Goal: Task Accomplishment & Management: Manage account settings

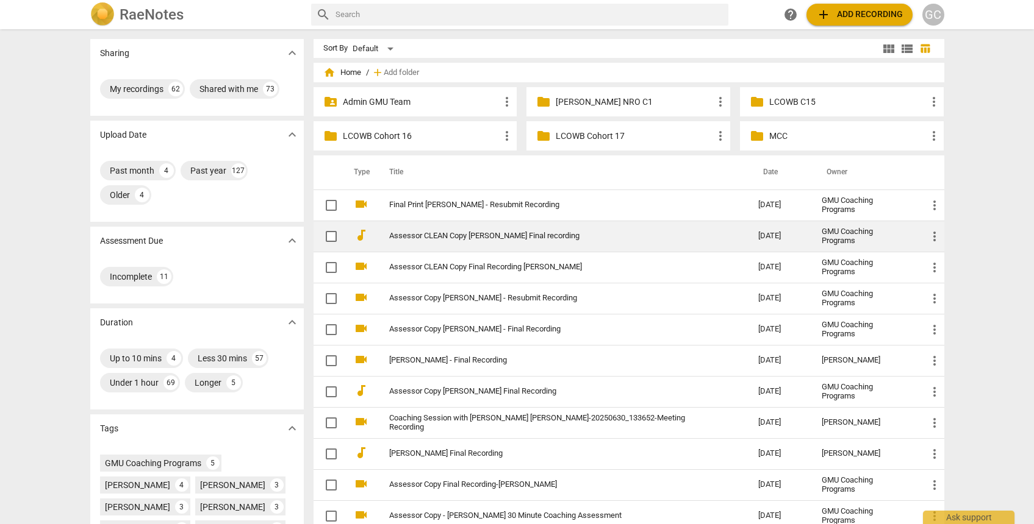
click at [558, 238] on link "Assessor CLEAN Copy [PERSON_NAME] Final recording" at bounding box center [552, 236] width 326 height 9
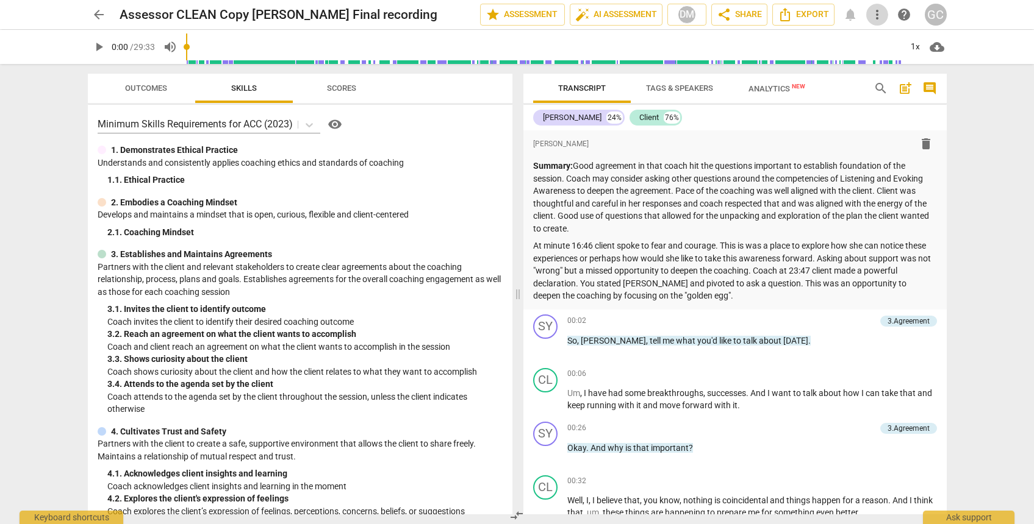
click at [879, 9] on span "more_vert" at bounding box center [877, 14] width 15 height 15
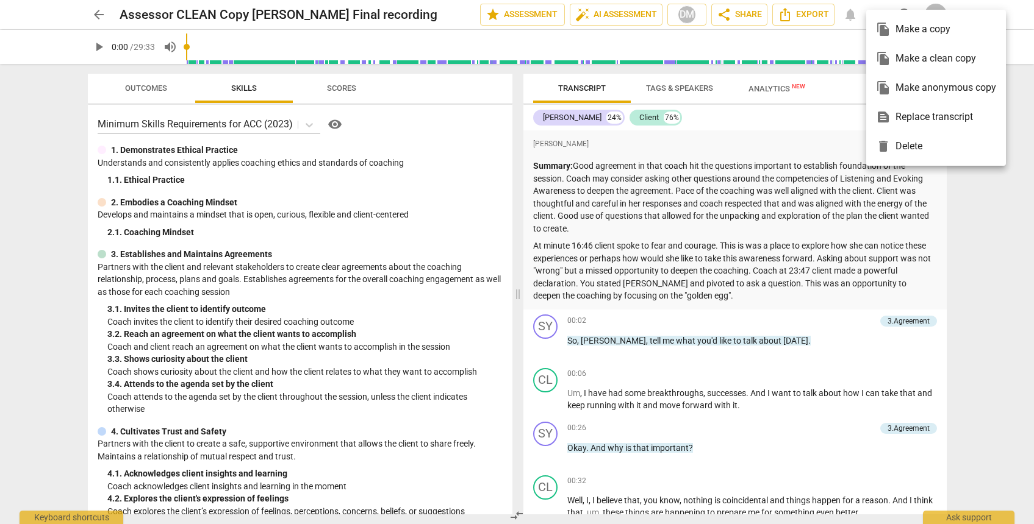
click at [909, 90] on div "file_copy Make anonymous copy" at bounding box center [936, 87] width 120 height 29
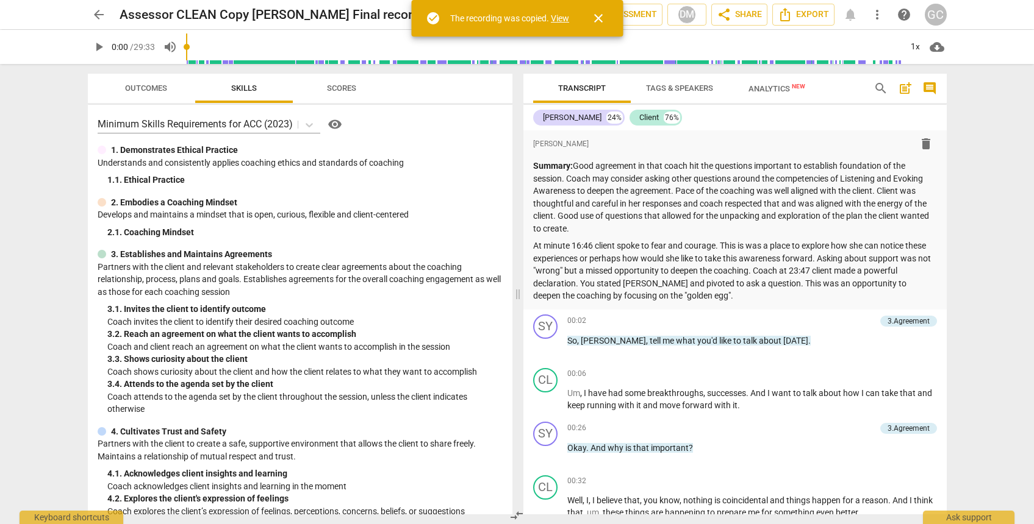
click at [557, 18] on link "View" at bounding box center [560, 18] width 18 height 10
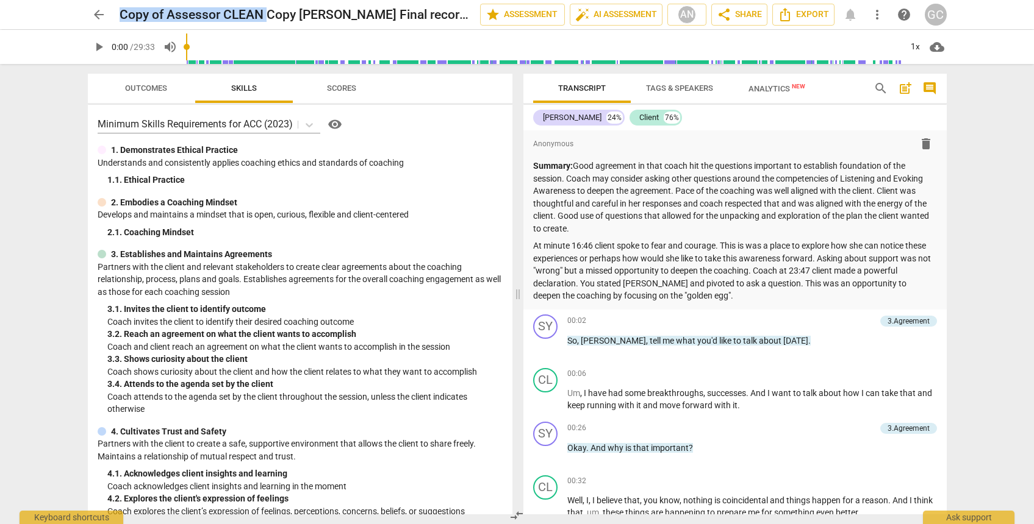
drag, startPoint x: 265, startPoint y: 15, endPoint x: 107, endPoint y: 8, distance: 158.7
click at [107, 8] on div "arrow_back Copy of Assessor CLEAN Copy Sybil Ramsey Final recording edit star A…" at bounding box center [517, 15] width 859 height 22
click at [456, 10] on span "edit" at bounding box center [459, 14] width 15 height 15
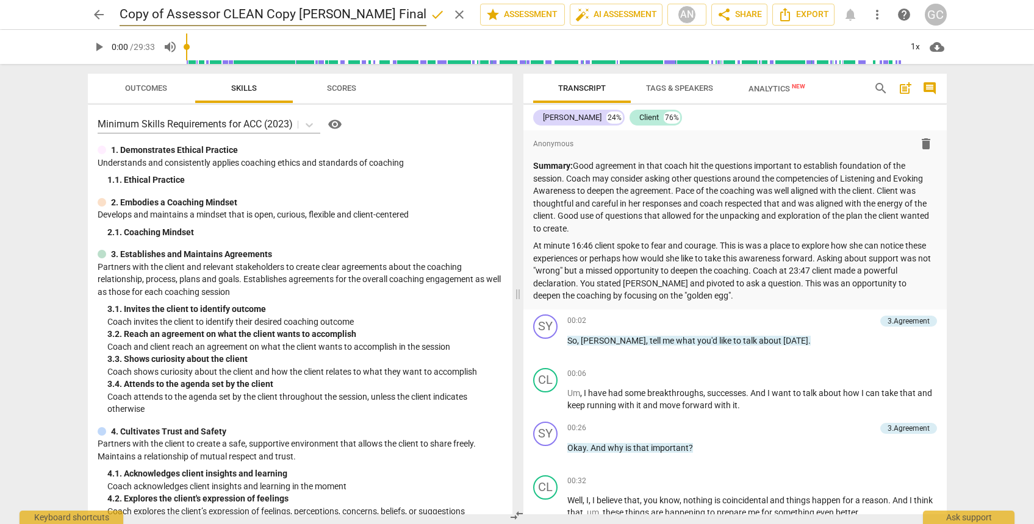
scroll to position [0, 40]
drag, startPoint x: 224, startPoint y: 14, endPoint x: 93, endPoint y: -2, distance: 132.1
click at [93, 0] on html "arrow_back Copy of Assessor CLEAN Copy Sybil Ramsey Final recording done clear …" at bounding box center [517, 0] width 1034 height 0
type input "Final Copy [PERSON_NAME] Final recording"
click at [884, 18] on span "more_vert" at bounding box center [877, 14] width 15 height 15
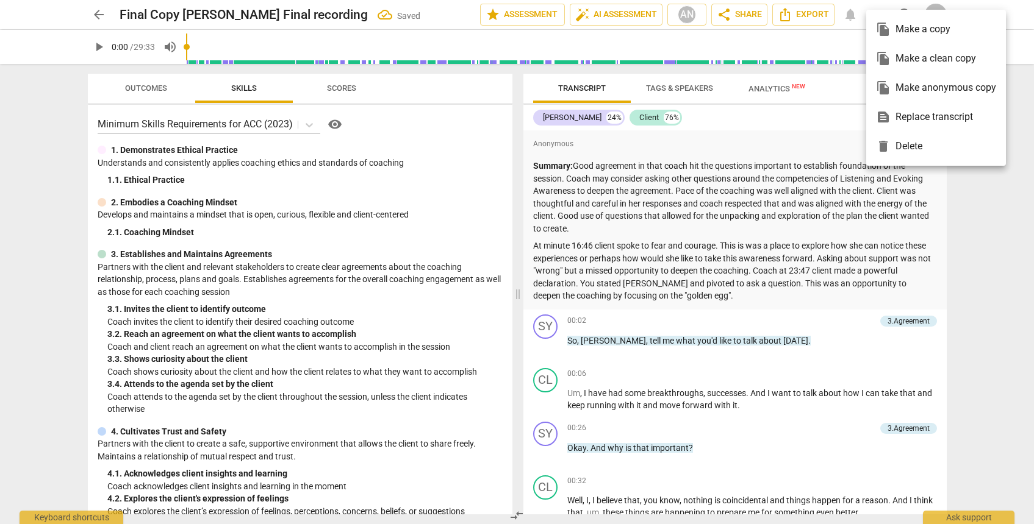
click at [756, 17] on div at bounding box center [517, 262] width 1034 height 524
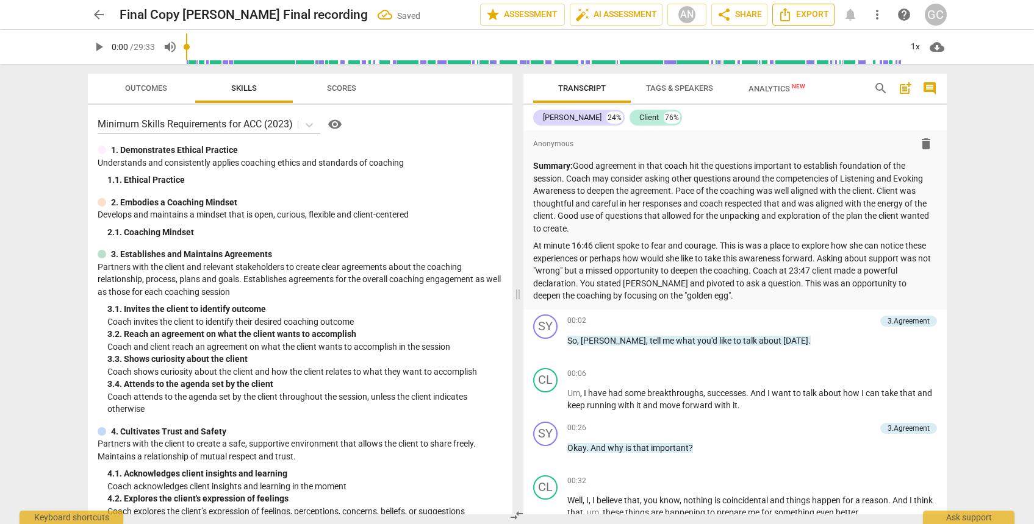
click at [797, 16] on span "Export" at bounding box center [802, 14] width 51 height 15
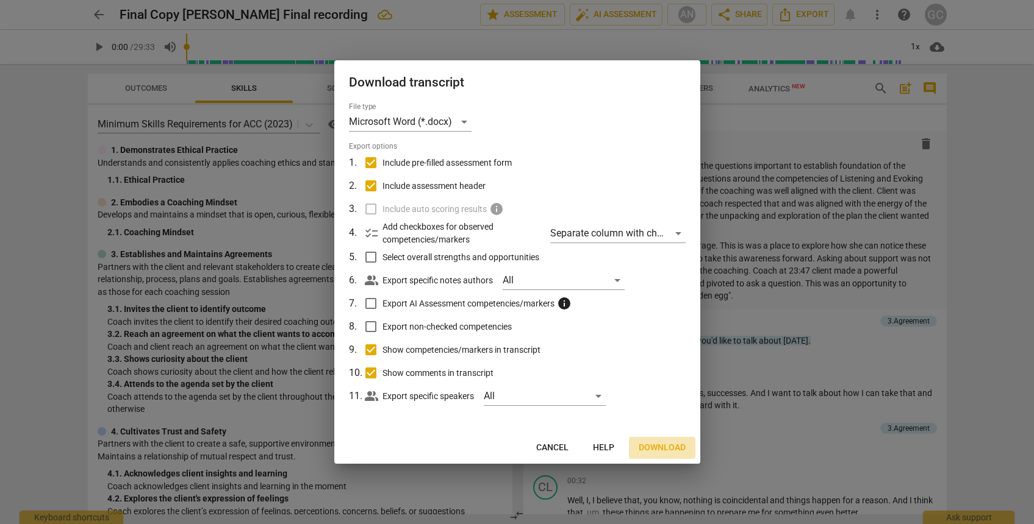
click at [657, 446] on span "Download" at bounding box center [661, 448] width 47 height 12
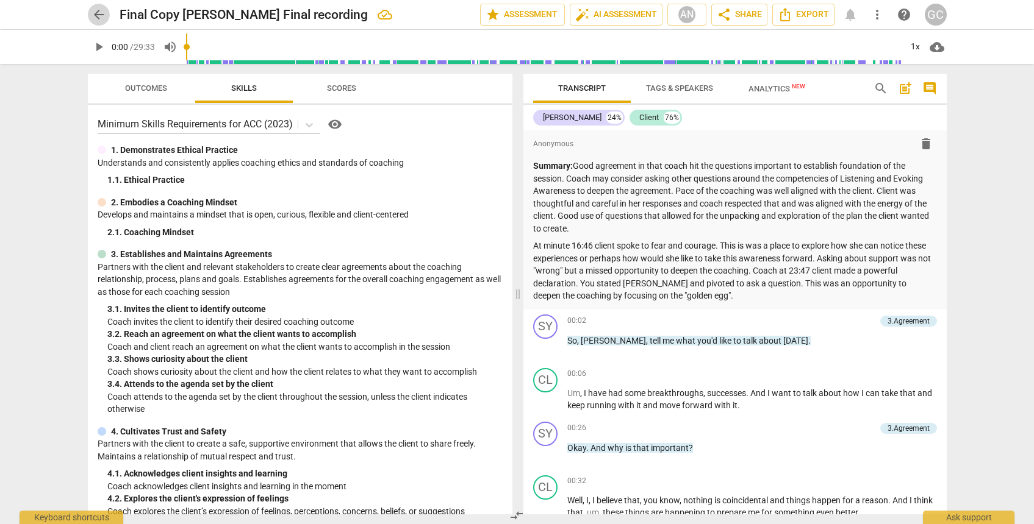
click at [99, 13] on span "arrow_back" at bounding box center [98, 14] width 15 height 15
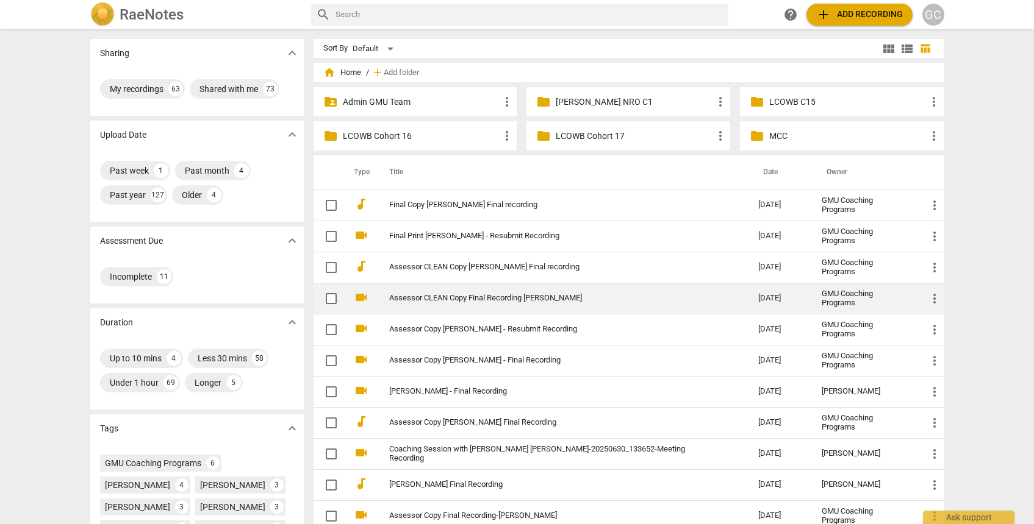
click at [560, 298] on link "Assessor CLEAN Copy Final Recording [PERSON_NAME]" at bounding box center [552, 298] width 326 height 9
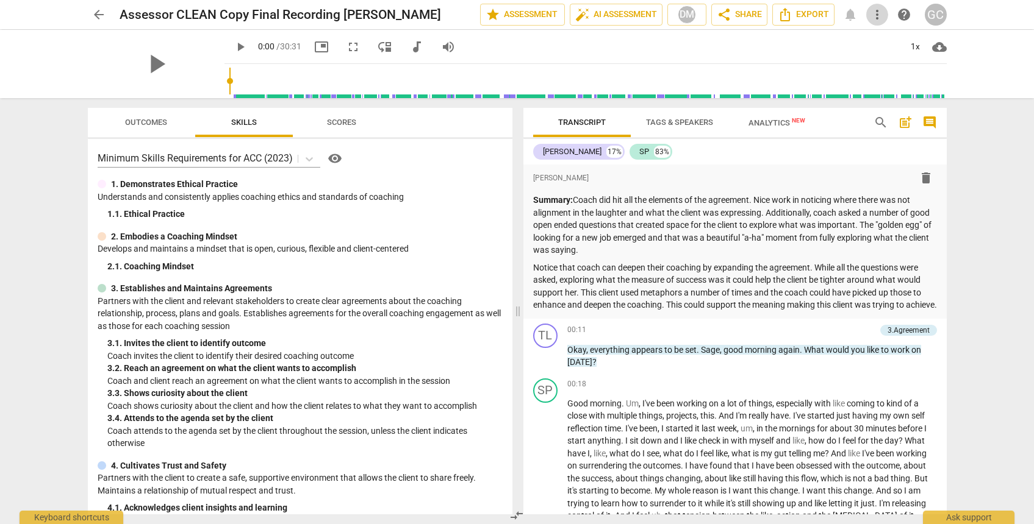
click at [870, 13] on span "more_vert" at bounding box center [877, 14] width 15 height 15
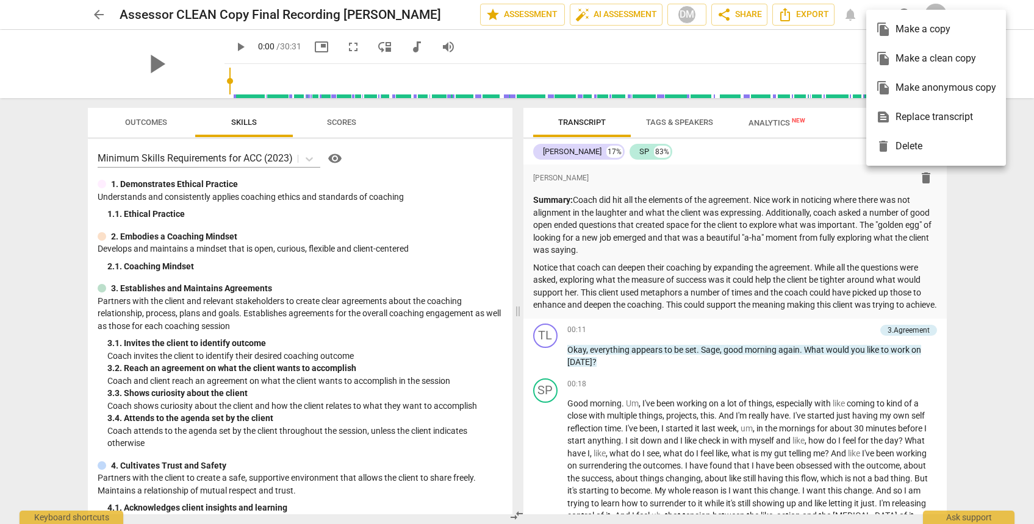
click at [896, 84] on div "file_copy Make anonymous copy" at bounding box center [936, 87] width 120 height 29
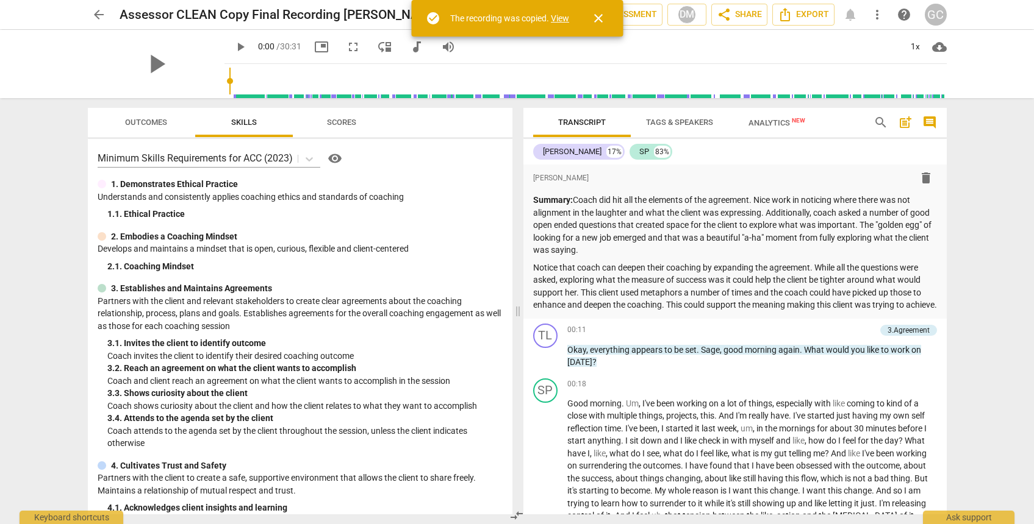
click at [557, 15] on link "View" at bounding box center [560, 18] width 18 height 10
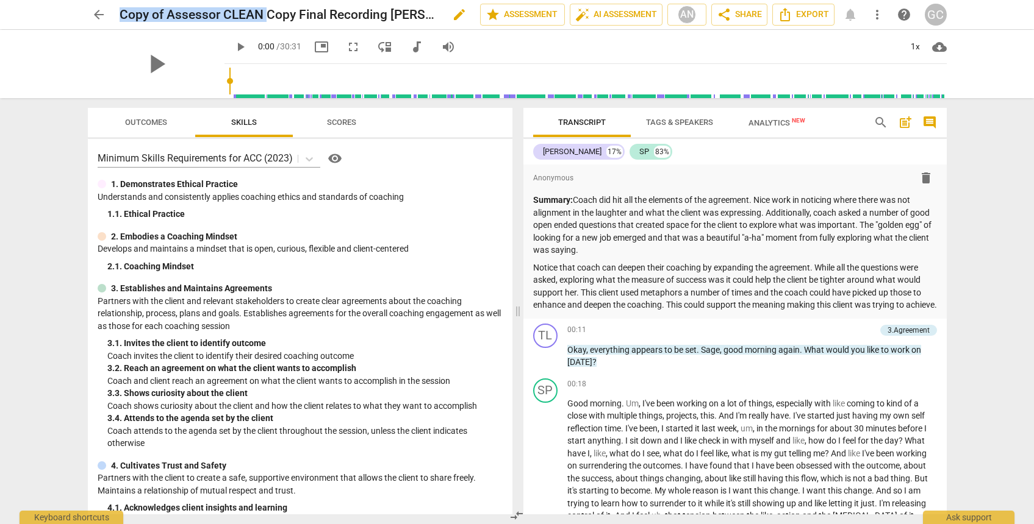
drag, startPoint x: 266, startPoint y: 15, endPoint x: 135, endPoint y: 6, distance: 131.4
click at [132, 6] on div "Copy of Assessor CLEAN Copy Final Recording Tony Lindsey edit" at bounding box center [295, 15] width 351 height 22
click at [452, 15] on span "edit" at bounding box center [459, 14] width 15 height 15
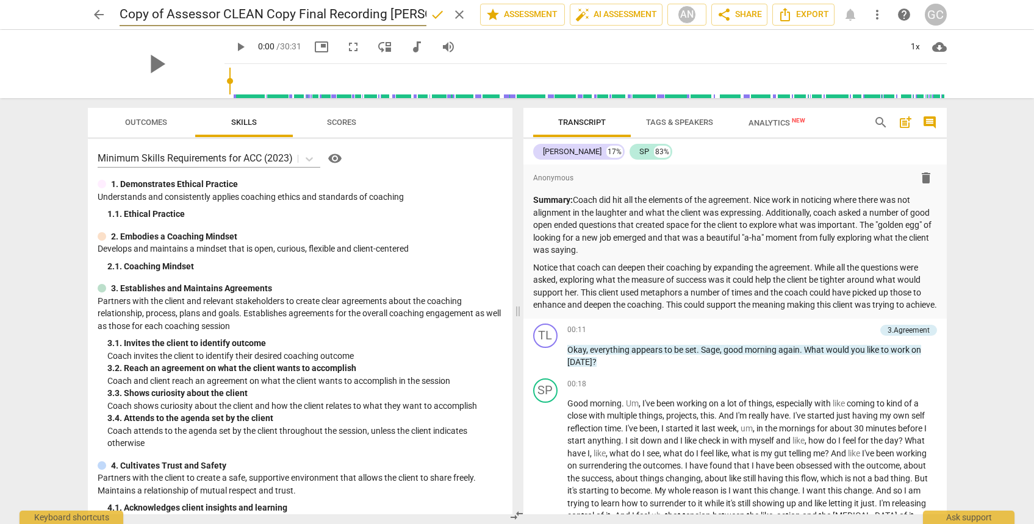
scroll to position [0, 43]
drag, startPoint x: 255, startPoint y: 12, endPoint x: -1, endPoint y: 13, distance: 255.5
click at [0, 0] on html "arrow_back Copy of Assessor CLEAN Copy Final Recording Tony Lindsey done clear …" at bounding box center [517, 0] width 1034 height 0
click at [266, 13] on input "Copy of Assessor CLEAN Copy Final Recording Tony Lindsey" at bounding box center [273, 14] width 307 height 23
drag, startPoint x: 266, startPoint y: 13, endPoint x: 102, endPoint y: 4, distance: 164.3
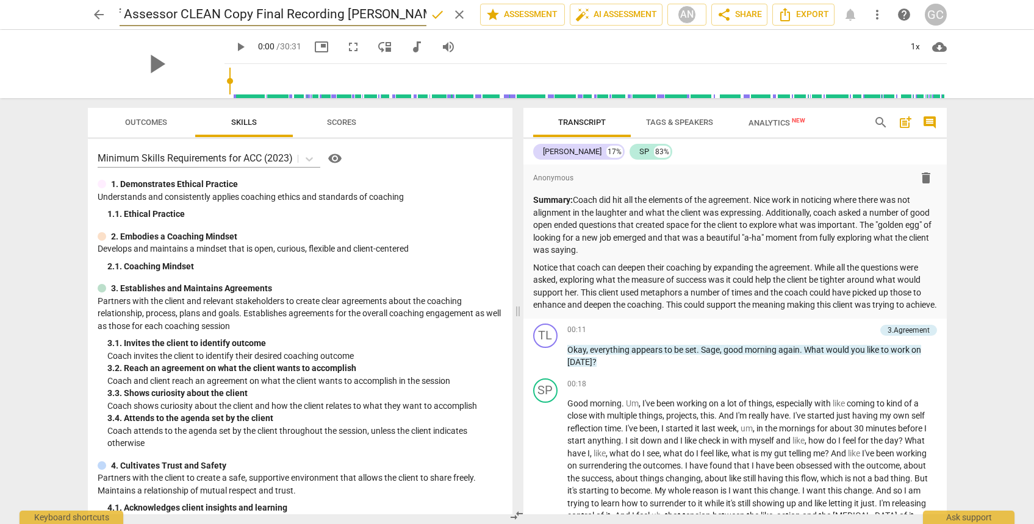
click at [102, 4] on div "arrow_back Copy of Assessor CLEAN Copy Final Recording Tony Lindsey done clear …" at bounding box center [517, 14] width 859 height 23
type input "Final Copy Final Recording [PERSON_NAME]"
click at [431, 12] on span "done" at bounding box center [437, 14] width 15 height 15
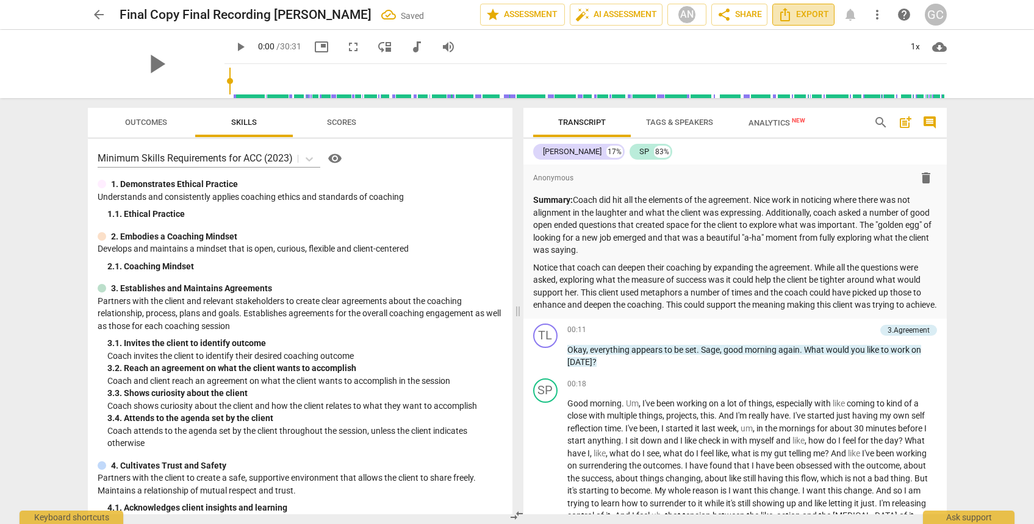
click at [798, 19] on span "Export" at bounding box center [802, 14] width 51 height 15
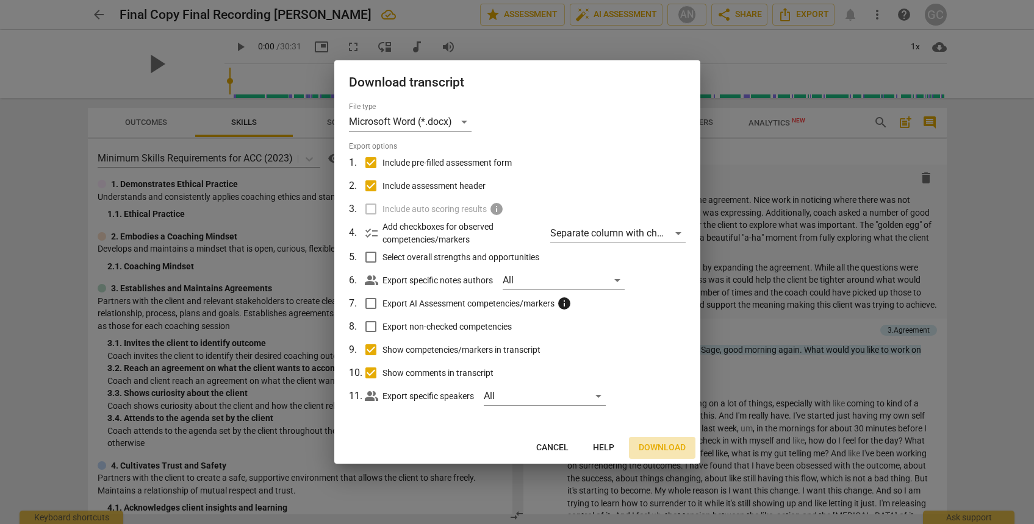
click at [662, 449] on span "Download" at bounding box center [661, 448] width 47 height 12
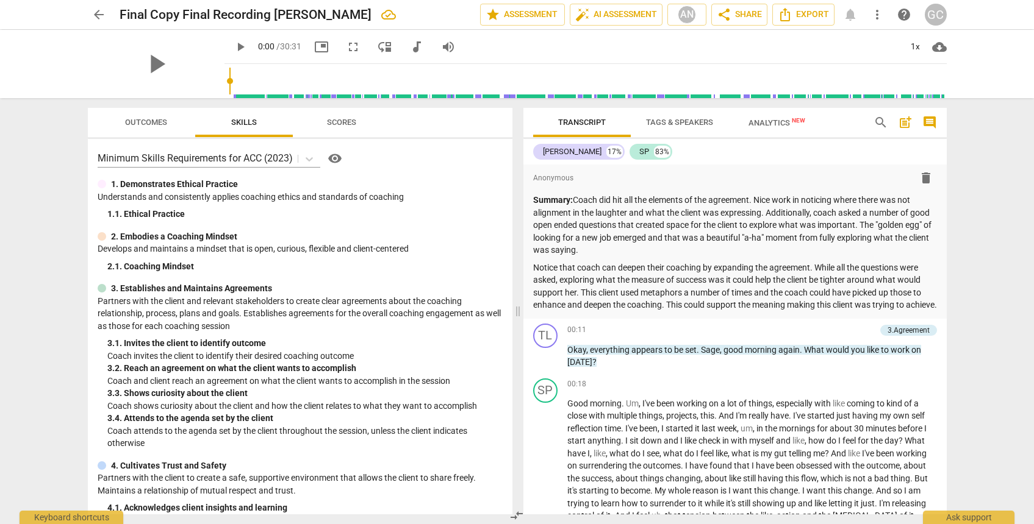
click at [96, 13] on span "arrow_back" at bounding box center [98, 14] width 15 height 15
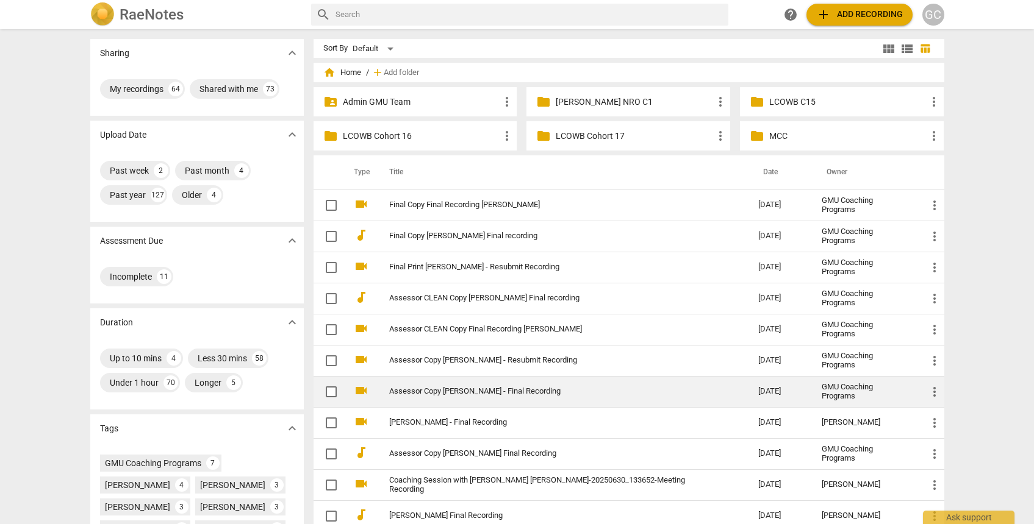
click at [529, 391] on link "Assessor Copy [PERSON_NAME] - Final Recording" at bounding box center [552, 391] width 326 height 9
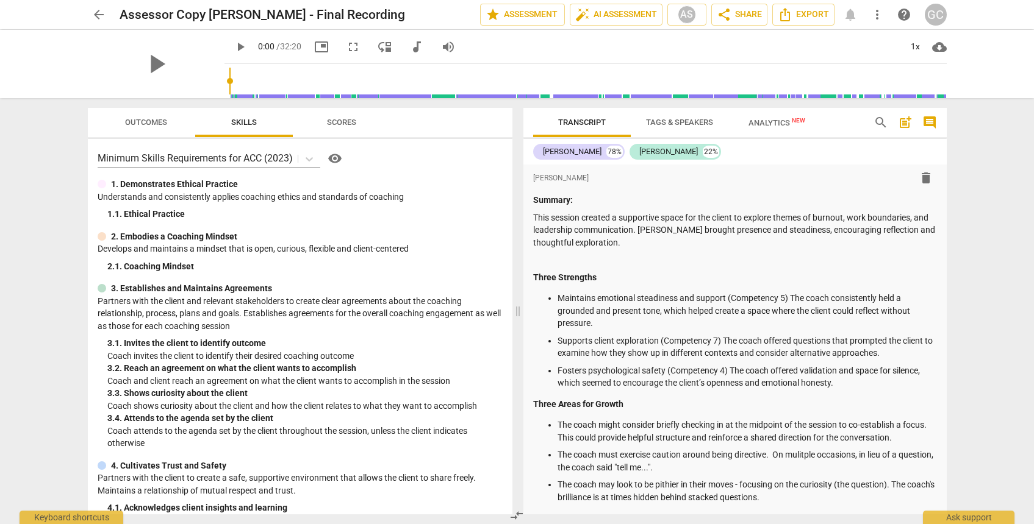
click at [879, 13] on span "more_vert" at bounding box center [877, 14] width 15 height 15
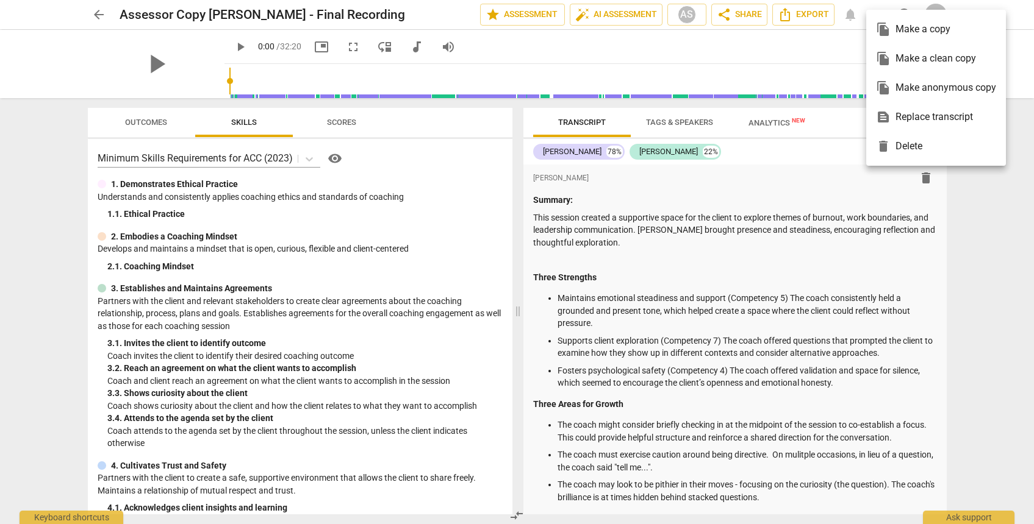
click at [893, 86] on div "file_copy Make anonymous copy" at bounding box center [936, 87] width 120 height 29
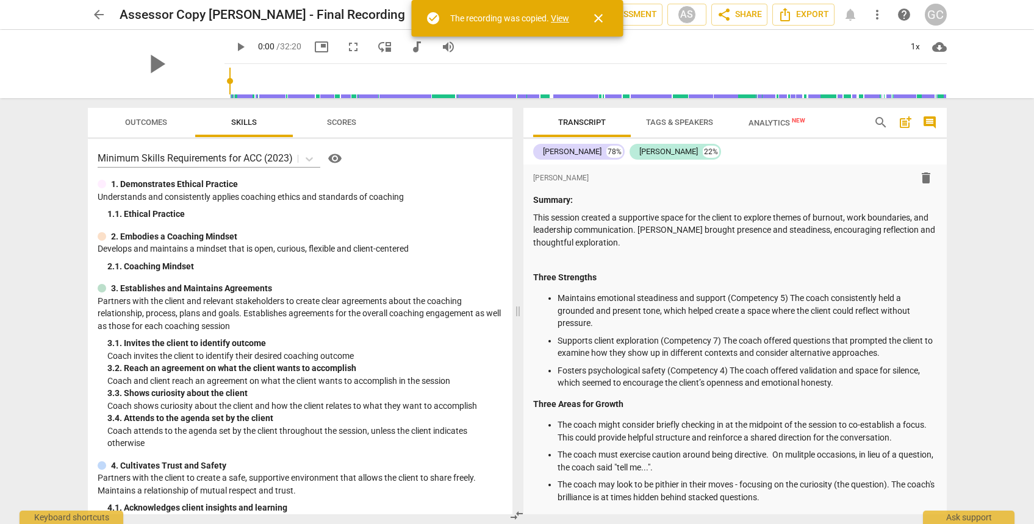
click at [557, 16] on link "View" at bounding box center [560, 18] width 18 height 10
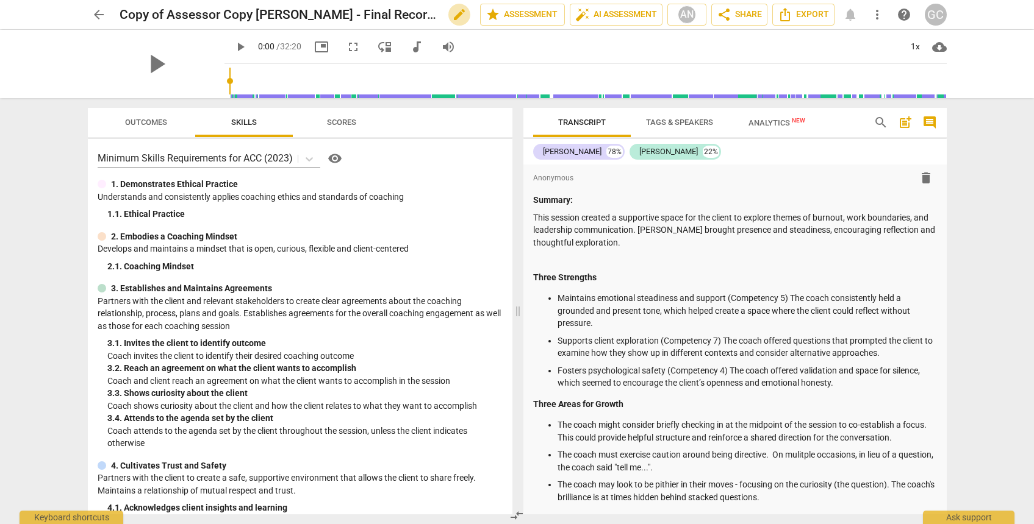
click at [452, 15] on span "edit" at bounding box center [459, 14] width 15 height 15
drag, startPoint x: 209, startPoint y: 12, endPoint x: 63, endPoint y: -1, distance: 146.9
click at [63, 0] on html "arrow_back Copy of Assessor Copy Dionne Harris - Final Recording done clear sta…" at bounding box center [517, 0] width 1034 height 0
type input "Final Copy [PERSON_NAME] - Final Recording"
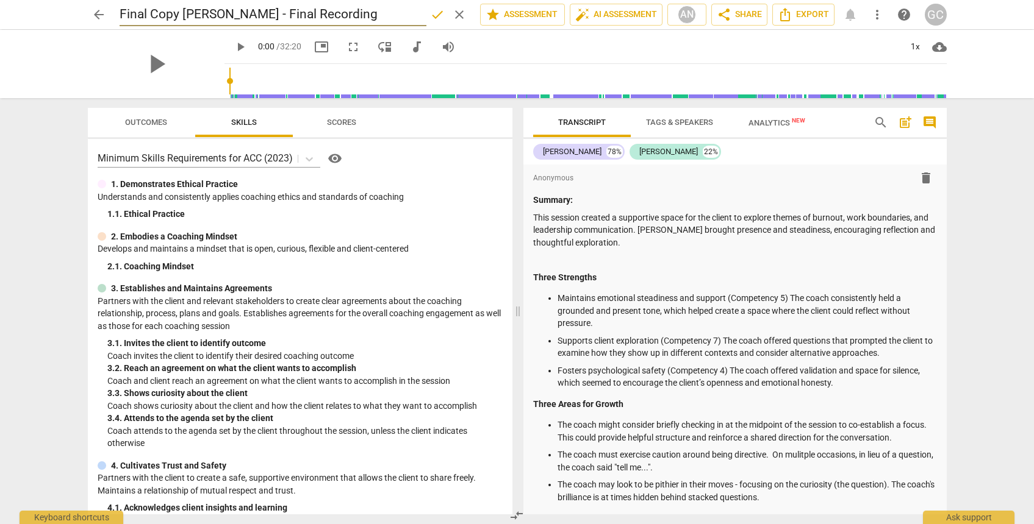
click at [430, 16] on span "done" at bounding box center [437, 14] width 15 height 15
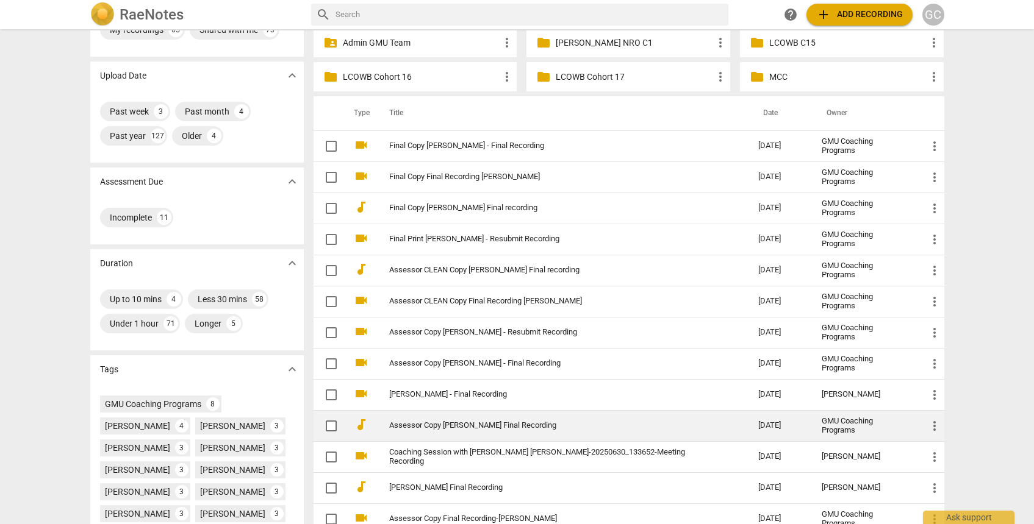
scroll to position [88, 0]
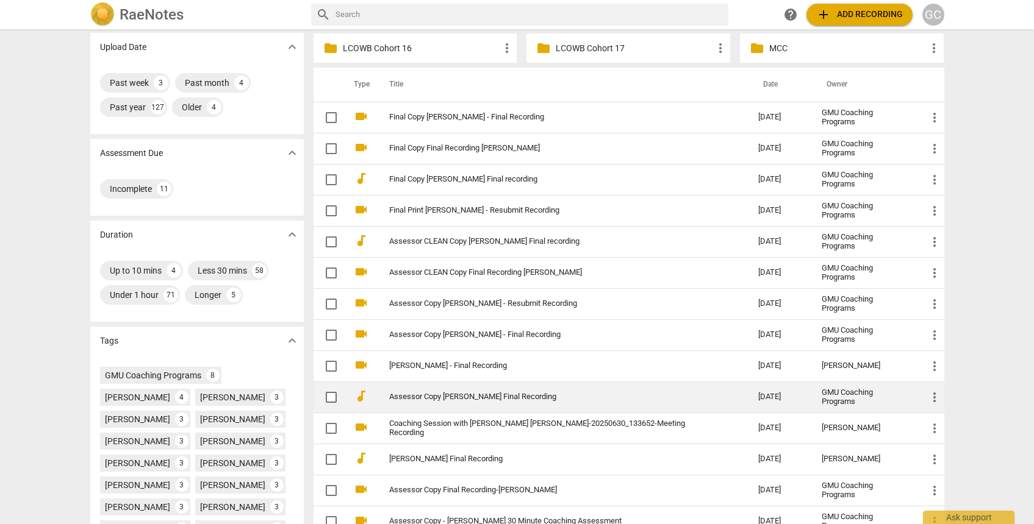
click at [534, 395] on link "Assessor Copy [PERSON_NAME] Final Recording" at bounding box center [552, 397] width 326 height 9
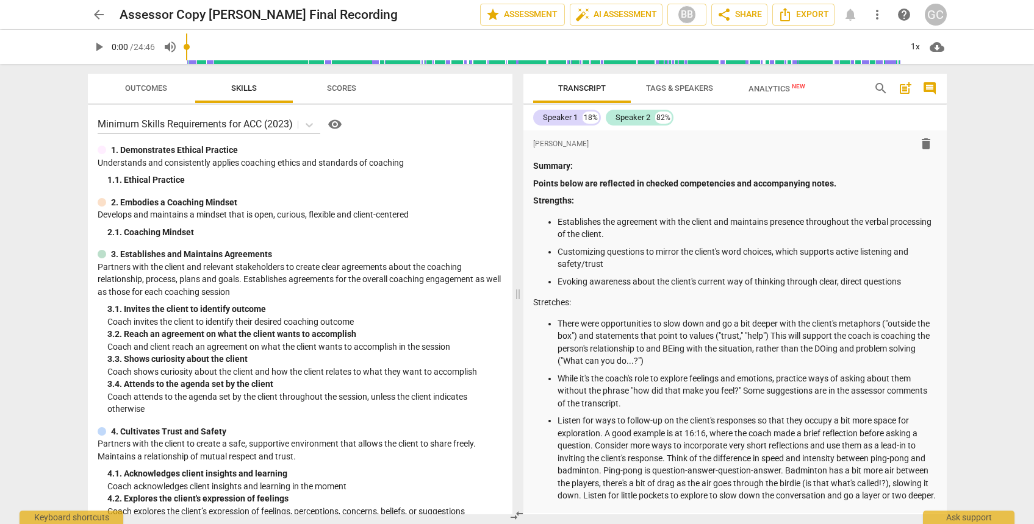
click at [871, 17] on span "more_vert" at bounding box center [877, 14] width 15 height 15
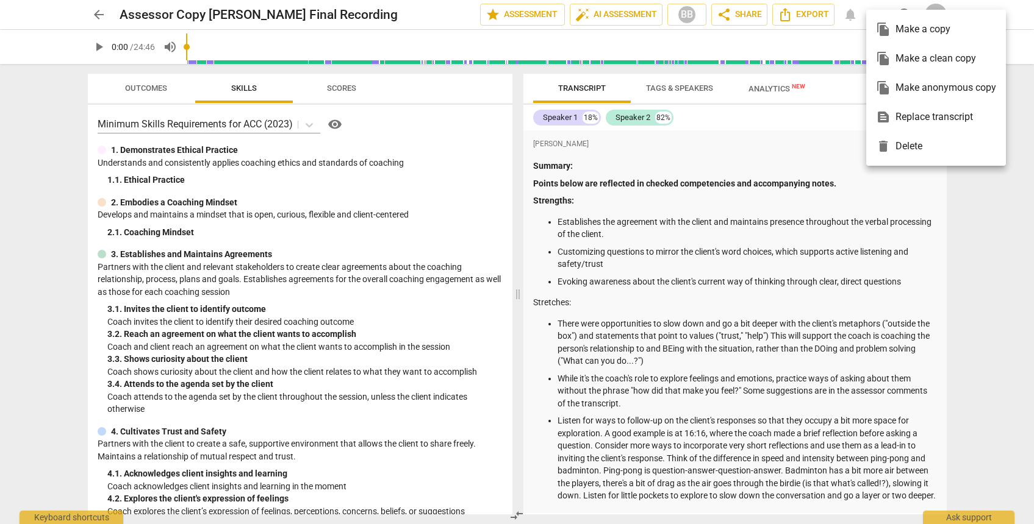
click at [884, 88] on span "file_copy" at bounding box center [883, 87] width 15 height 15
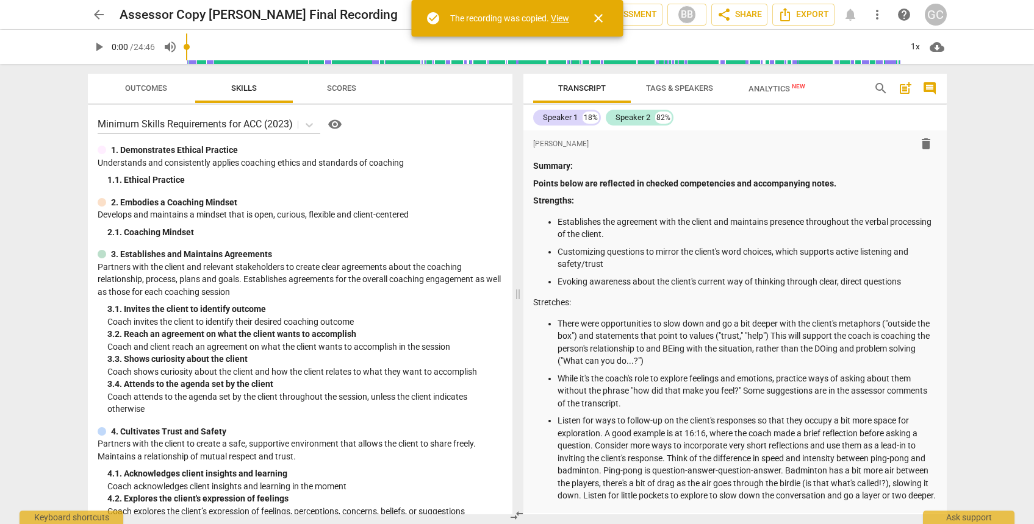
click at [564, 17] on link "View" at bounding box center [560, 18] width 18 height 10
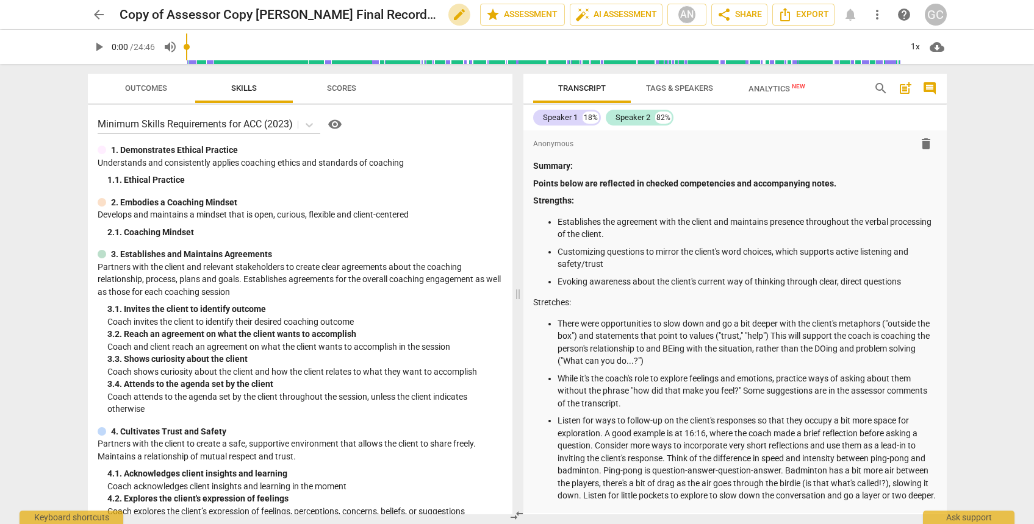
click at [452, 11] on span "edit" at bounding box center [459, 14] width 15 height 15
drag, startPoint x: 216, startPoint y: 15, endPoint x: 108, endPoint y: 9, distance: 108.1
click at [108, 9] on div "arrow_back Copy of Assessor Copy [PERSON_NAME] Final Recording done clear star …" at bounding box center [517, 14] width 859 height 23
type input "Final Copy [PERSON_NAME] Final Recording"
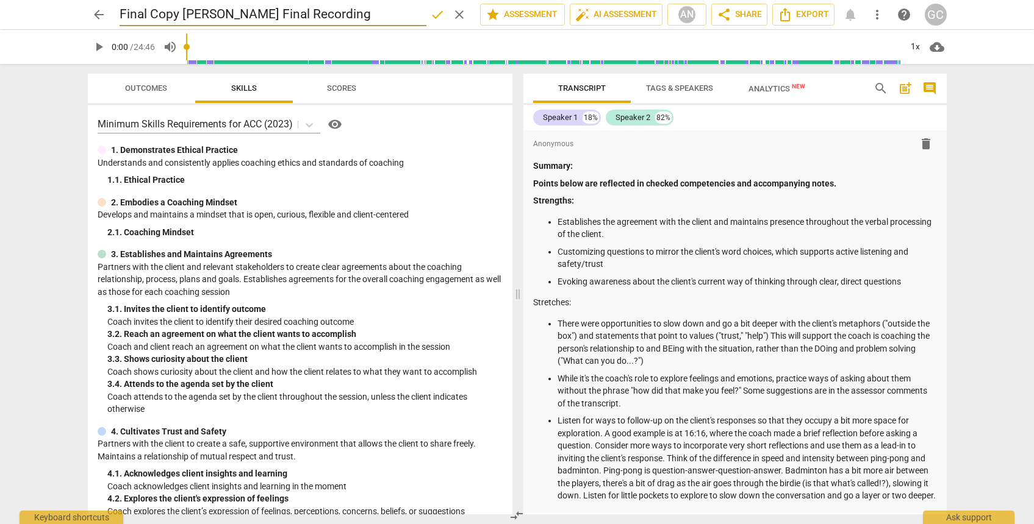
click at [434, 14] on span "done" at bounding box center [437, 14] width 15 height 15
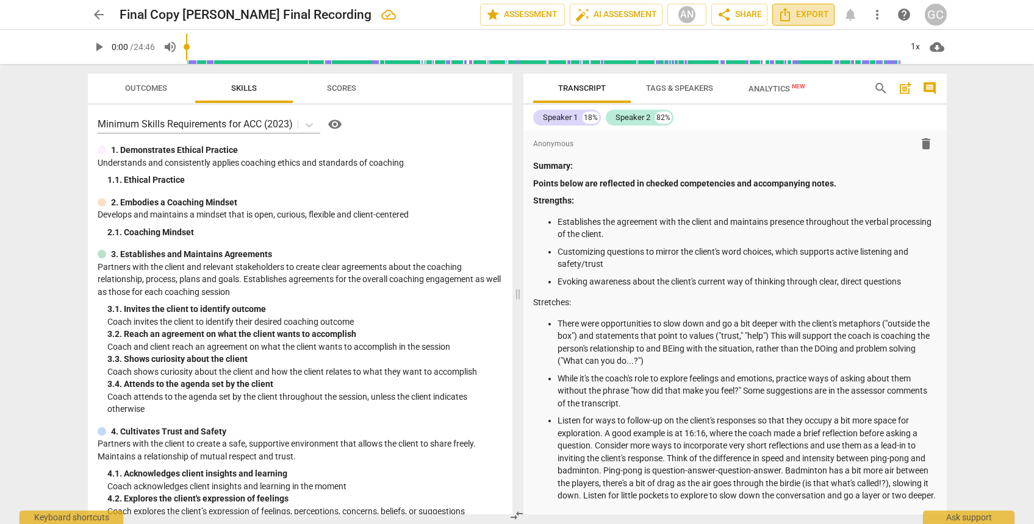
click at [804, 15] on span "Export" at bounding box center [802, 14] width 51 height 15
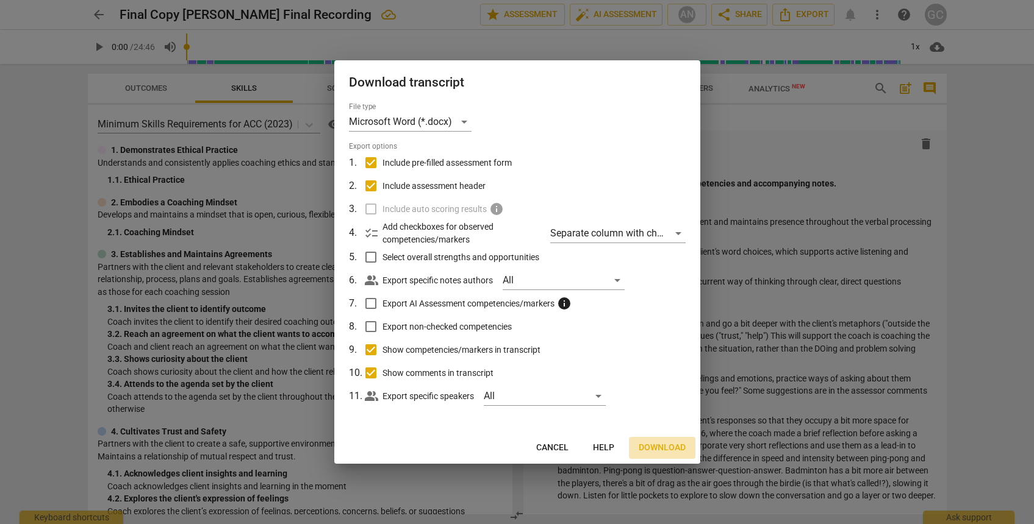
click at [651, 445] on span "Download" at bounding box center [661, 448] width 47 height 12
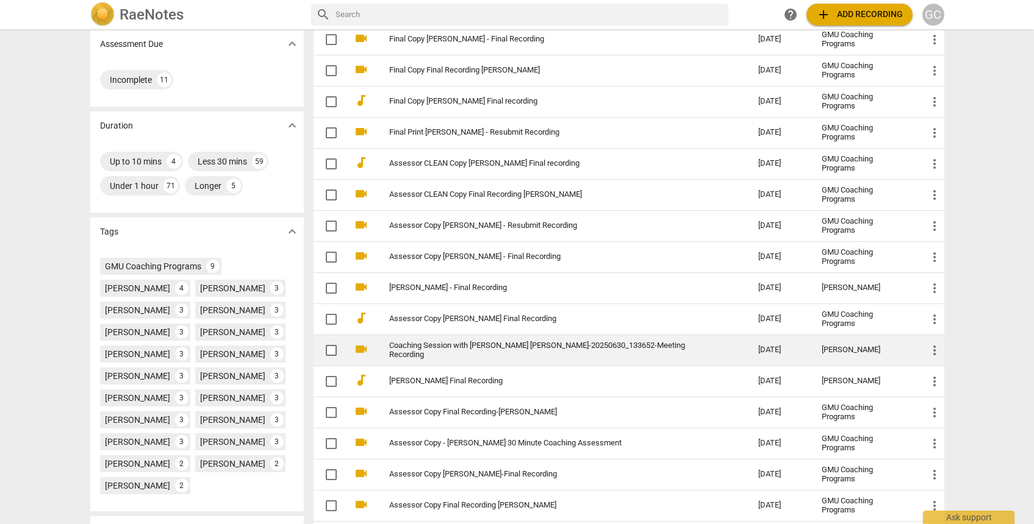
scroll to position [202, 0]
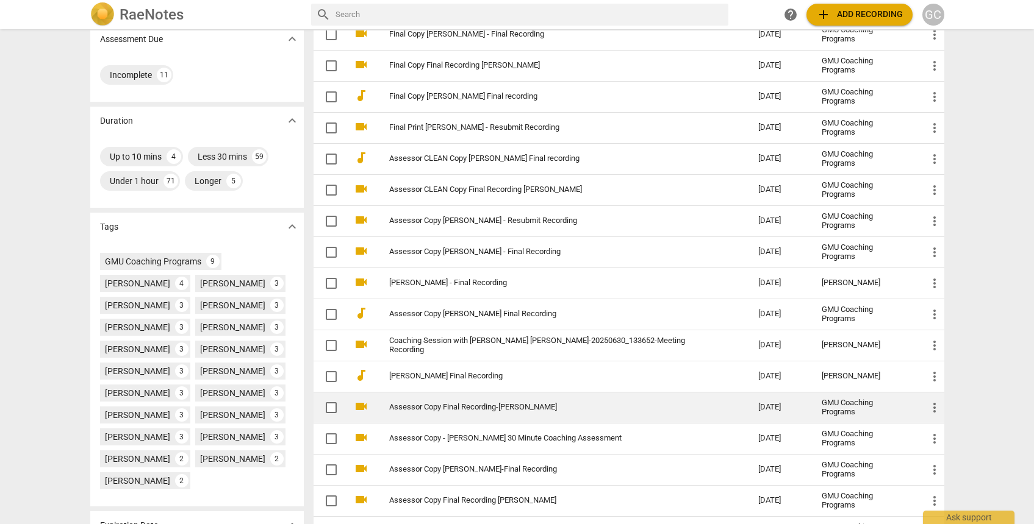
click at [648, 408] on link "Assessor Copy Final Recording-[PERSON_NAME]" at bounding box center [552, 407] width 326 height 9
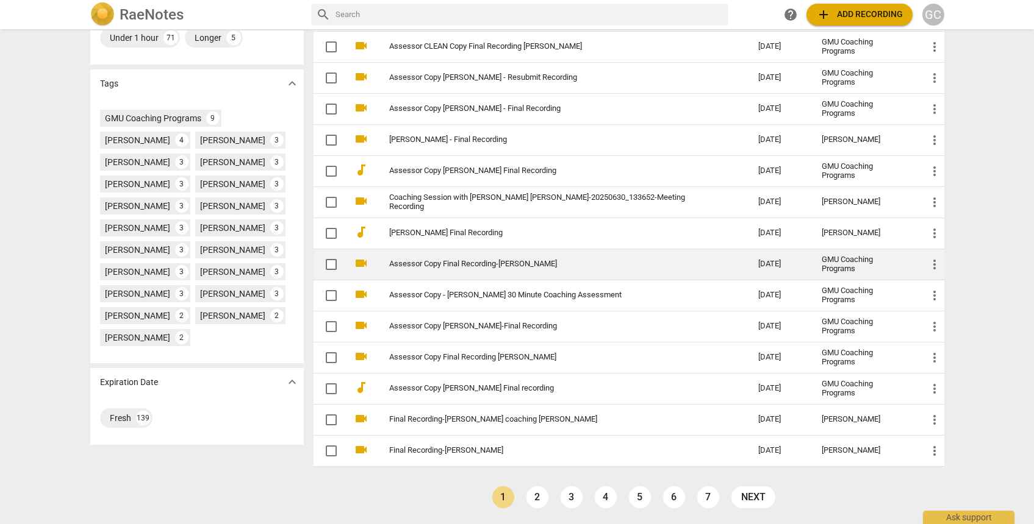
click at [663, 260] on link "Assessor Copy Final Recording-[PERSON_NAME]" at bounding box center [552, 264] width 326 height 9
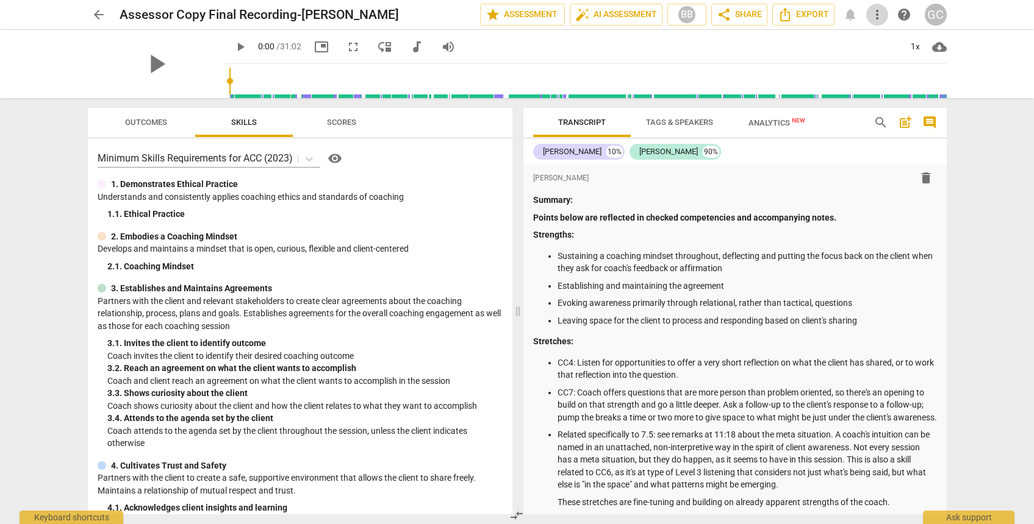
click at [877, 12] on span "more_vert" at bounding box center [877, 14] width 15 height 15
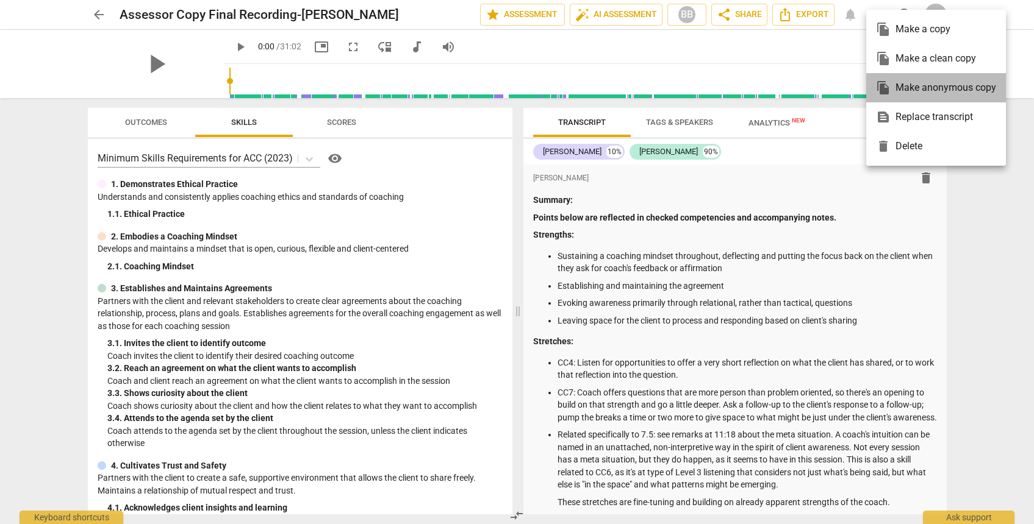
click at [899, 86] on div "file_copy Make anonymous copy" at bounding box center [936, 87] width 120 height 29
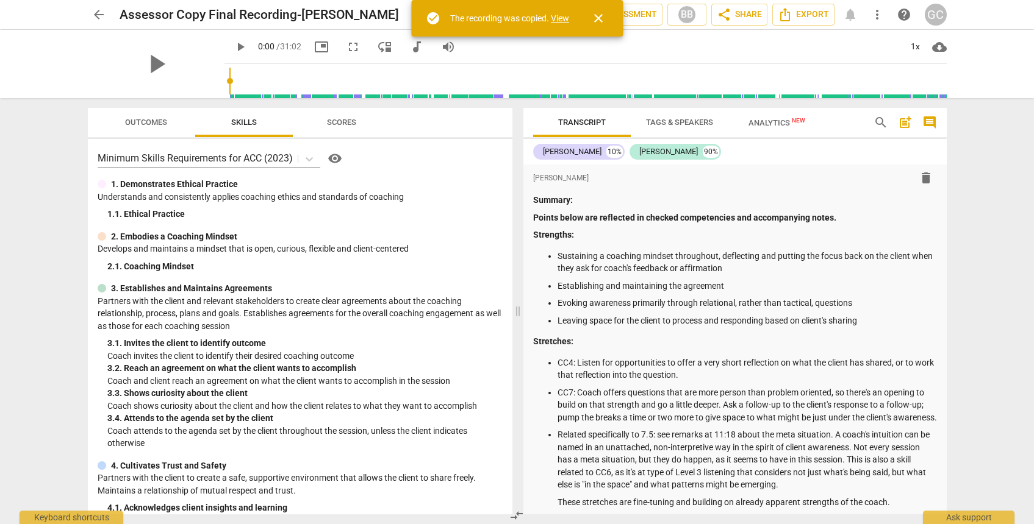
click at [564, 13] on div "The recording was copied. View" at bounding box center [509, 18] width 119 height 13
click at [563, 18] on link "View" at bounding box center [560, 18] width 18 height 10
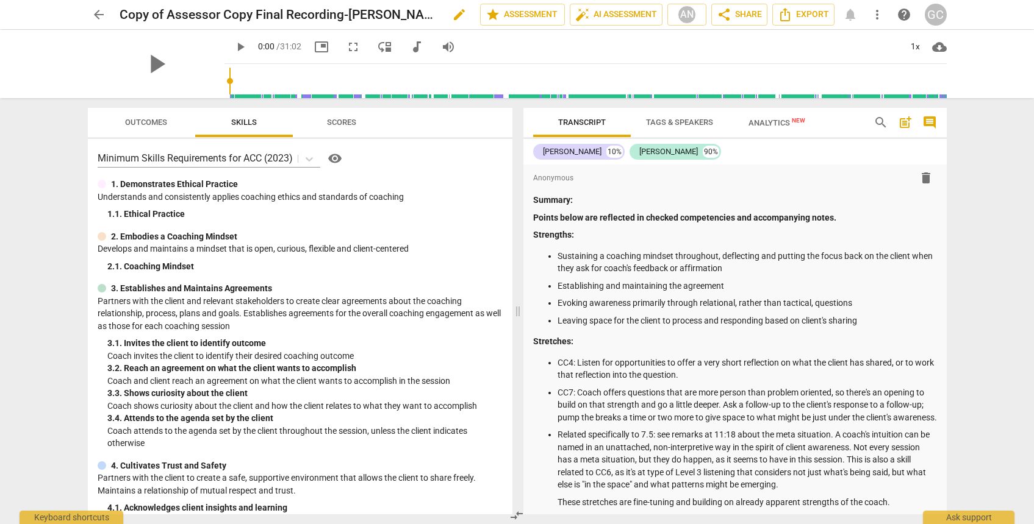
click at [452, 11] on span "edit" at bounding box center [459, 14] width 15 height 15
click at [253, 14] on input "Copy of Assessor Copy Final Recording-Chris" at bounding box center [273, 14] width 307 height 23
drag, startPoint x: 222, startPoint y: 15, endPoint x: 112, endPoint y: 4, distance: 110.9
click at [112, 4] on div "arrow_back Copy of Assessor Copy Final Recording-Chris done clear star Assessme…" at bounding box center [517, 14] width 859 height 23
click at [362, 16] on input "FinalCopy Final Recording-Chris" at bounding box center [273, 14] width 307 height 23
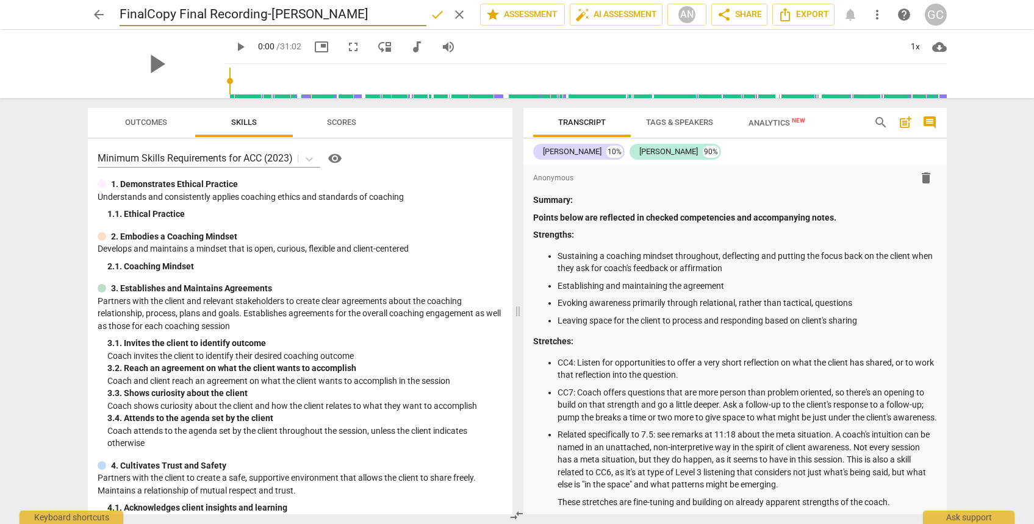
type input "FinalCopy Final Recording-Chris Gerson"
click at [431, 15] on span "done" at bounding box center [437, 14] width 15 height 15
click at [631, 52] on div "play_arrow 0:00 / 31:02 picture_in_picture fullscreen move_down audiotrack volu…" at bounding box center [585, 47] width 722 height 34
click at [877, 13] on span "more_vert" at bounding box center [877, 14] width 15 height 15
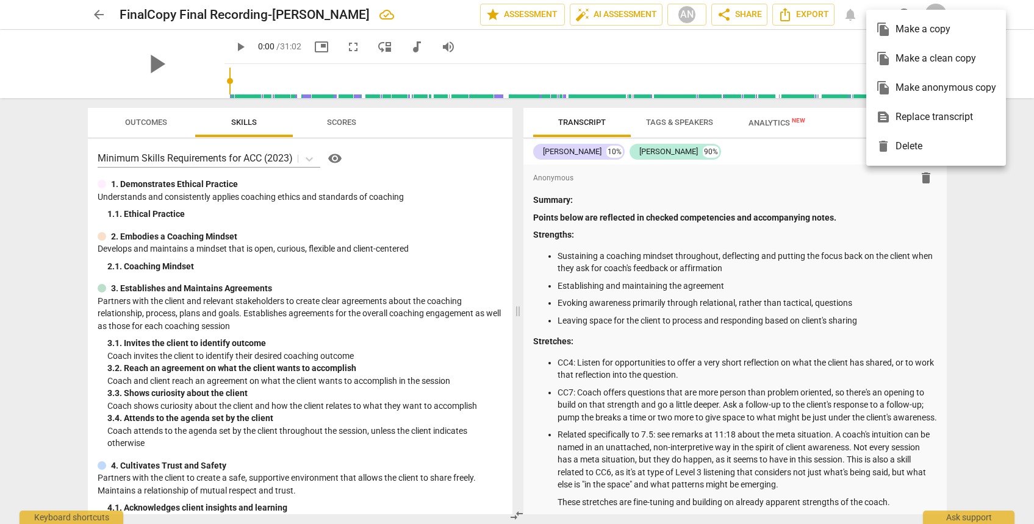
click at [797, 16] on div at bounding box center [517, 262] width 1034 height 524
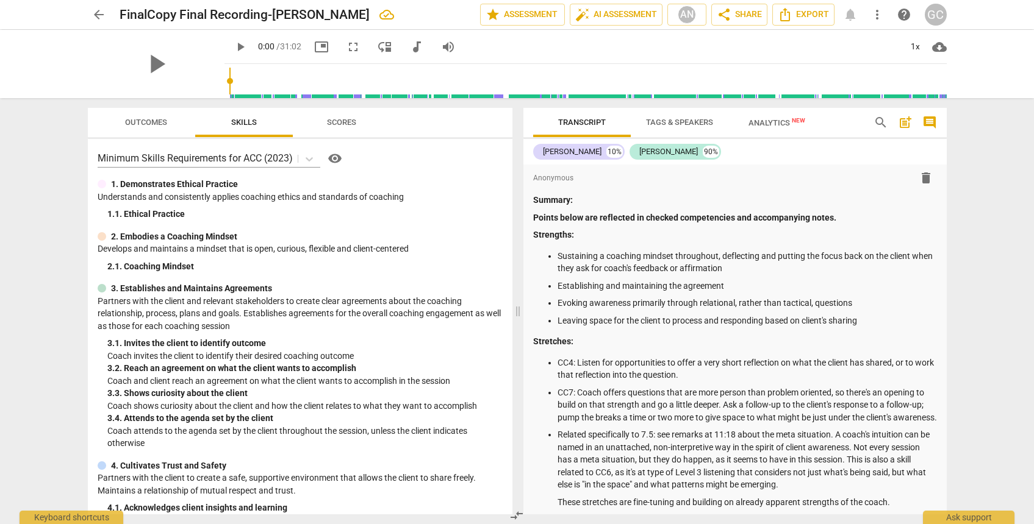
click at [797, 16] on span "Export" at bounding box center [802, 14] width 51 height 15
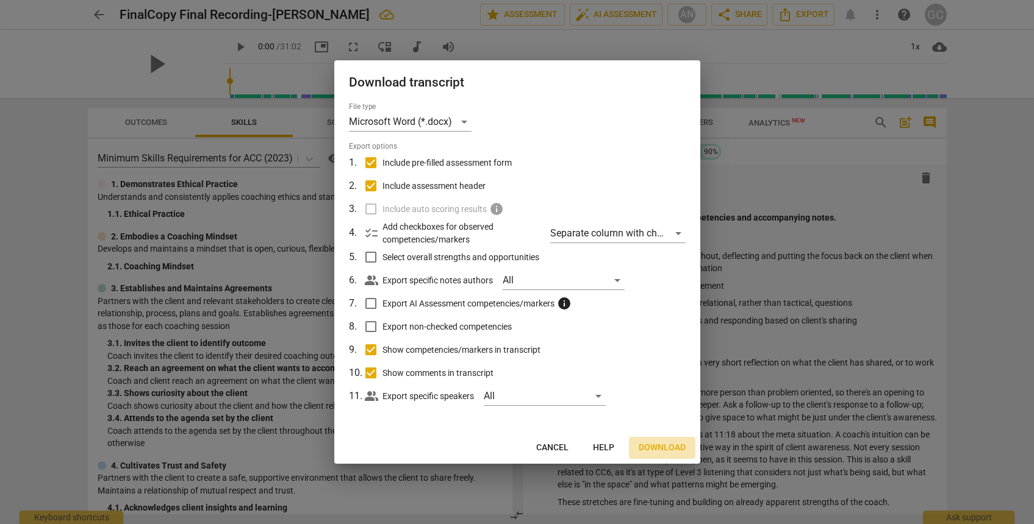
click at [654, 444] on span "Download" at bounding box center [661, 448] width 47 height 12
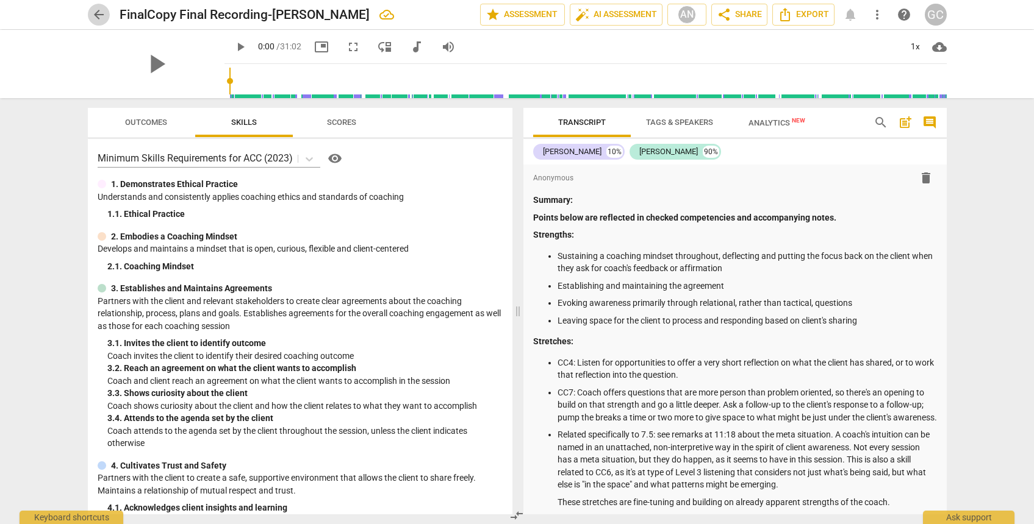
click at [99, 18] on span "arrow_back" at bounding box center [98, 14] width 15 height 15
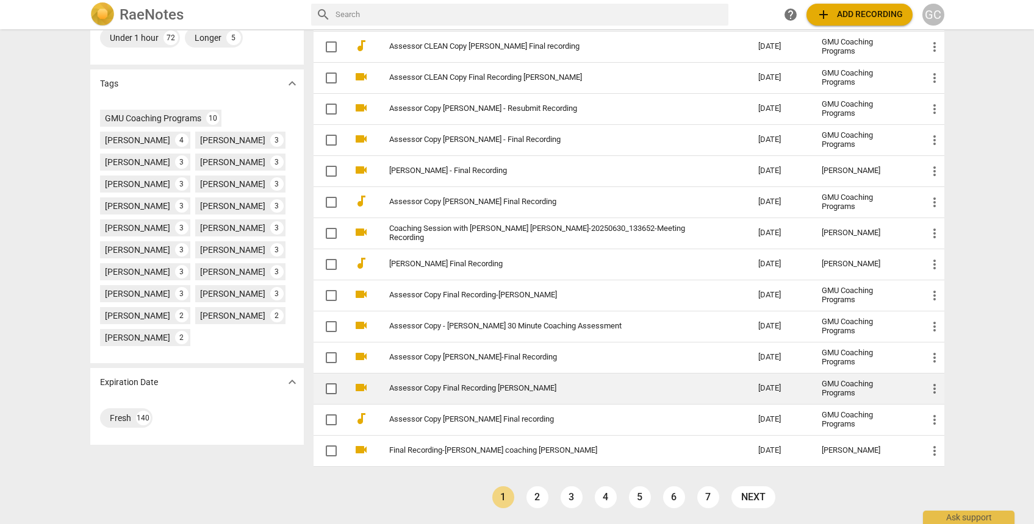
scroll to position [345, 0]
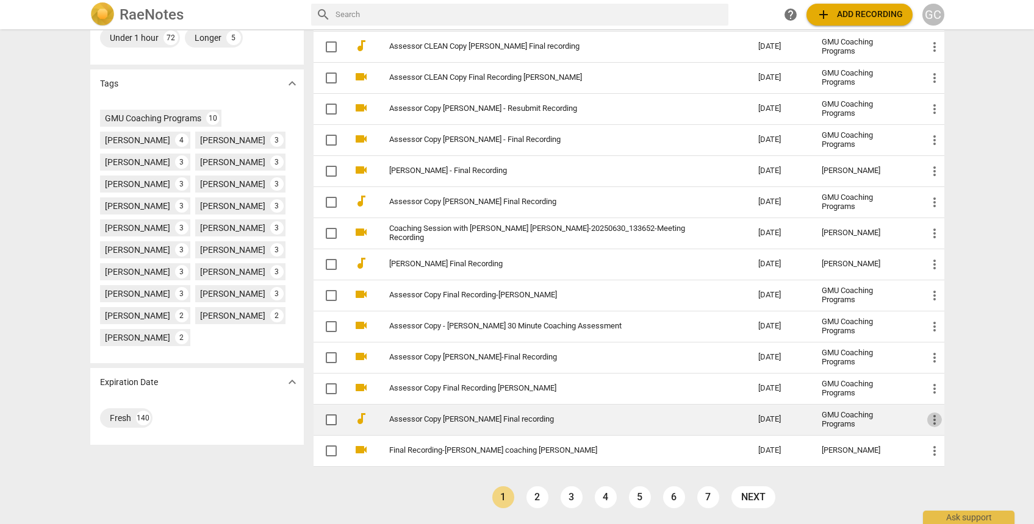
click at [931, 420] on span "more_vert" at bounding box center [934, 420] width 15 height 15
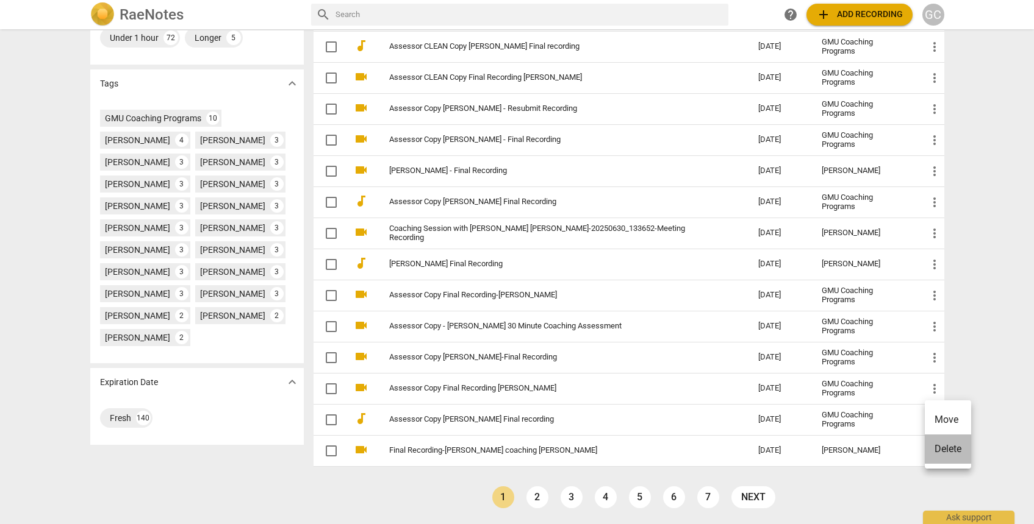
click at [945, 455] on li "Delete" at bounding box center [947, 449] width 46 height 29
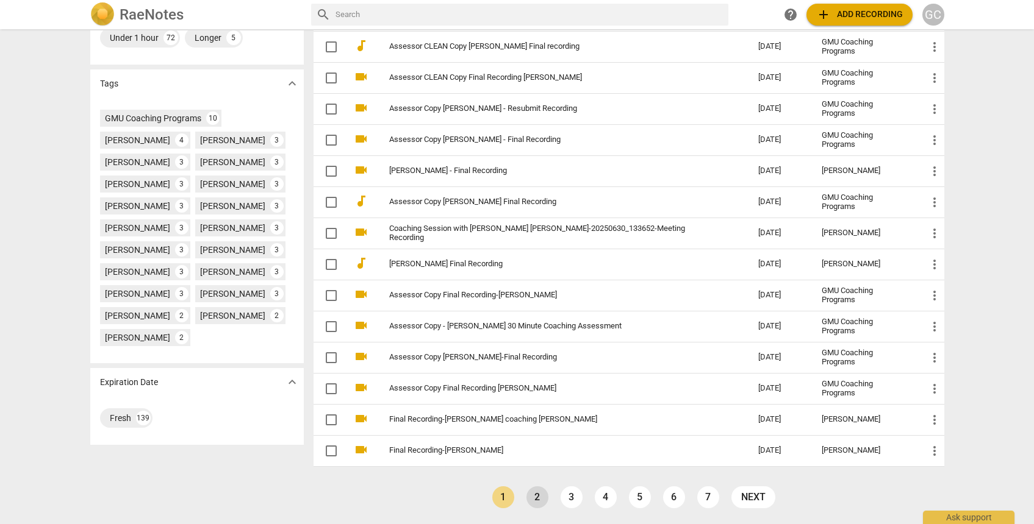
click at [540, 496] on link "2" at bounding box center [537, 498] width 22 height 22
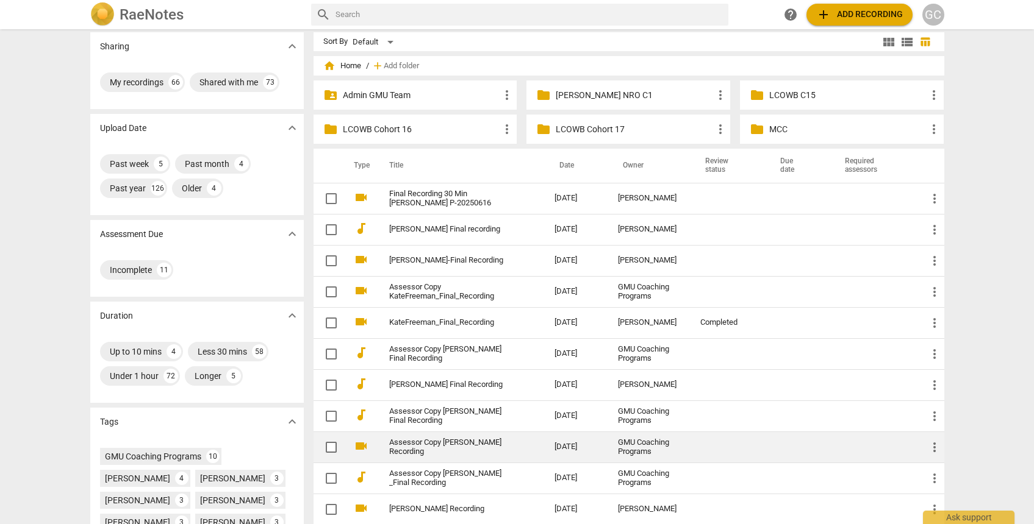
scroll to position [11, 0]
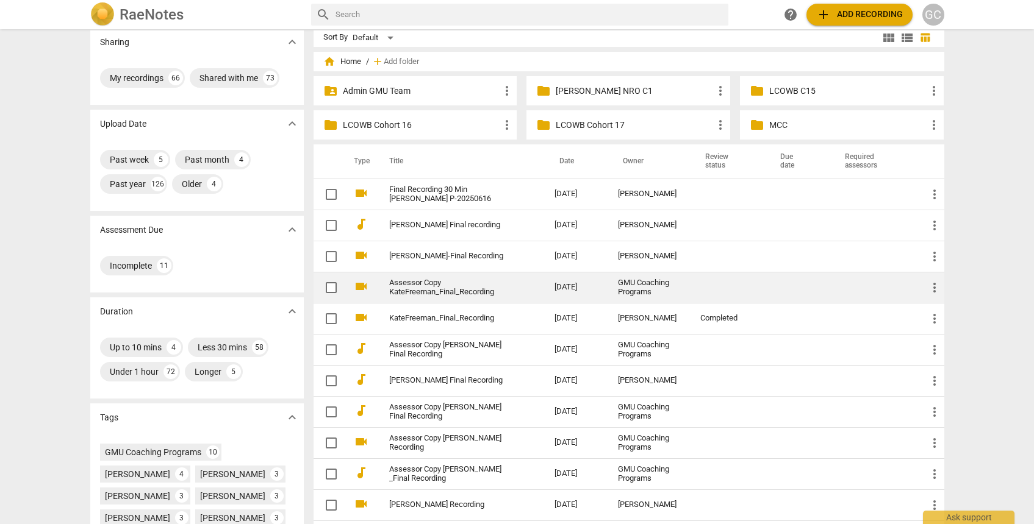
click at [511, 282] on link "Assessor Copy KateFreeman_Final_Recording" at bounding box center [450, 288] width 122 height 18
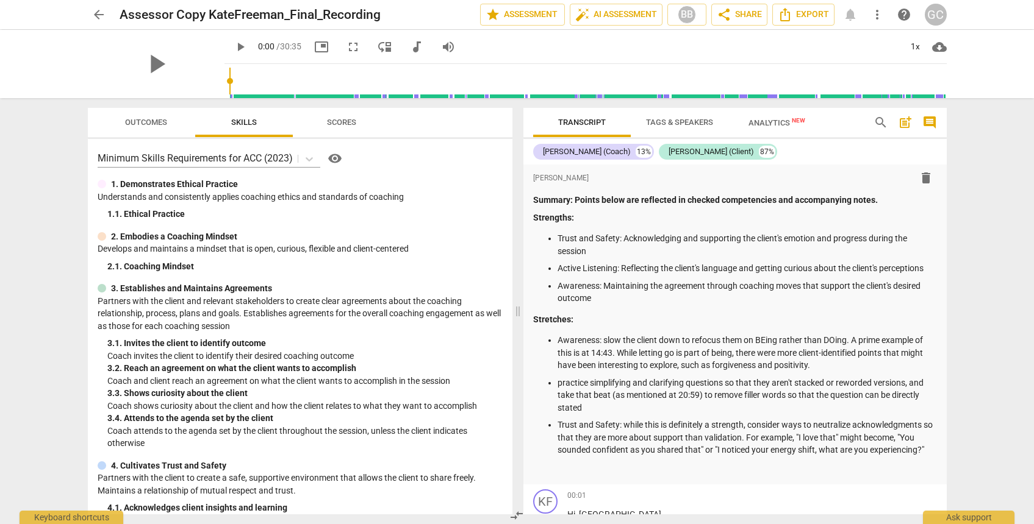
click at [871, 16] on span "more_vert" at bounding box center [877, 14] width 15 height 15
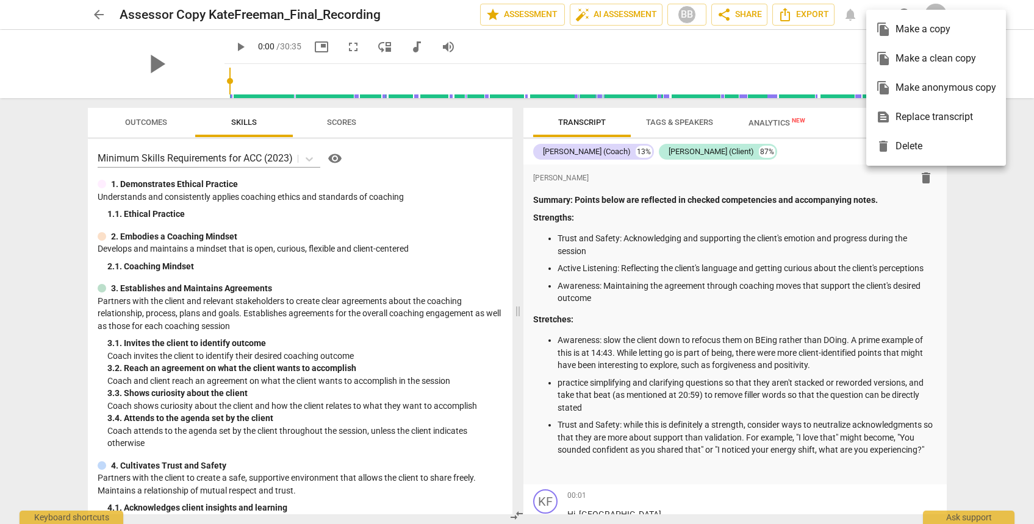
click at [909, 82] on div "file_copy Make anonymous copy" at bounding box center [936, 87] width 120 height 29
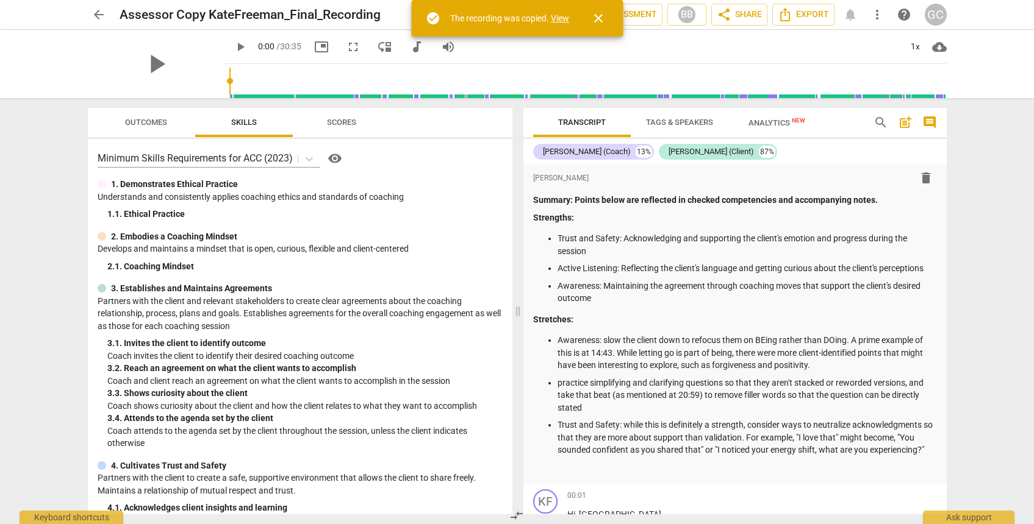
click at [559, 18] on link "View" at bounding box center [560, 18] width 18 height 10
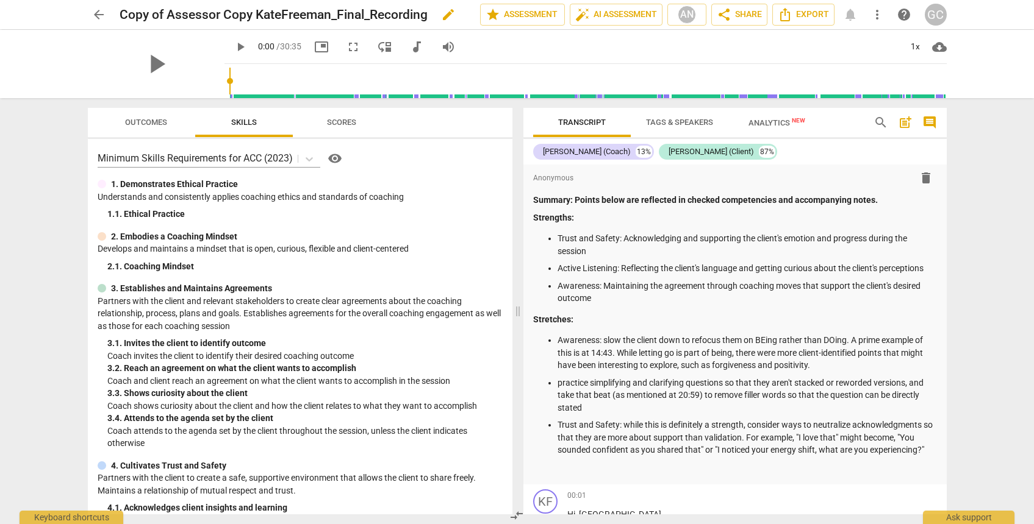
click at [450, 15] on span "edit" at bounding box center [448, 14] width 15 height 15
drag, startPoint x: 207, startPoint y: 16, endPoint x: 66, endPoint y: 6, distance: 141.8
click at [66, 6] on div "arrow_back Copy of Assessor Copy KateFreeman_Final_Recording done clear star As…" at bounding box center [517, 14] width 1014 height 29
type input "Final Copy KateFreeman_Final_Recording"
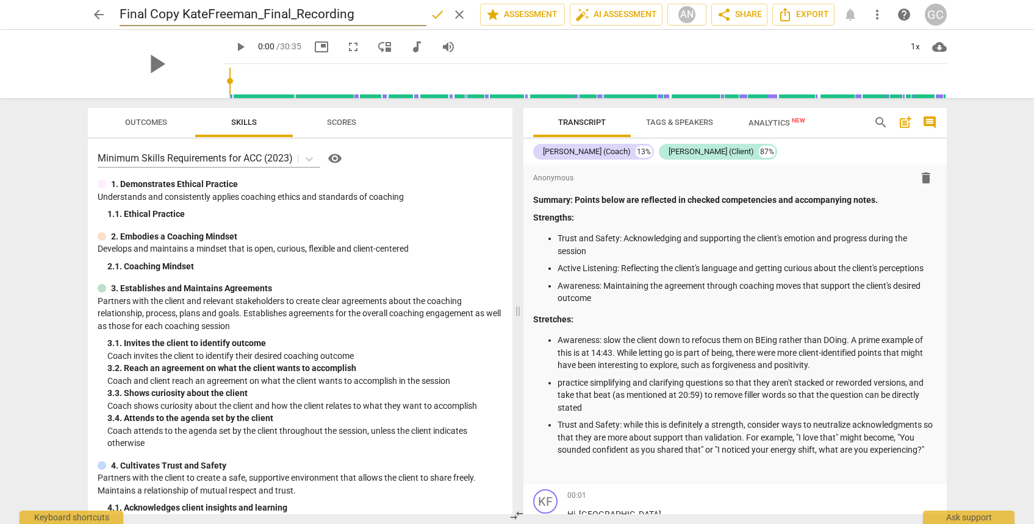
click at [430, 20] on span "done" at bounding box center [437, 14] width 15 height 15
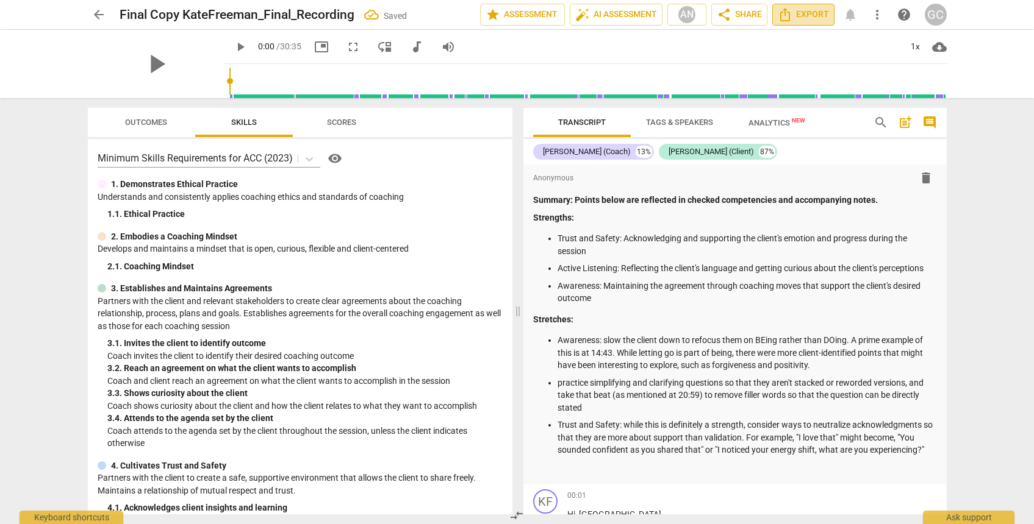
click at [811, 15] on span "Export" at bounding box center [802, 14] width 51 height 15
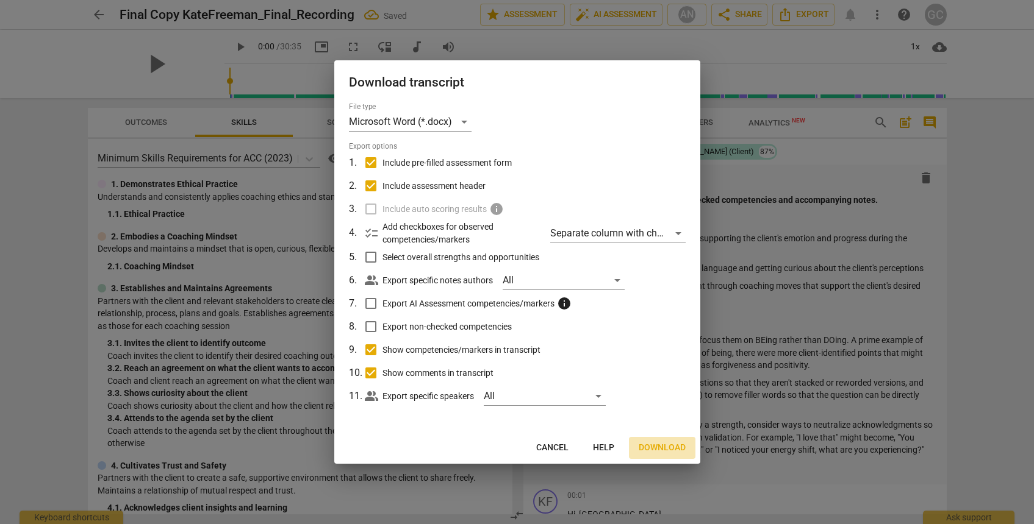
click at [643, 452] on span "Download" at bounding box center [661, 448] width 47 height 12
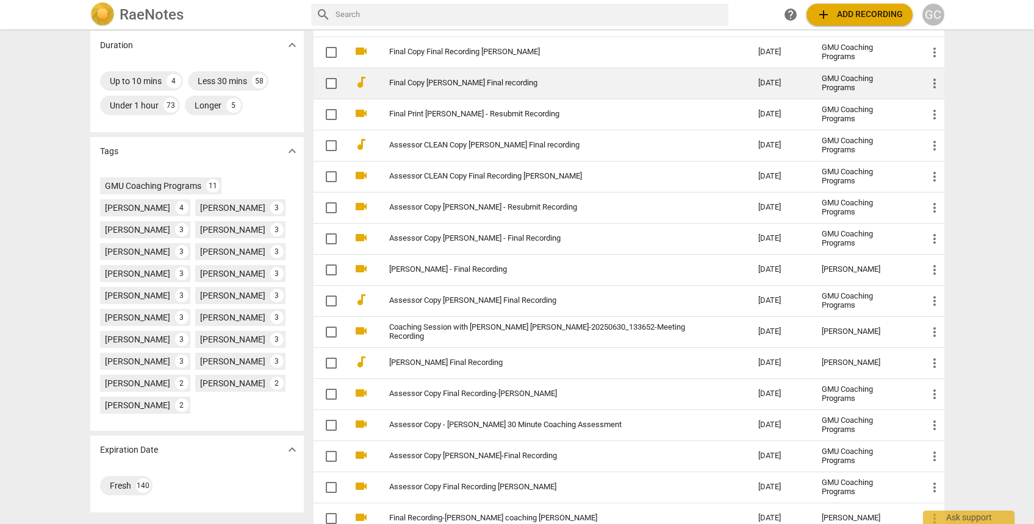
scroll to position [278, 0]
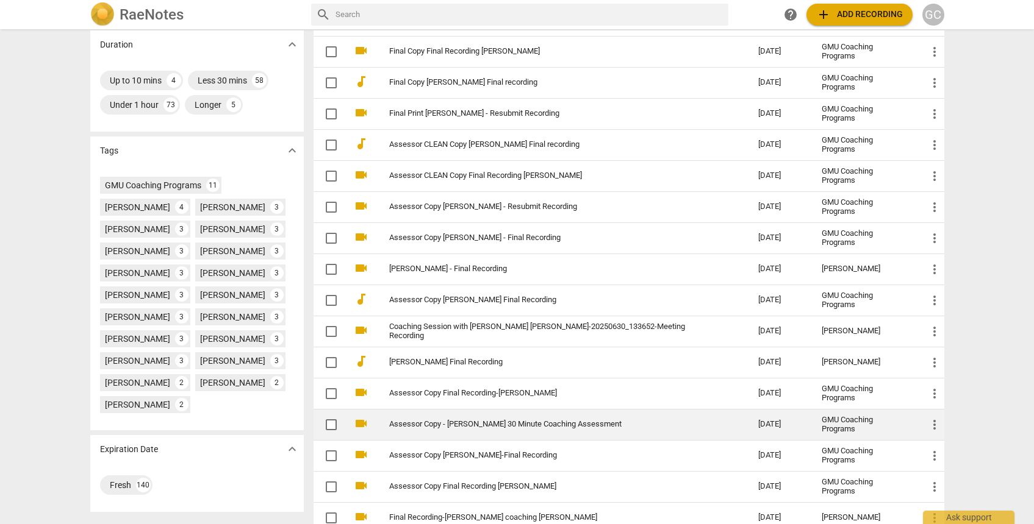
click at [597, 426] on link "Assessor Copy - [PERSON_NAME] 30 Minute Coaching Assessment" at bounding box center [552, 424] width 326 height 9
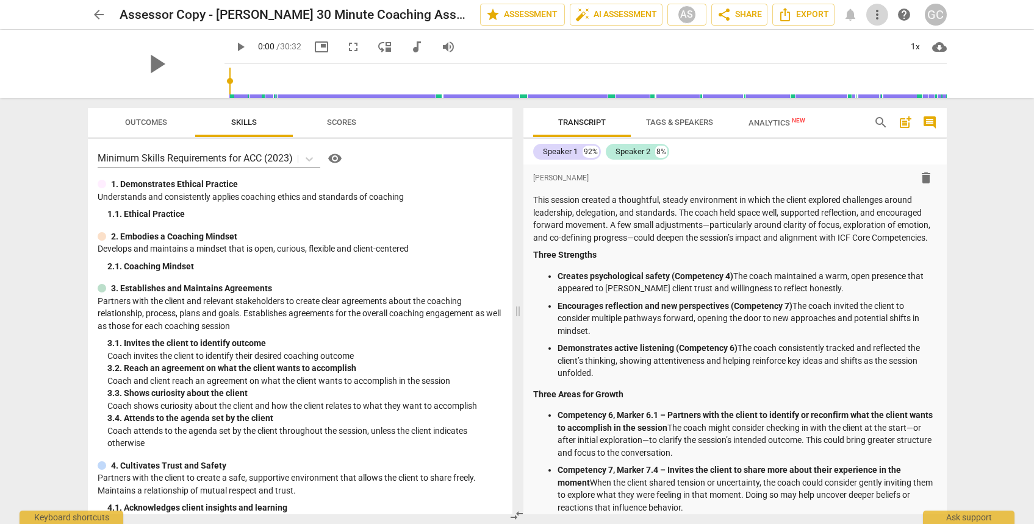
click at [880, 11] on span "more_vert" at bounding box center [877, 14] width 15 height 15
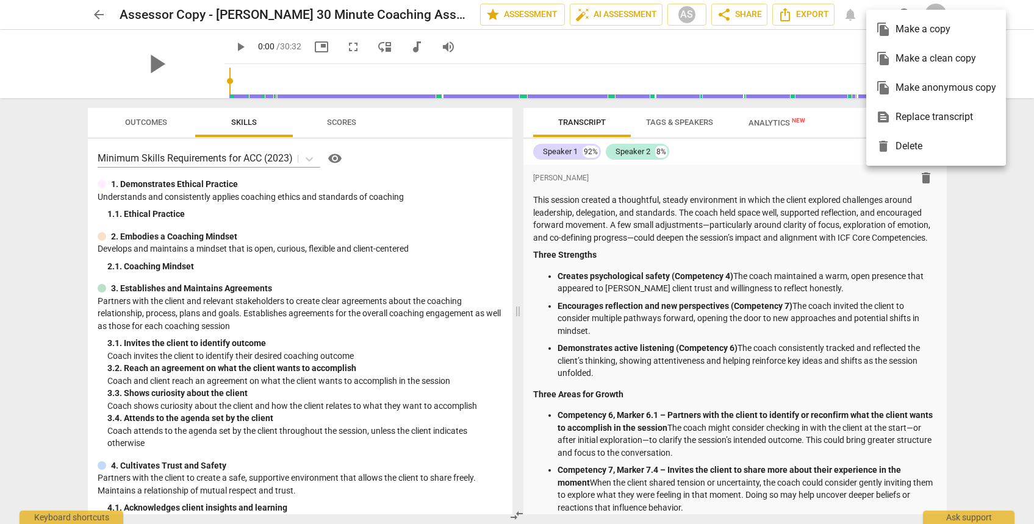
click at [898, 88] on div "file_copy Make anonymous copy" at bounding box center [936, 87] width 120 height 29
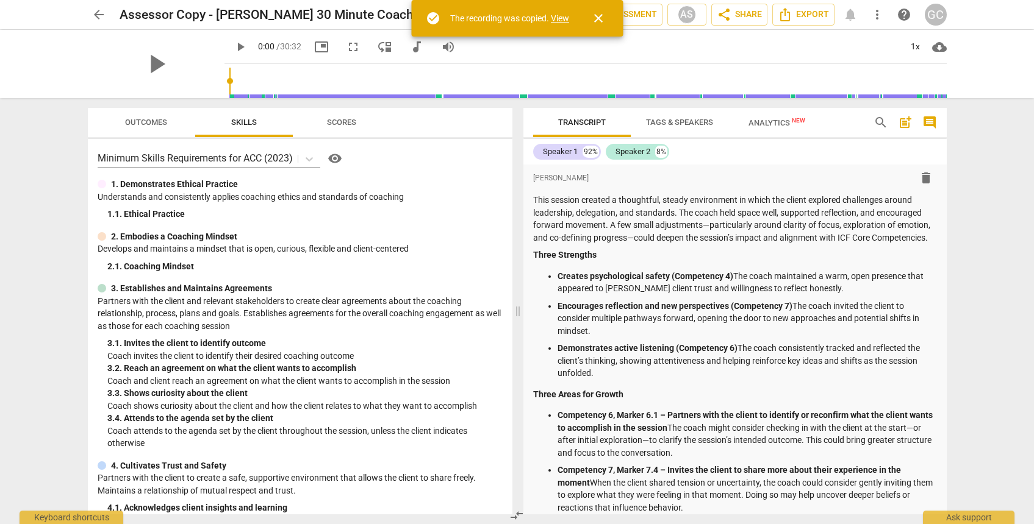
click at [565, 18] on link "View" at bounding box center [560, 18] width 18 height 10
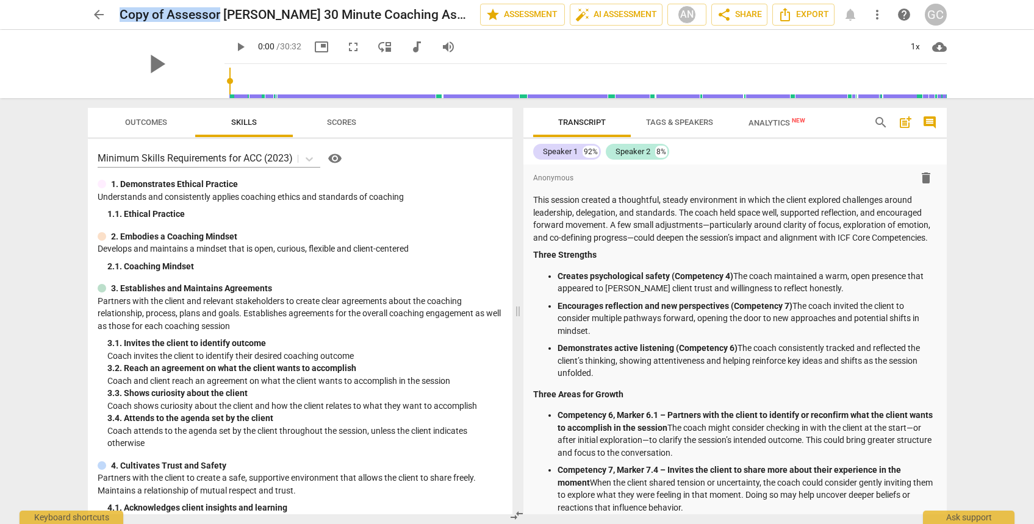
drag, startPoint x: 219, startPoint y: 15, endPoint x: 97, endPoint y: 1, distance: 122.8
click at [97, 1] on div "arrow_back Copy of Assessor Copy - Gilpatrick 30 Minute Coaching Assessment edi…" at bounding box center [517, 14] width 1014 height 29
click at [452, 15] on span "edit" at bounding box center [459, 14] width 15 height 15
click at [156, 16] on input "Copy of Assessor Copy - Gilpatrick 30 Minute Coaching Assessment" at bounding box center [273, 14] width 307 height 23
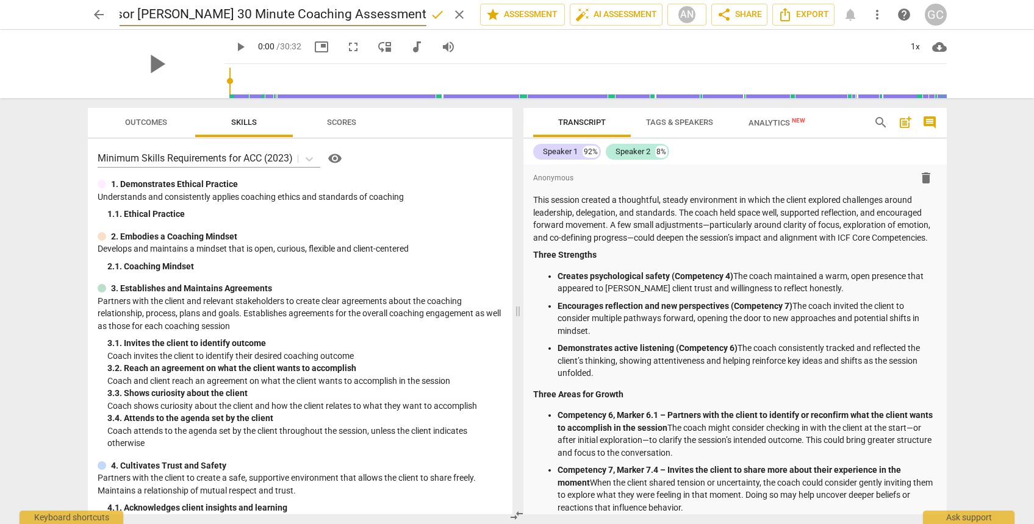
drag, startPoint x: 132, startPoint y: 14, endPoint x: 86, endPoint y: 12, distance: 45.8
click at [86, 12] on div "arrow_back Copy of Assessor Copy - Gilpatrick 30 Minute Coaching Assessment don…" at bounding box center [517, 14] width 1014 height 29
type input "Final Copy - Gilpatrick 30 Minute Coaching Assessment"
click at [431, 18] on span "done" at bounding box center [437, 14] width 15 height 15
click at [801, 20] on span "Export" at bounding box center [802, 14] width 51 height 15
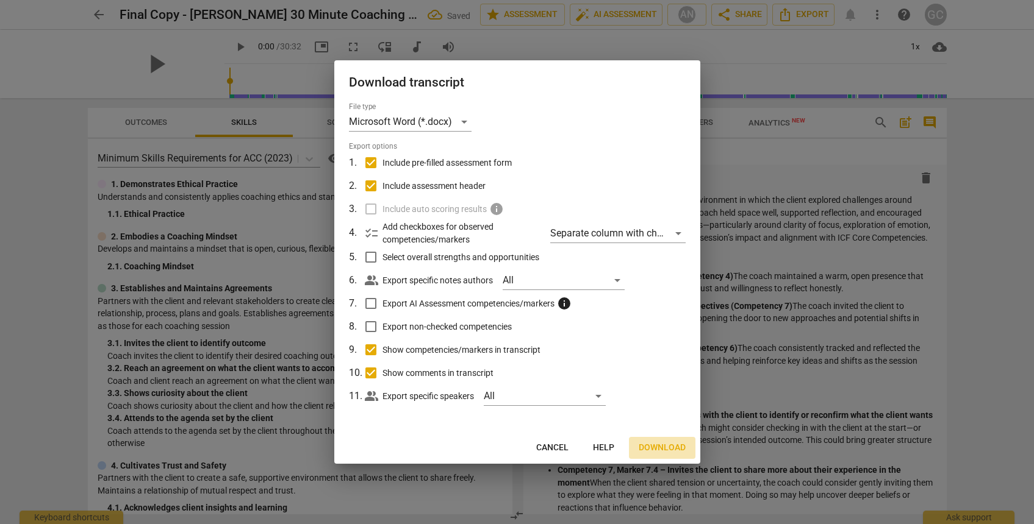
click at [665, 441] on button "Download" at bounding box center [662, 448] width 66 height 22
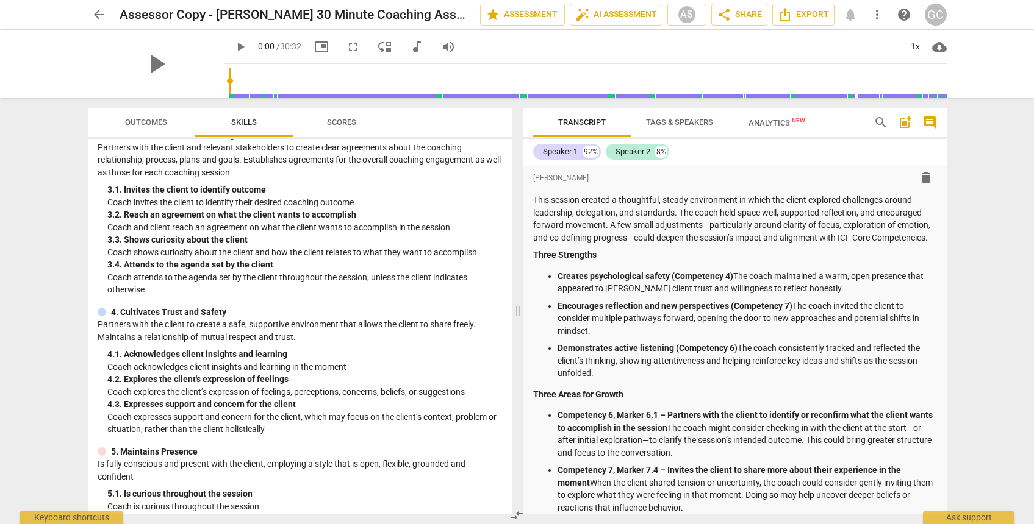
scroll to position [155, 0]
click at [98, 17] on span "arrow_back" at bounding box center [98, 14] width 15 height 15
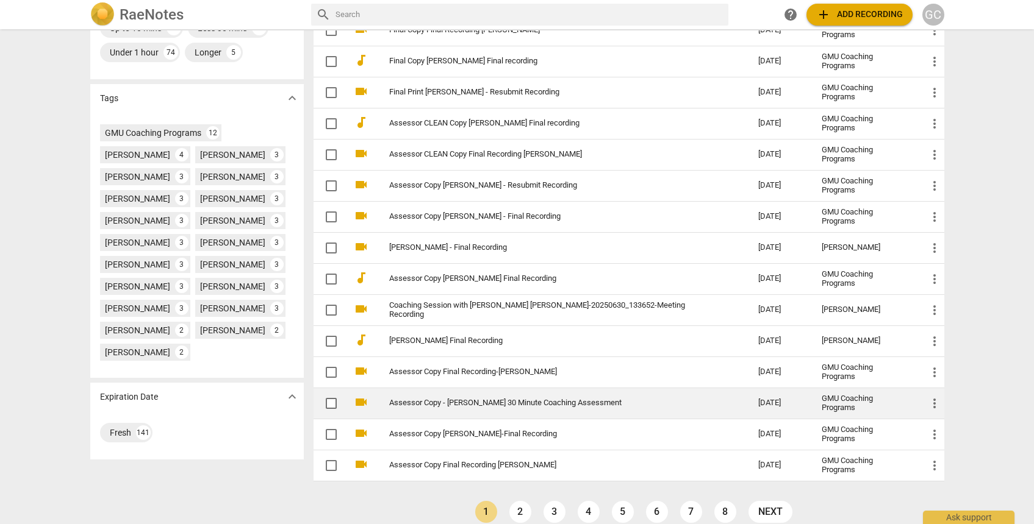
scroll to position [335, 0]
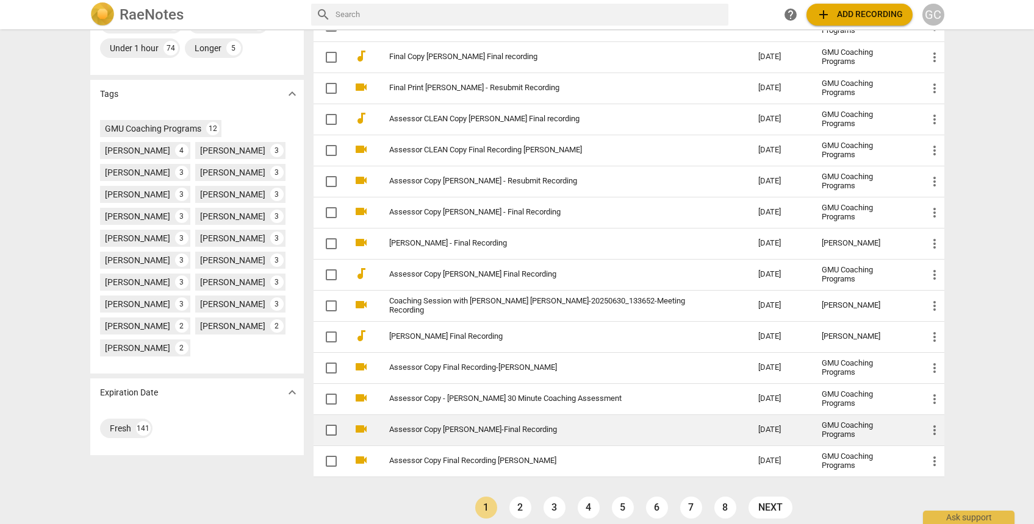
click at [477, 424] on td "Assessor Copy [PERSON_NAME]-Final Recording" at bounding box center [561, 430] width 374 height 31
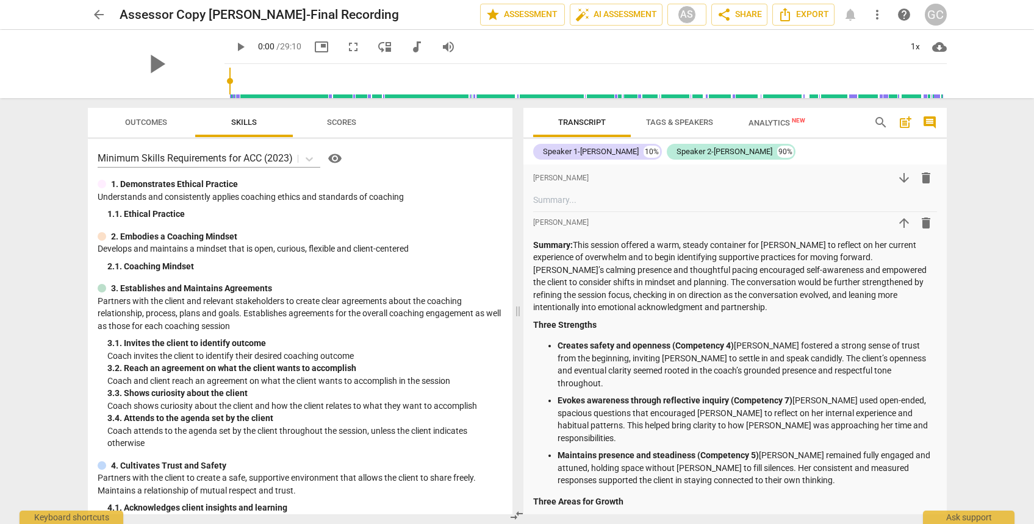
click at [879, 12] on span "more_vert" at bounding box center [877, 14] width 15 height 15
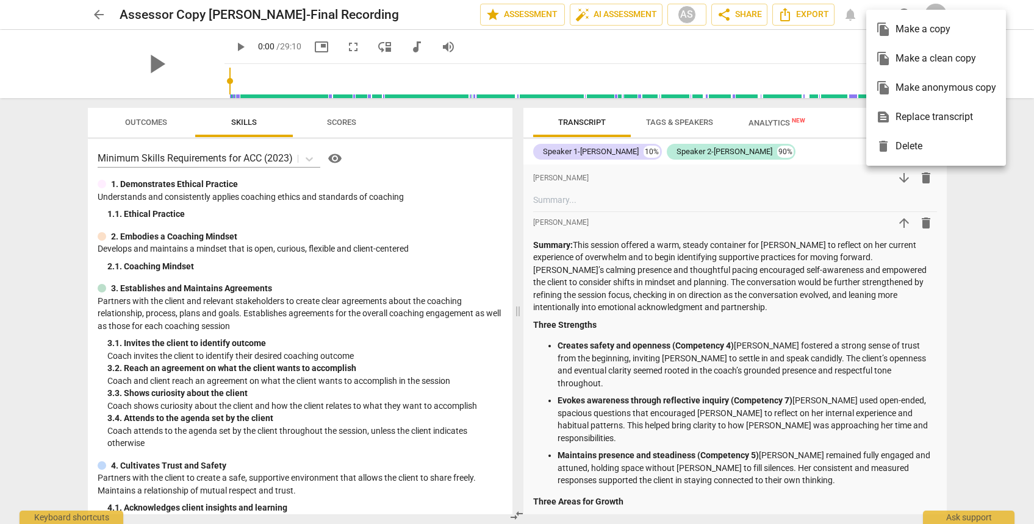
click at [902, 81] on div "file_copy Make anonymous copy" at bounding box center [936, 87] width 120 height 29
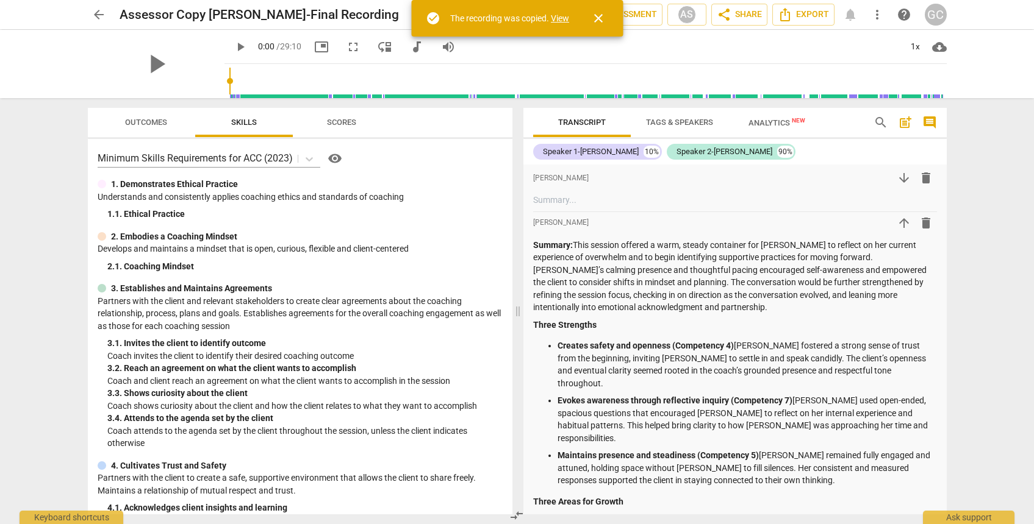
click at [565, 17] on link "View" at bounding box center [560, 18] width 18 height 10
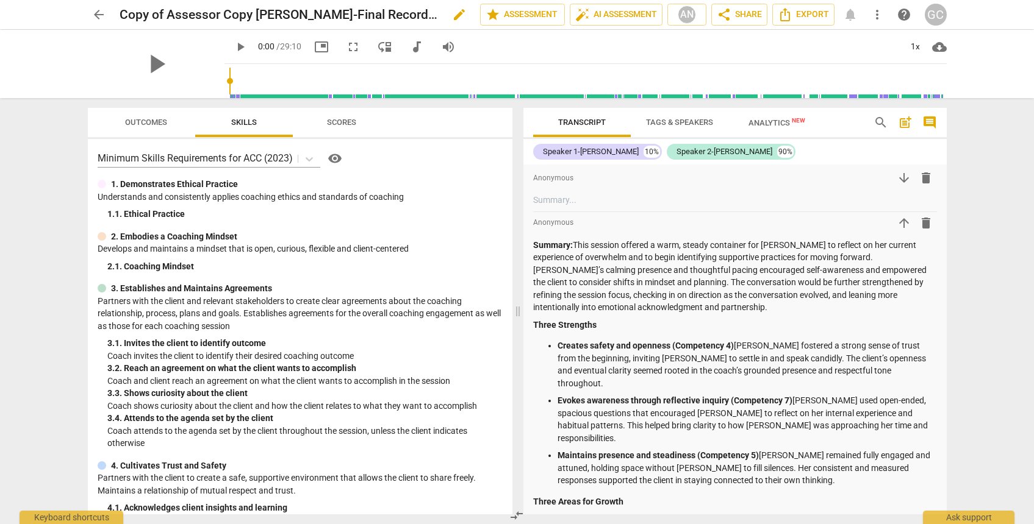
click at [217, 13] on h2 "Copy of Assessor Copy Linda Harrison-Final Recording" at bounding box center [279, 14] width 319 height 15
click at [457, 15] on span "edit" at bounding box center [459, 14] width 15 height 15
drag, startPoint x: 209, startPoint y: 15, endPoint x: 104, endPoint y: 7, distance: 105.2
click at [104, 7] on div "arrow_back Copy of Assessor Copy Linda Harrison-Final Recording done clear star…" at bounding box center [517, 14] width 859 height 23
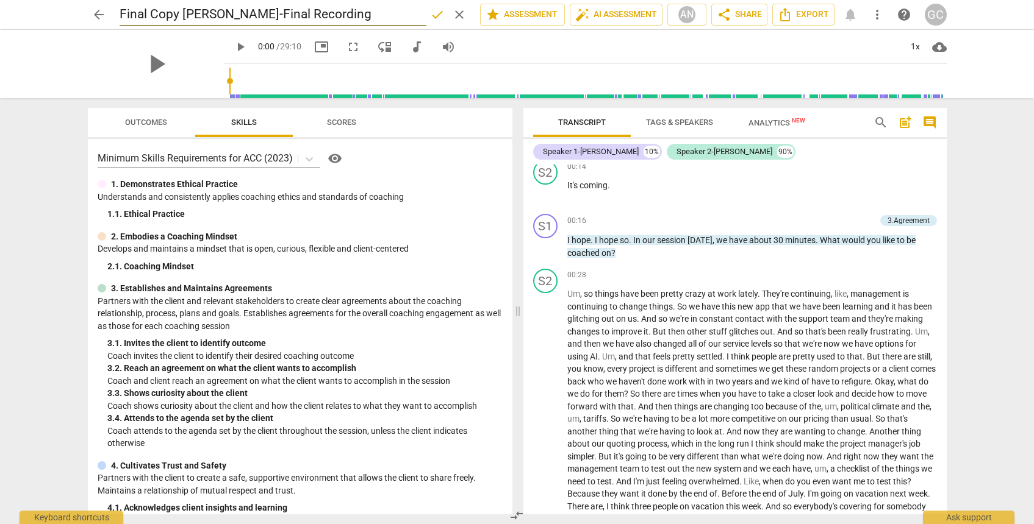
scroll to position [701, 0]
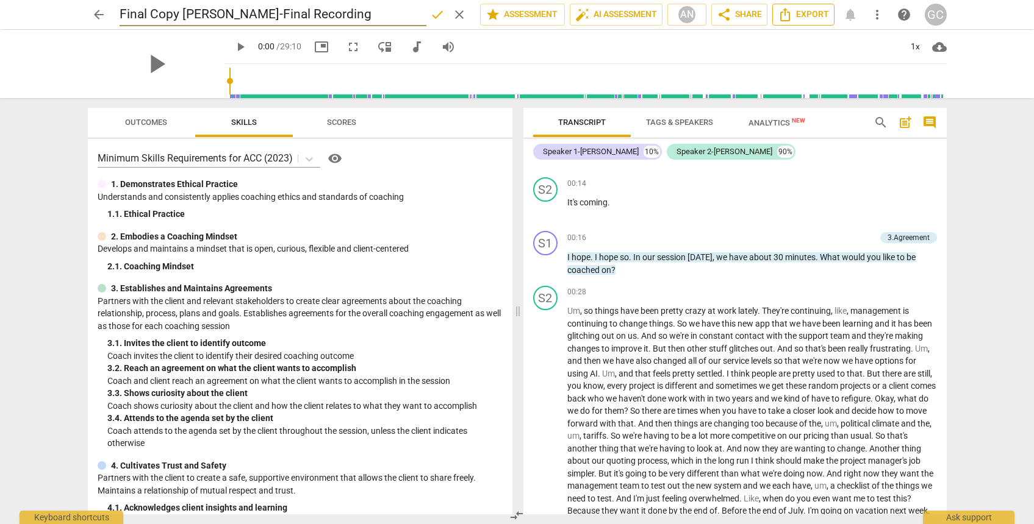
type input "Final Copy Linda Harrison-Final Recording"
click at [813, 10] on span "Export" at bounding box center [802, 14] width 51 height 15
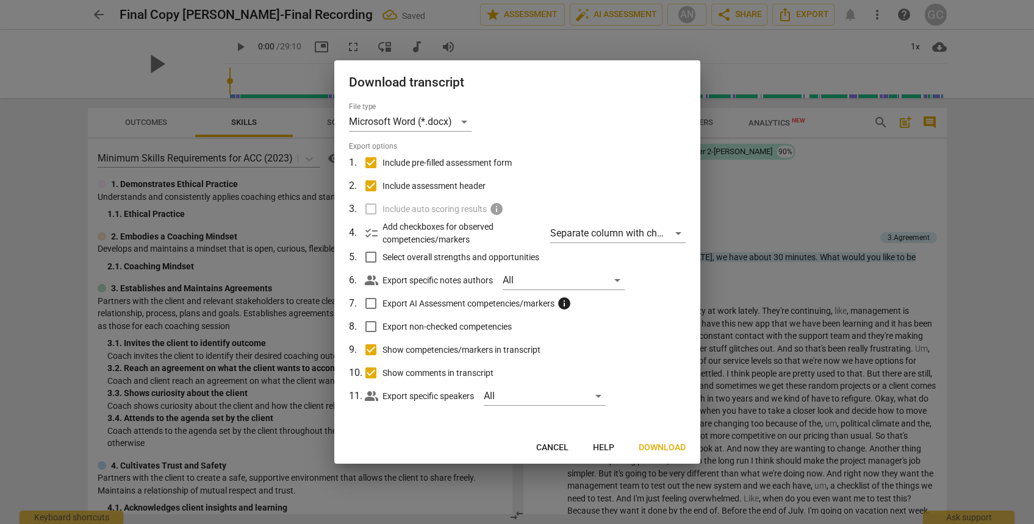
click at [648, 445] on span "Download" at bounding box center [661, 448] width 47 height 12
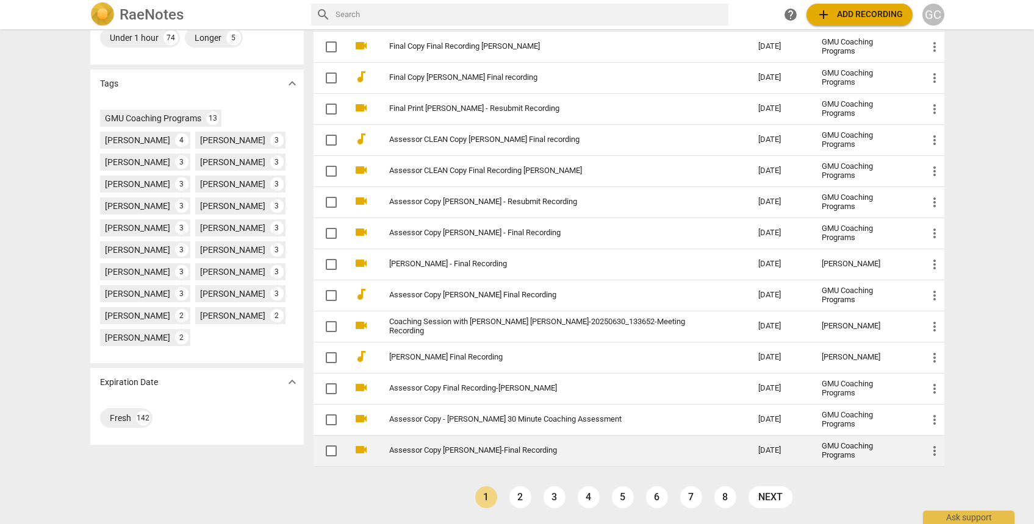
scroll to position [345, 0]
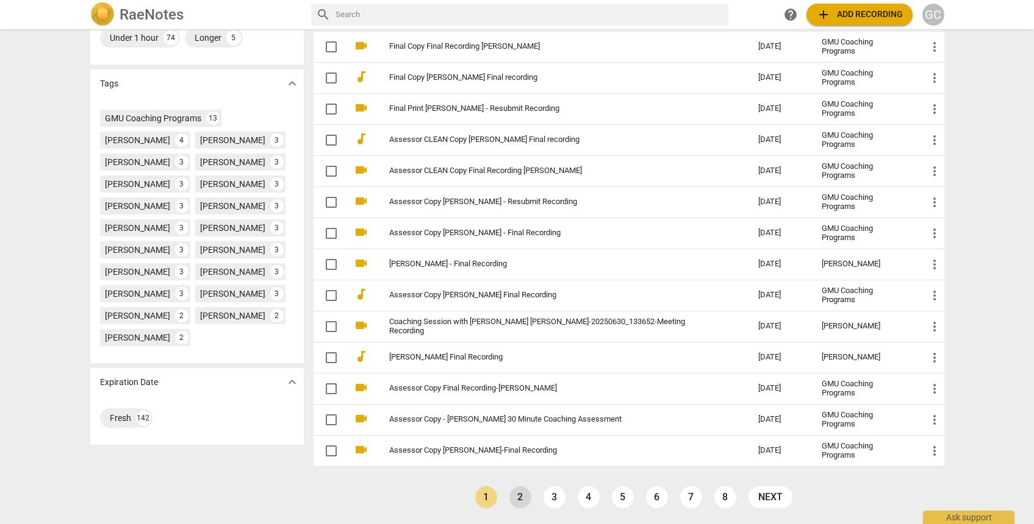
click at [522, 496] on link "2" at bounding box center [520, 498] width 22 height 22
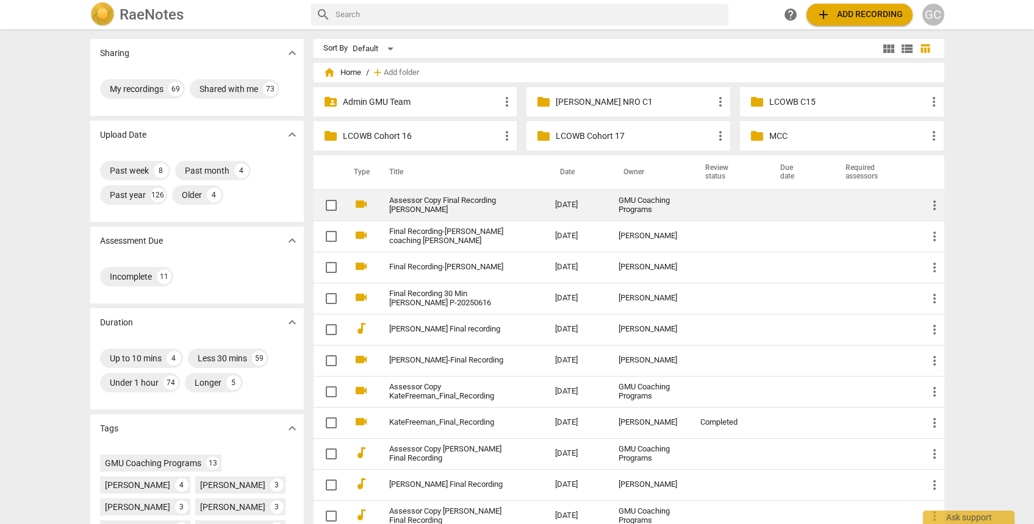
click at [546, 204] on td "Assessor Copy Final Recording [PERSON_NAME]" at bounding box center [459, 205] width 171 height 31
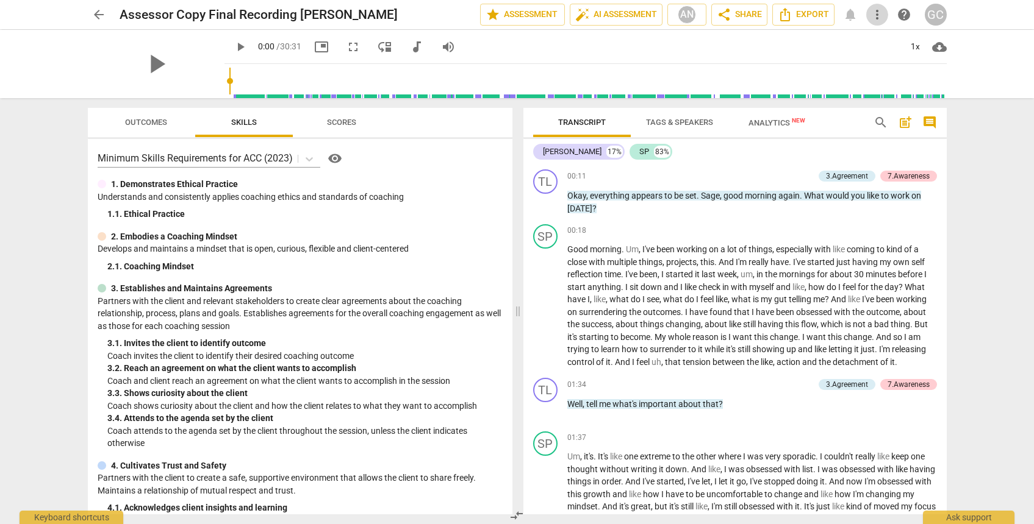
click at [879, 12] on span "more_vert" at bounding box center [877, 14] width 15 height 15
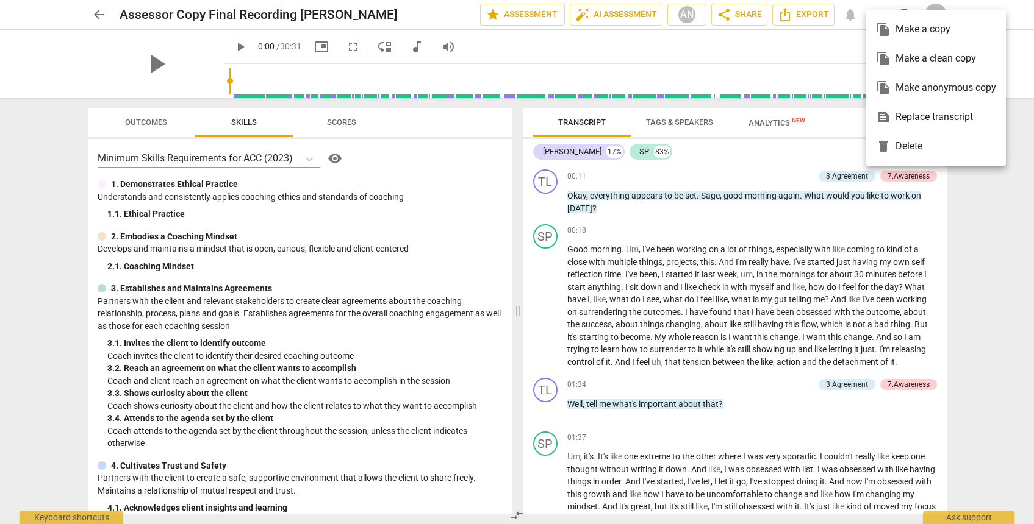
click at [917, 87] on div "file_copy Make anonymous copy" at bounding box center [936, 87] width 120 height 29
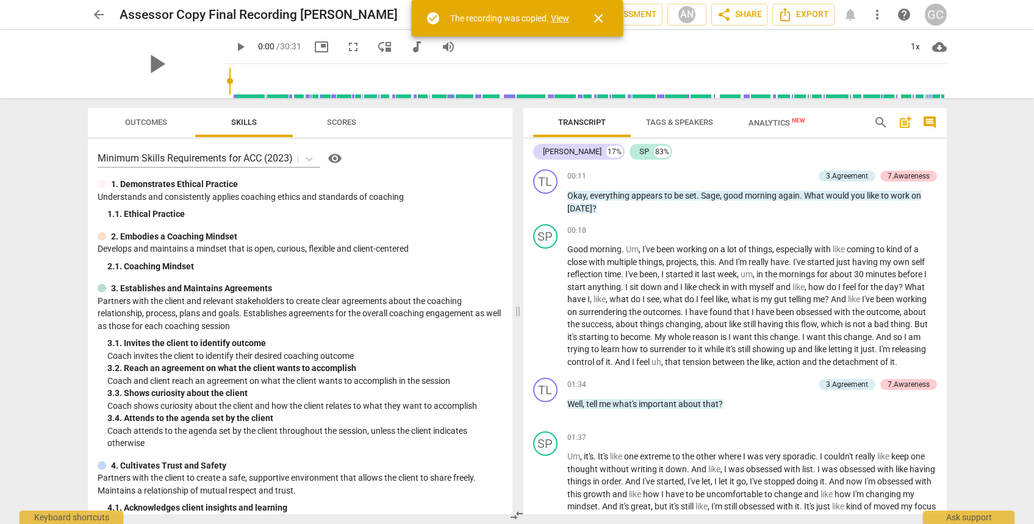
click at [559, 10] on div "check_circle The recording was copied. View" at bounding box center [497, 18] width 143 height 24
click at [559, 18] on link "View" at bounding box center [560, 18] width 18 height 10
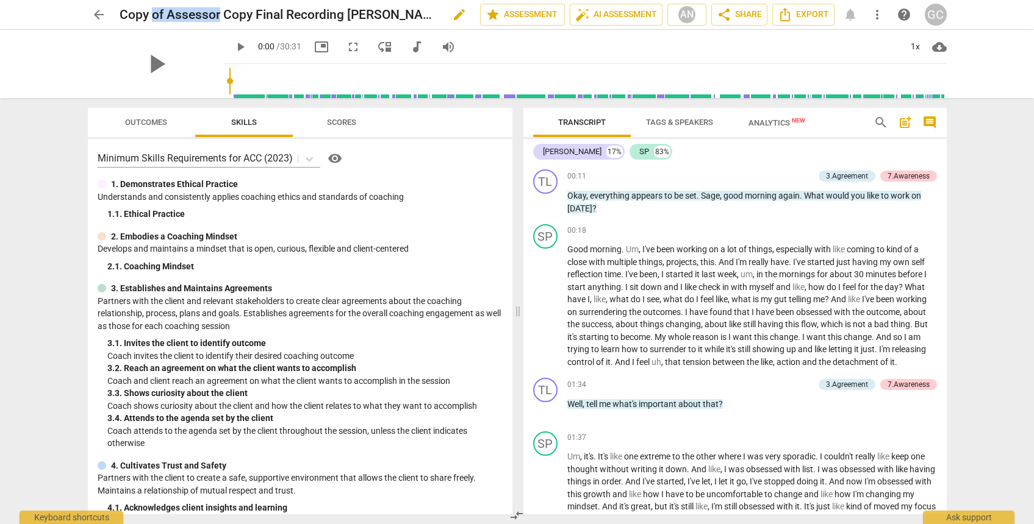
drag, startPoint x: 218, startPoint y: 15, endPoint x: 169, endPoint y: 9, distance: 49.2
click at [157, 10] on h2 "Copy of Assessor Copy Final Recording [PERSON_NAME]" at bounding box center [279, 14] width 319 height 15
click at [452, 12] on span "edit" at bounding box center [459, 14] width 15 height 15
drag, startPoint x: 219, startPoint y: 17, endPoint x: 82, endPoint y: 17, distance: 136.6
click at [82, 17] on div "arrow_back Copy of Assessor Copy Final Recording [PERSON_NAME] done clear star …" at bounding box center [517, 14] width 1014 height 29
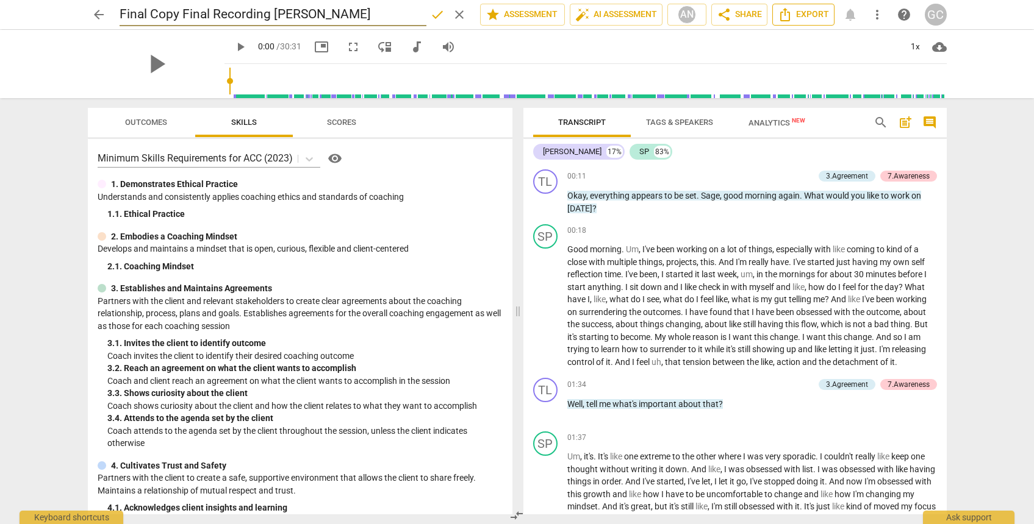
type input "Final Copy Final Recording [PERSON_NAME]"
click at [791, 15] on icon "Export" at bounding box center [784, 14] width 15 height 15
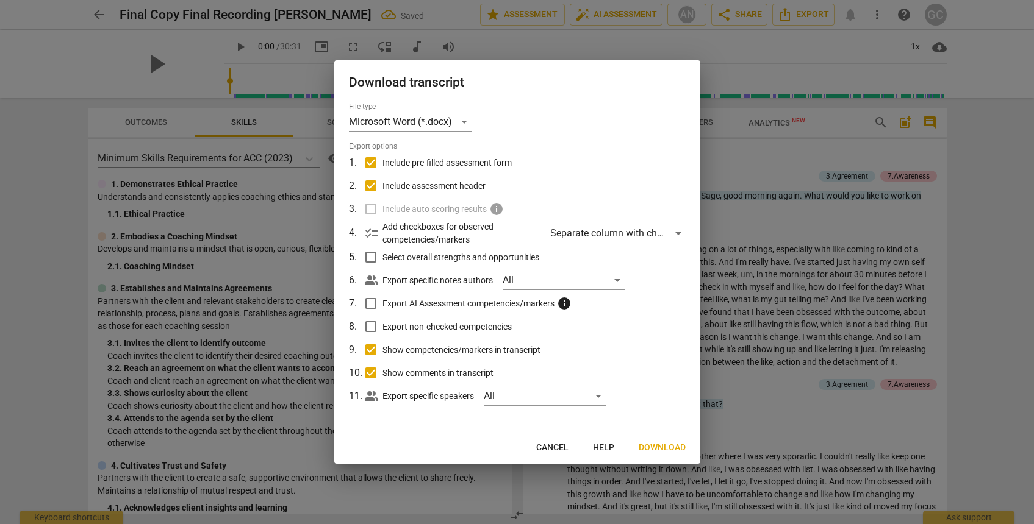
click at [649, 445] on span "Download" at bounding box center [661, 448] width 47 height 12
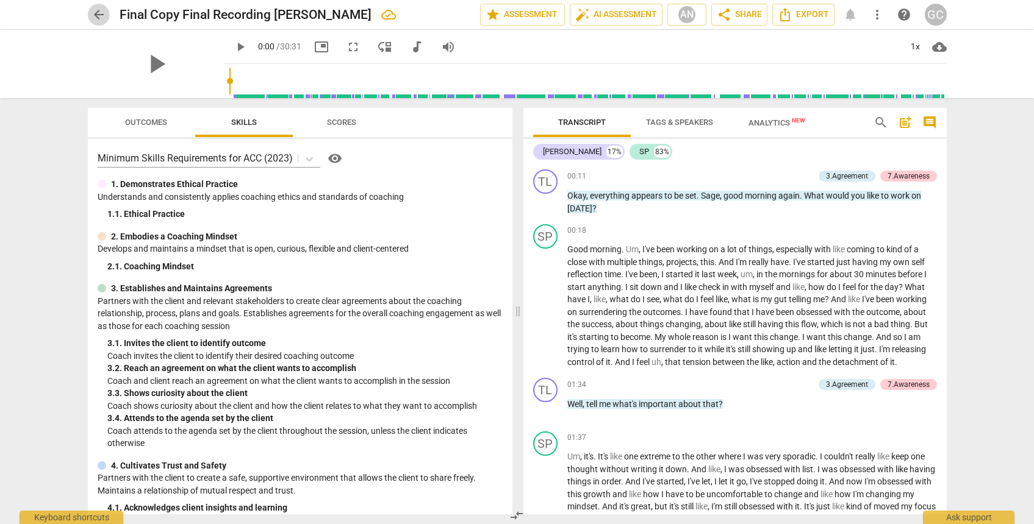
click at [98, 13] on span "arrow_back" at bounding box center [98, 14] width 15 height 15
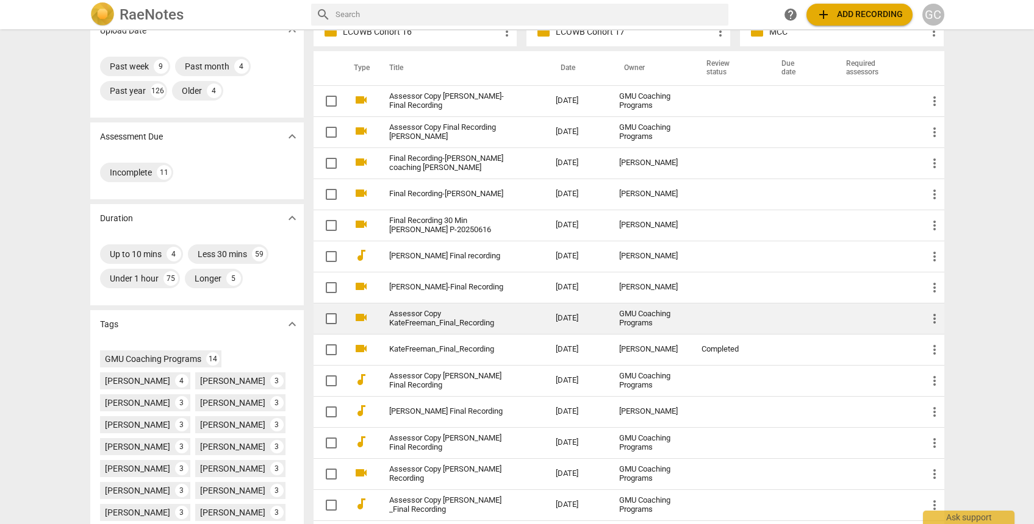
scroll to position [107, 0]
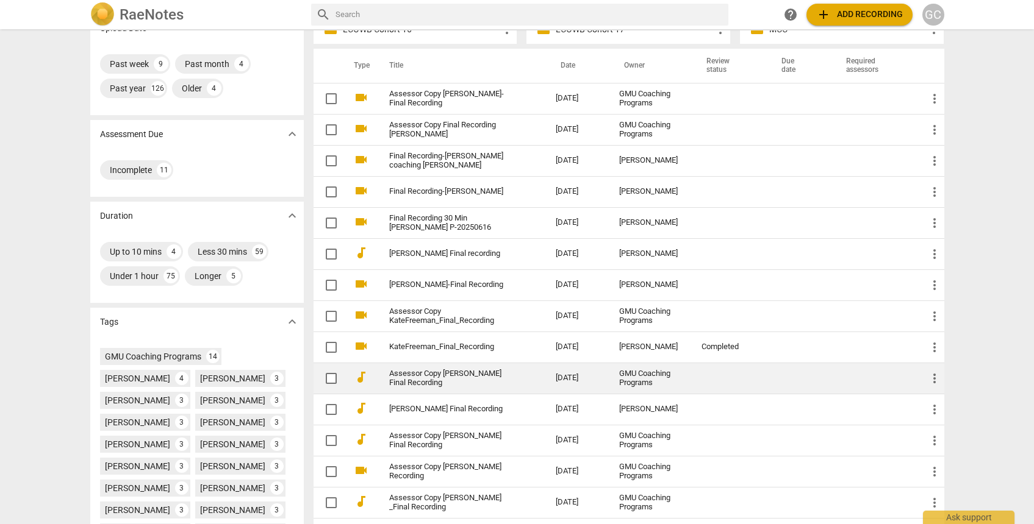
click at [602, 374] on td "[DATE]" at bounding box center [577, 378] width 63 height 31
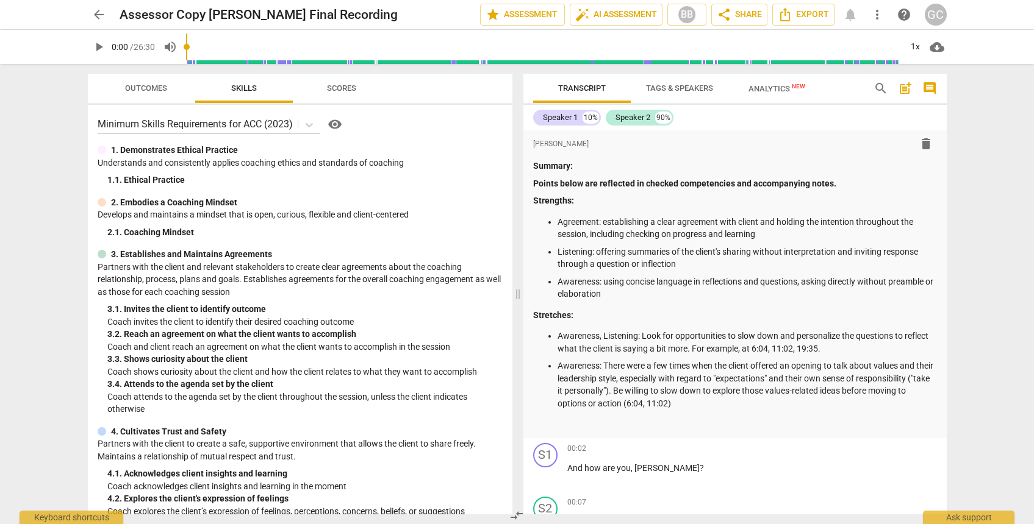
click at [880, 17] on span "more_vert" at bounding box center [877, 14] width 15 height 15
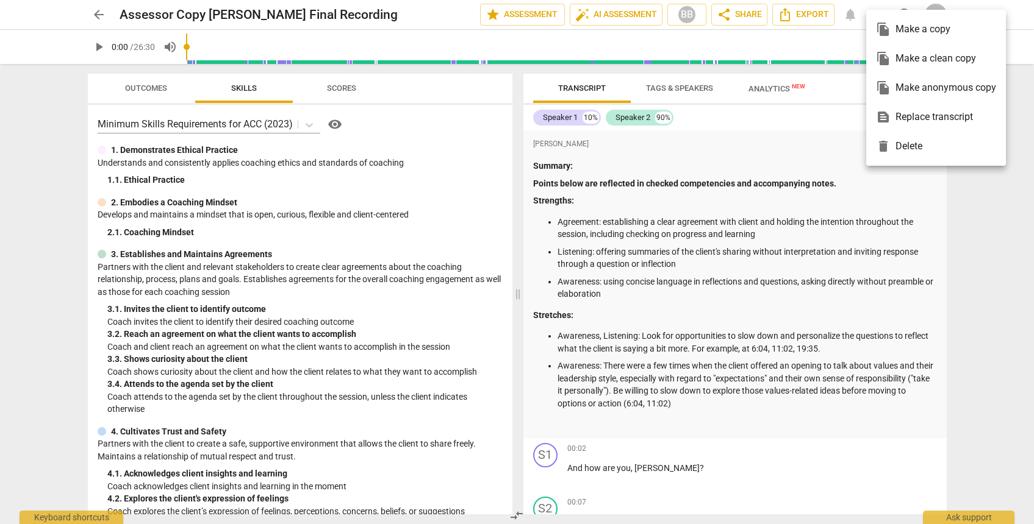
click at [885, 89] on span "file_copy" at bounding box center [883, 87] width 15 height 15
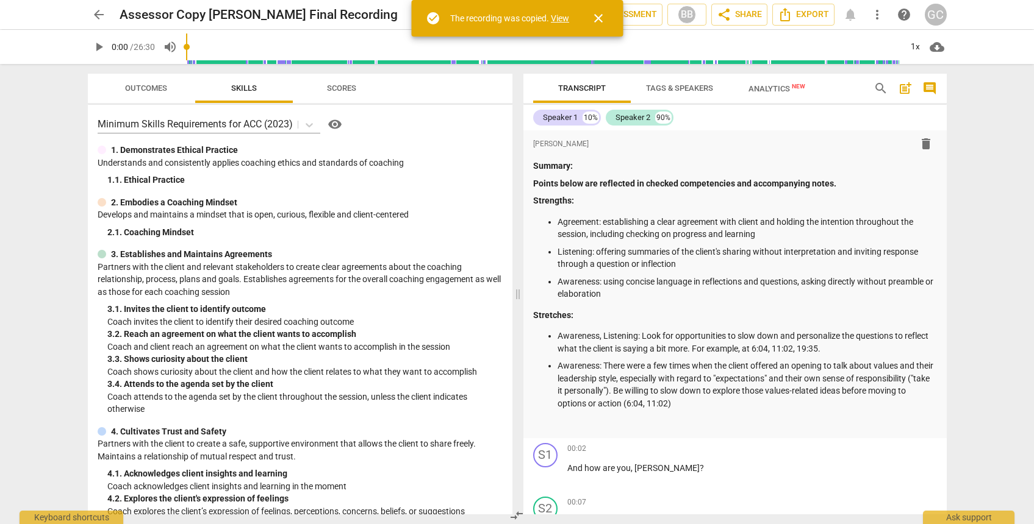
click at [560, 18] on link "View" at bounding box center [560, 18] width 18 height 10
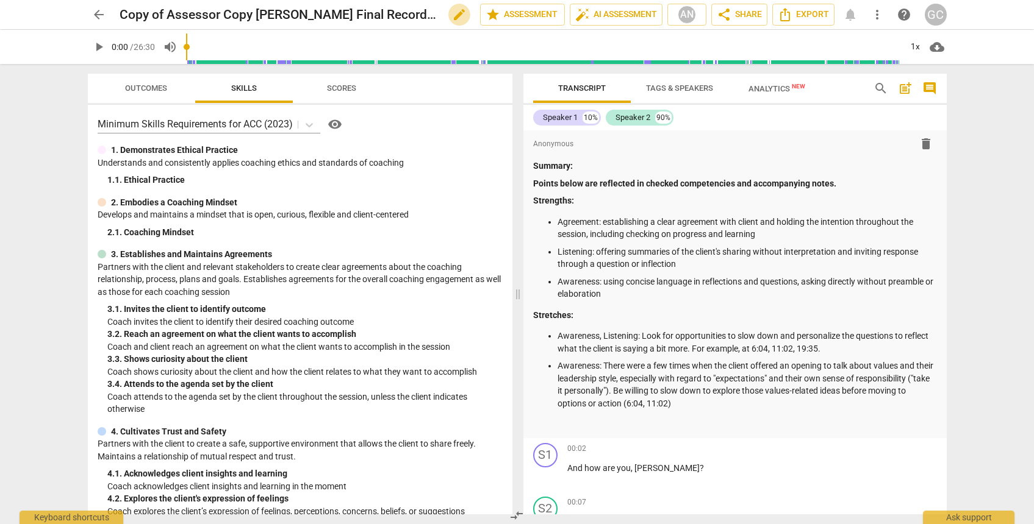
click at [456, 15] on span "edit" at bounding box center [459, 14] width 15 height 15
drag, startPoint x: 218, startPoint y: 13, endPoint x: 110, endPoint y: 8, distance: 108.0
click at [110, 8] on div "arrow_back Copy of Assessor Copy [PERSON_NAME] Final Recording done clear star …" at bounding box center [517, 14] width 859 height 23
type input "Final Copy [PERSON_NAME] Final Recording"
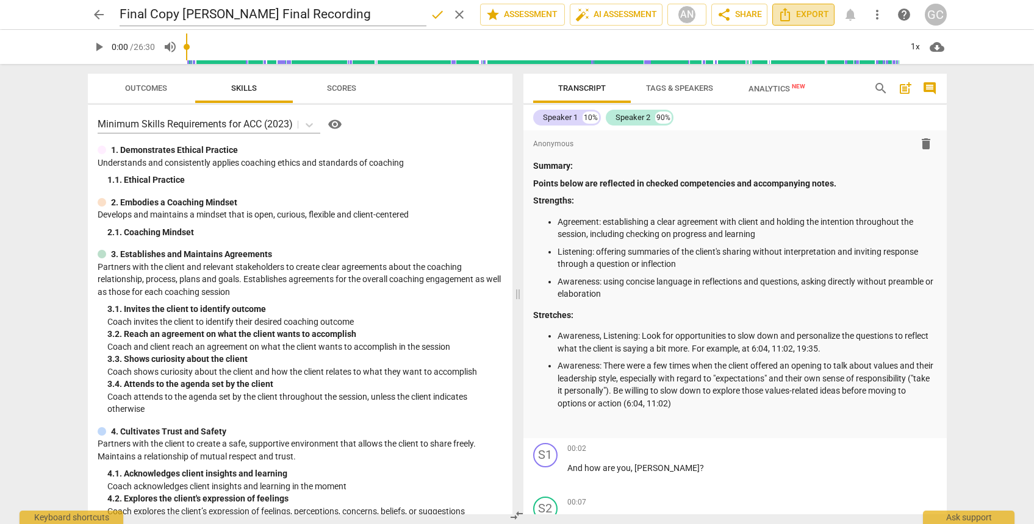
click at [810, 14] on span "Export" at bounding box center [802, 14] width 51 height 15
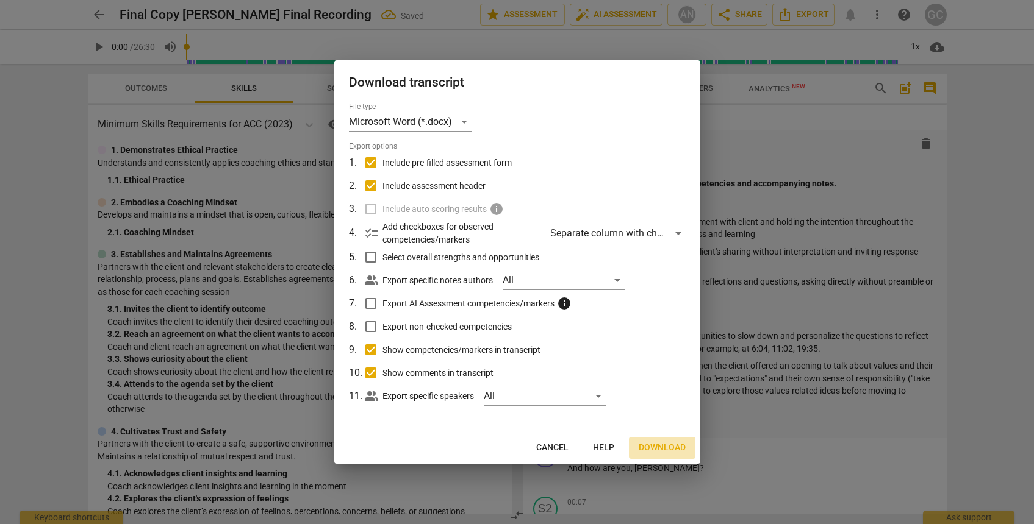
click at [651, 448] on span "Download" at bounding box center [661, 448] width 47 height 12
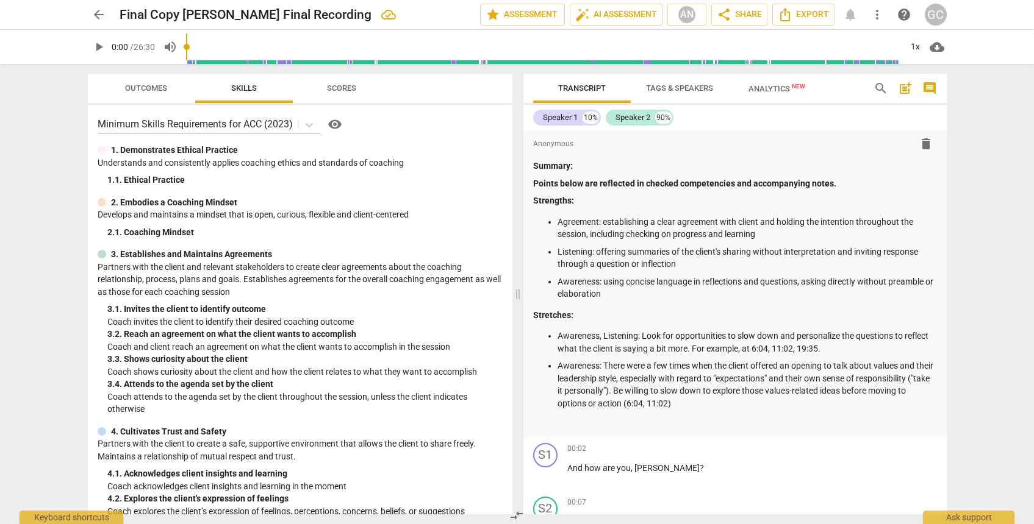
click at [102, 17] on span "arrow_back" at bounding box center [98, 14] width 15 height 15
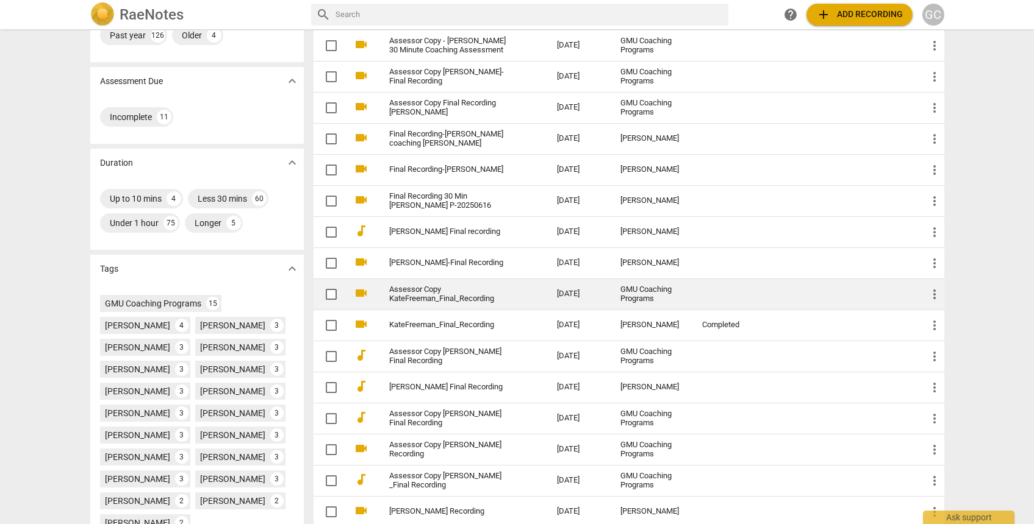
scroll to position [163, 0]
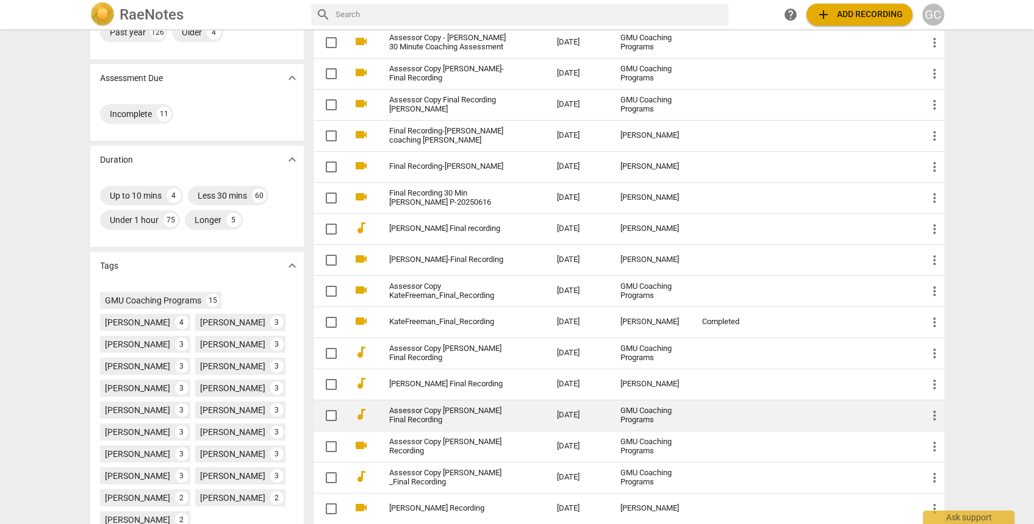
click at [548, 416] on td "Assessor Copy [PERSON_NAME] Final Recording" at bounding box center [460, 415] width 173 height 31
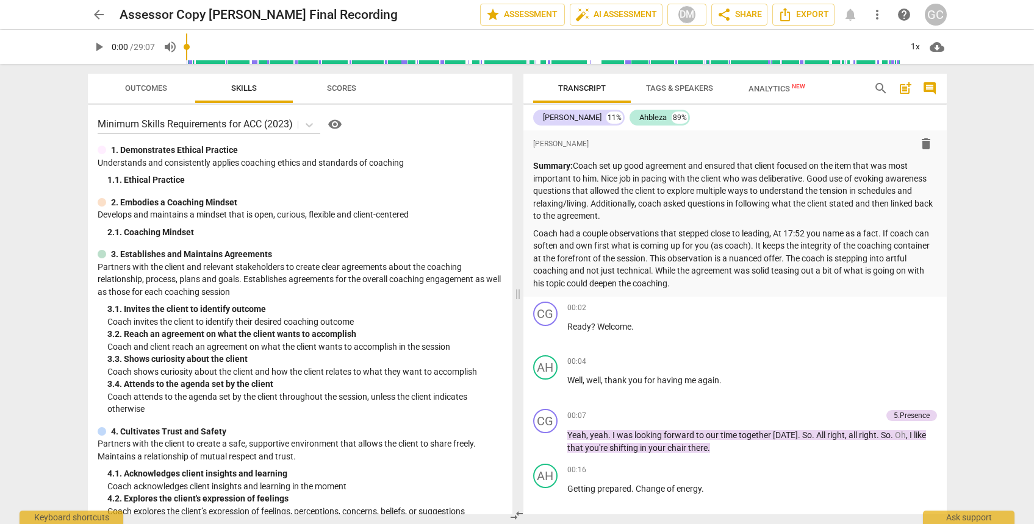
click at [877, 13] on span "more_vert" at bounding box center [877, 14] width 15 height 15
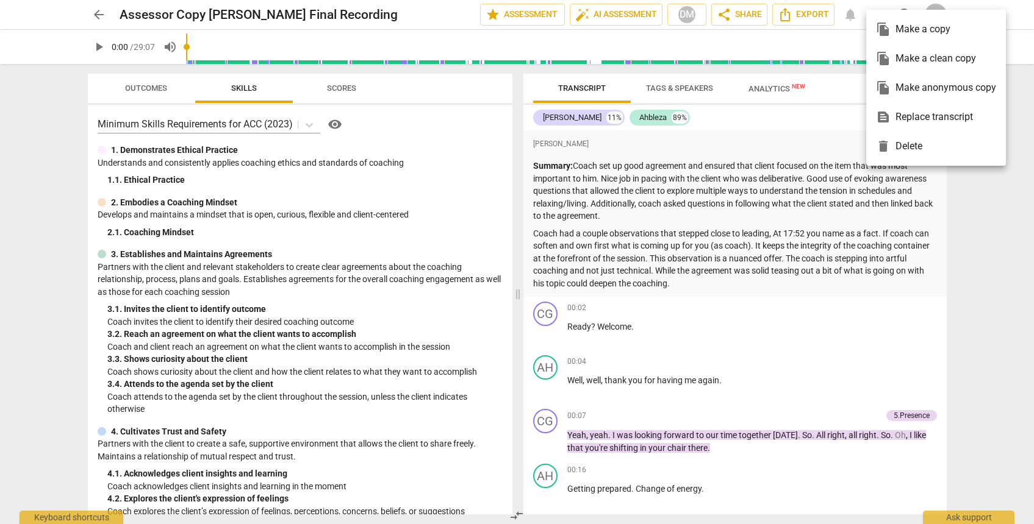
click at [915, 91] on div "file_copy Make anonymous copy" at bounding box center [936, 87] width 120 height 29
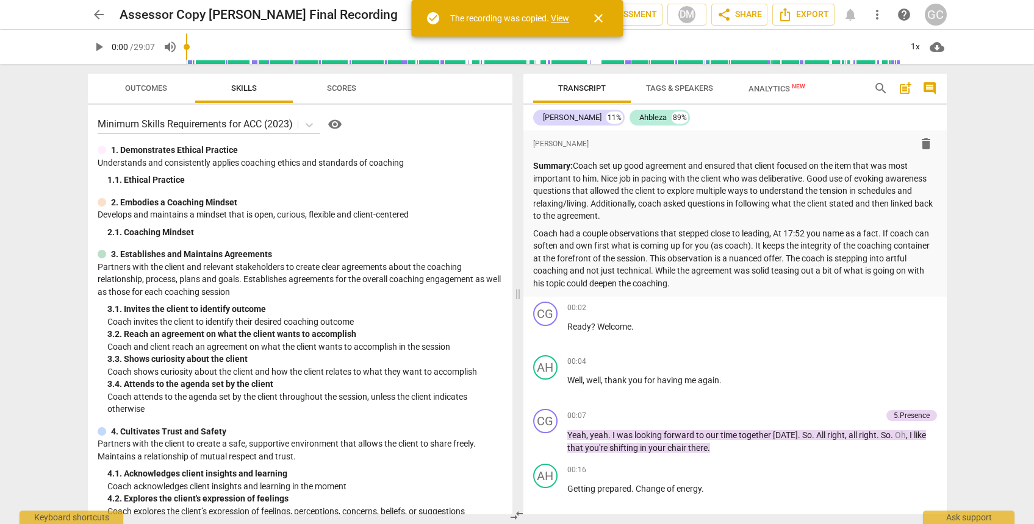
click at [561, 23] on link "View" at bounding box center [560, 18] width 18 height 10
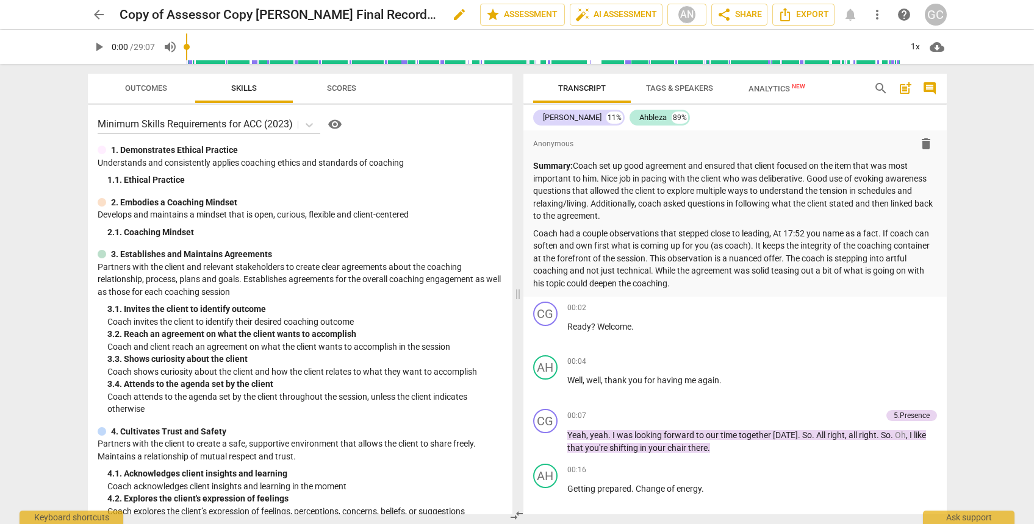
click at [457, 15] on span "edit" at bounding box center [459, 14] width 15 height 15
click at [196, 15] on input "Copy of Assessor Copy [PERSON_NAME] Final Recording" at bounding box center [273, 14] width 307 height 23
drag, startPoint x: 195, startPoint y: 15, endPoint x: 88, endPoint y: 7, distance: 107.0
click at [88, 7] on div "arrow_back Copy of Assessor Copy [PERSON_NAME] Final Recording done clear star …" at bounding box center [517, 14] width 859 height 23
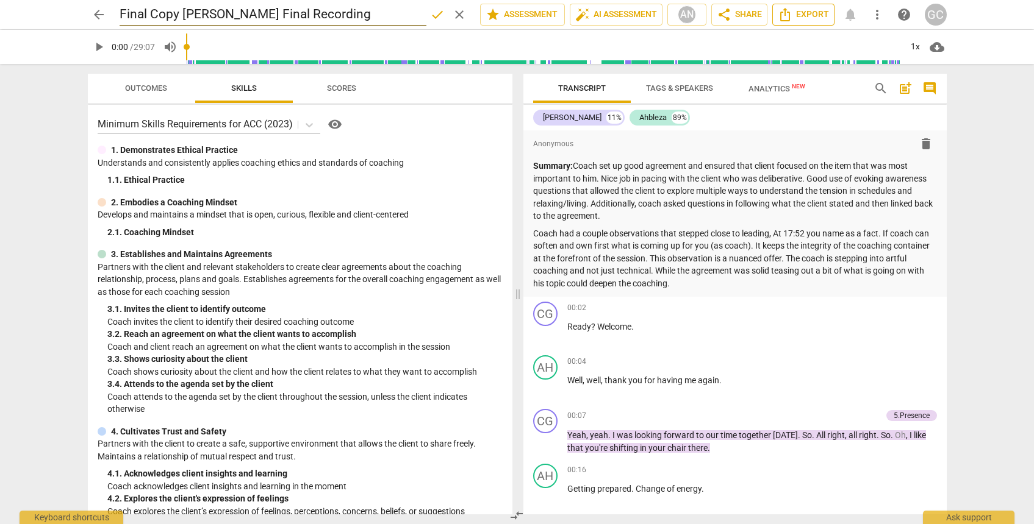
type input "Final Copy [PERSON_NAME] Final Recording"
click at [799, 15] on span "Export" at bounding box center [802, 14] width 51 height 15
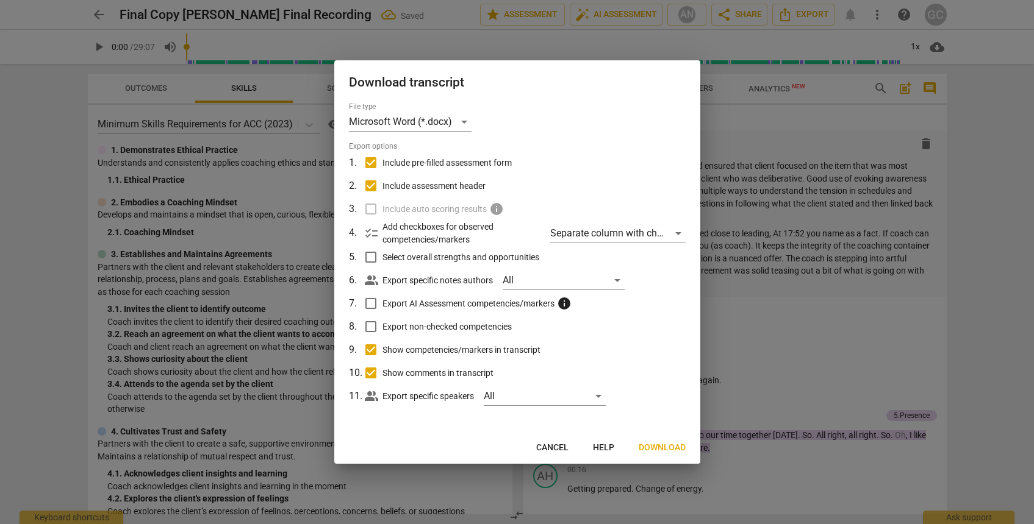
click at [656, 444] on span "Download" at bounding box center [661, 448] width 47 height 12
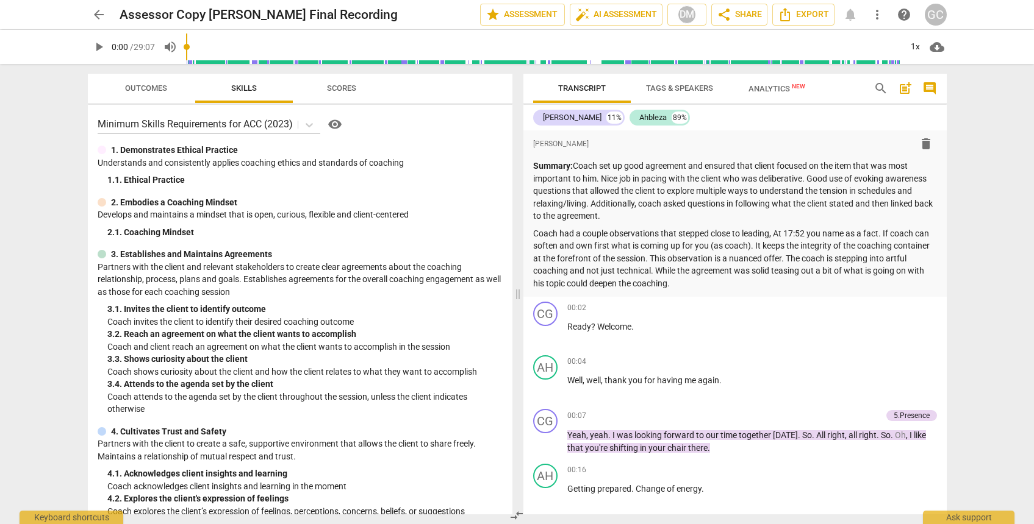
click at [95, 15] on span "arrow_back" at bounding box center [98, 14] width 15 height 15
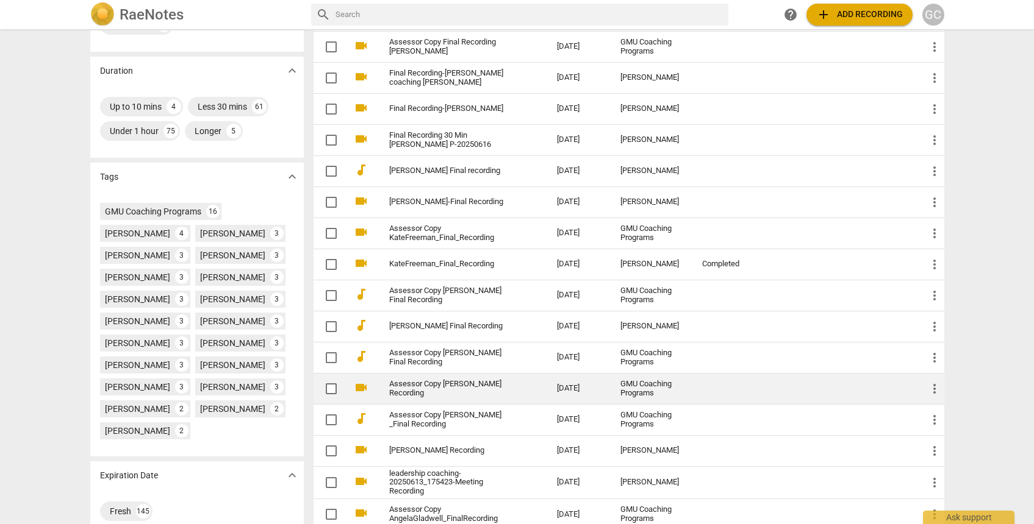
scroll to position [255, 0]
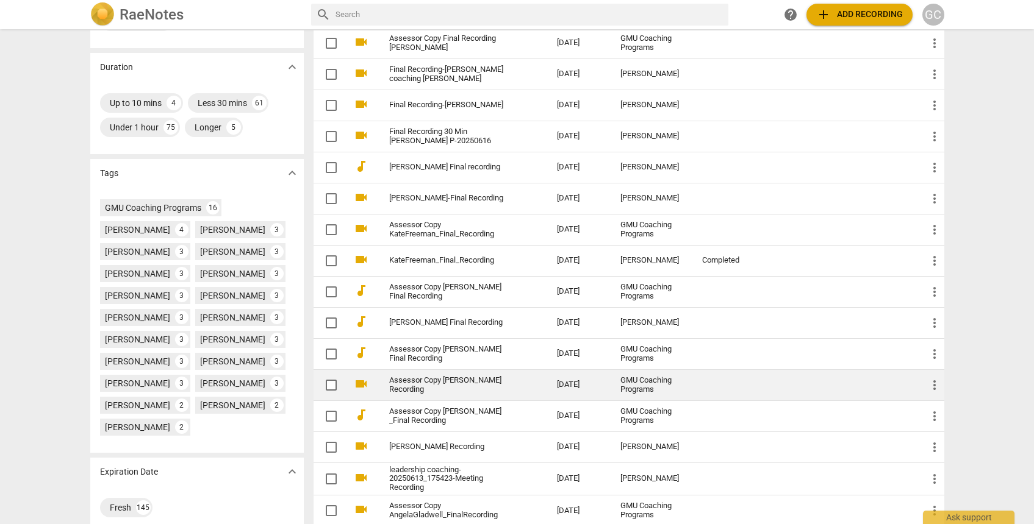
click at [506, 384] on link "Assessor Copy [PERSON_NAME] Recording" at bounding box center [451, 385] width 124 height 18
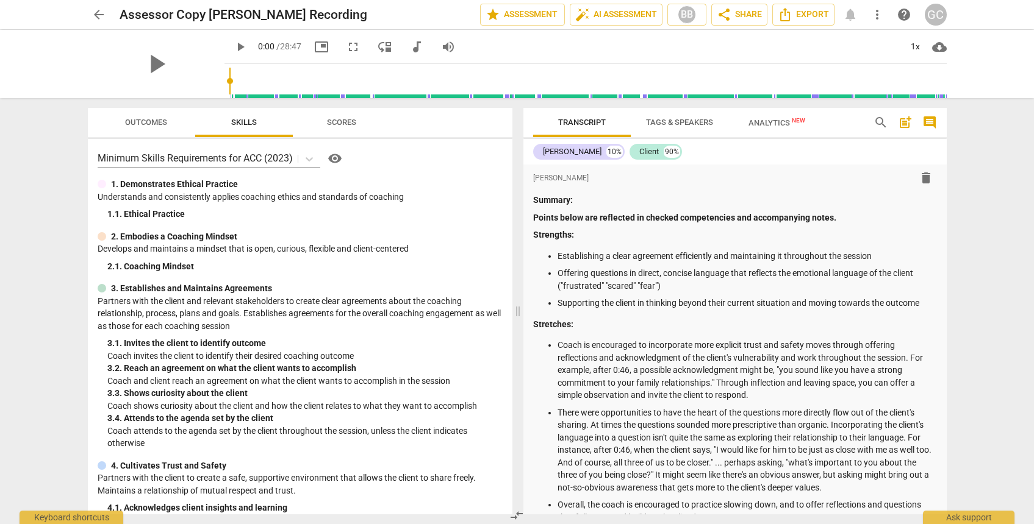
click at [881, 14] on span "more_vert" at bounding box center [877, 14] width 15 height 15
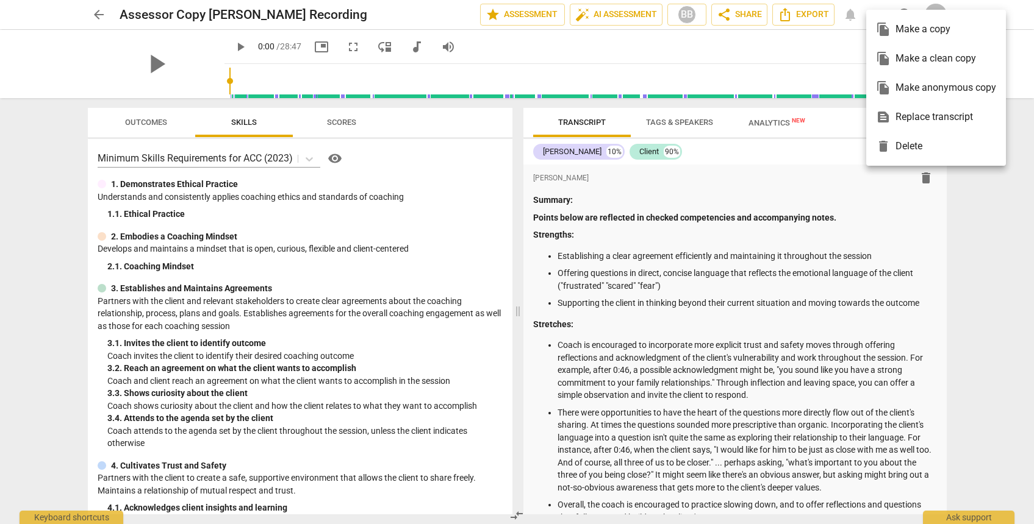
click at [914, 86] on div "file_copy Make anonymous copy" at bounding box center [936, 87] width 120 height 29
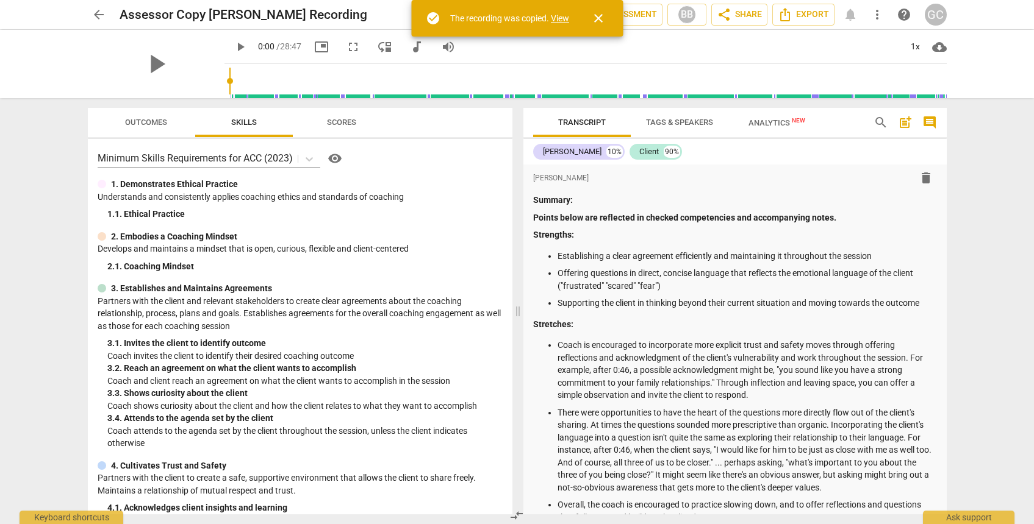
click at [563, 18] on link "View" at bounding box center [560, 18] width 18 height 10
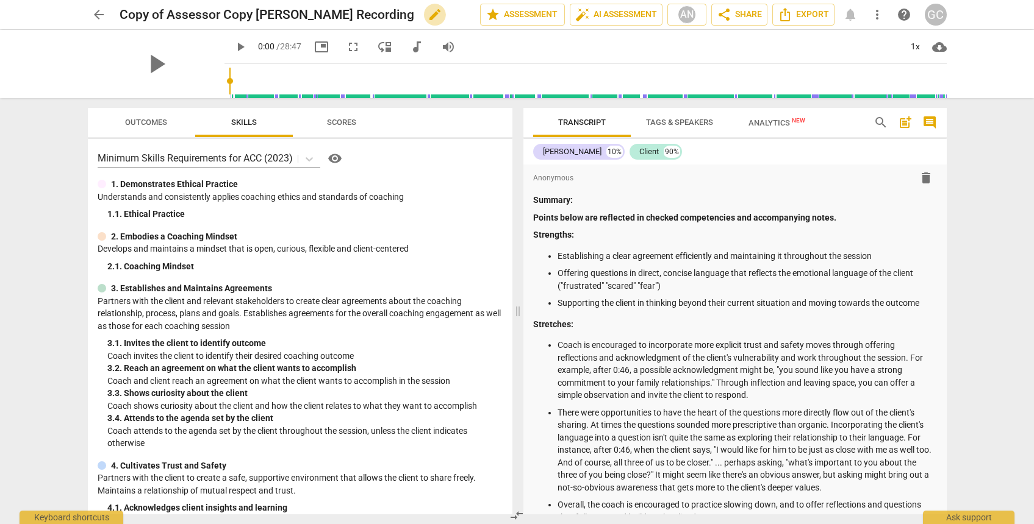
click at [442, 18] on span "edit" at bounding box center [434, 14] width 15 height 15
drag, startPoint x: 196, startPoint y: 17, endPoint x: 70, endPoint y: -2, distance: 127.6
click at [70, 0] on html "arrow_back Copy of Assessor Copy [PERSON_NAME] Recording done clear star Assess…" at bounding box center [517, 0] width 1034 height 0
type input "Final Copy [PERSON_NAME] Recording"
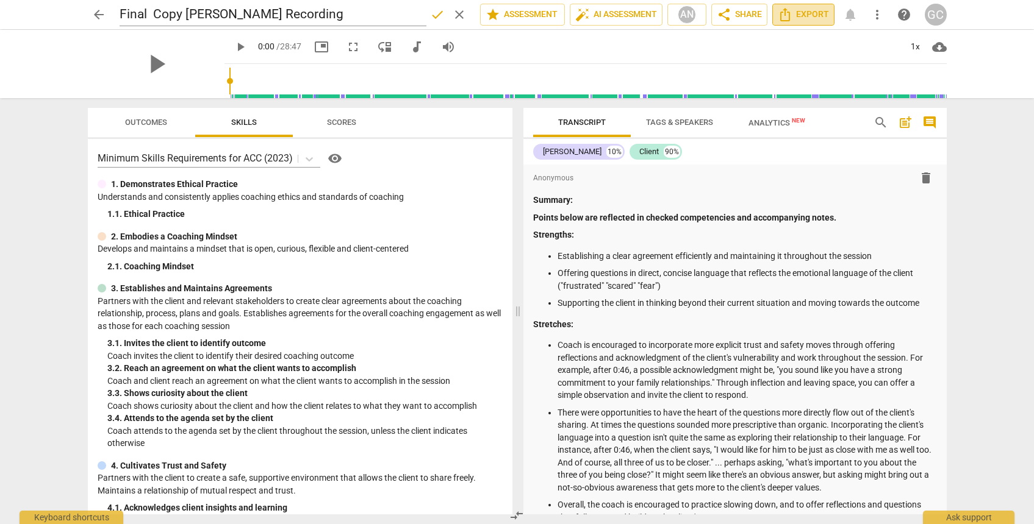
click at [802, 16] on span "Export" at bounding box center [802, 14] width 51 height 15
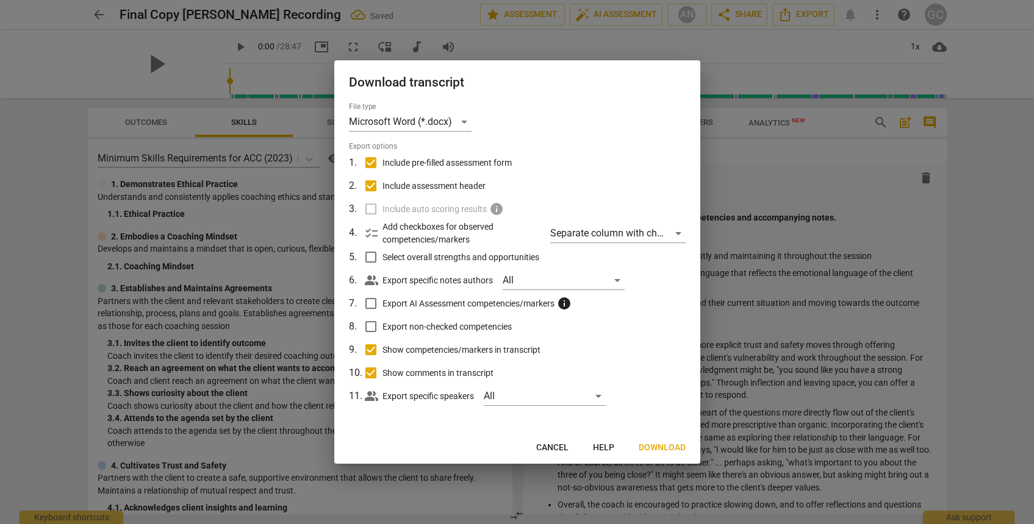
click at [656, 447] on span "Download" at bounding box center [661, 448] width 47 height 12
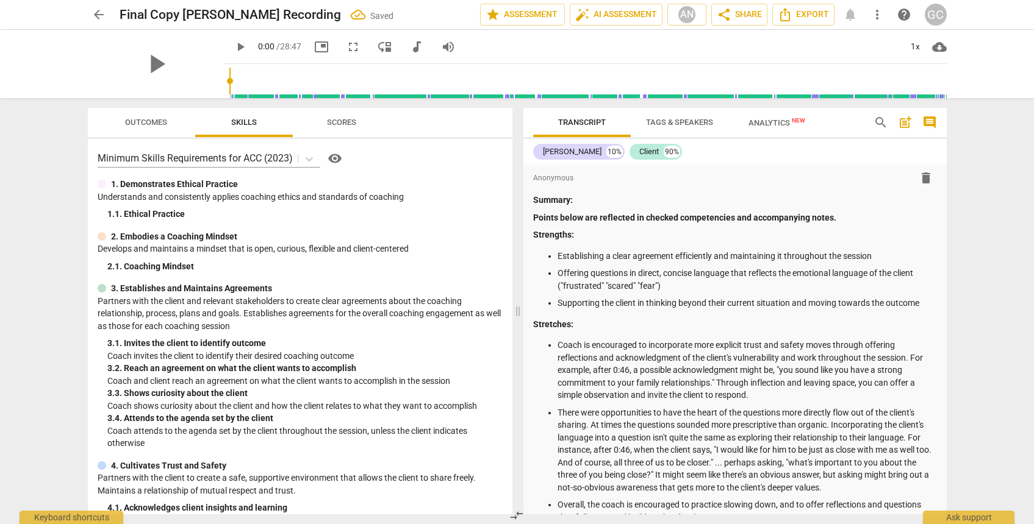
click at [96, 14] on span "arrow_back" at bounding box center [98, 14] width 15 height 15
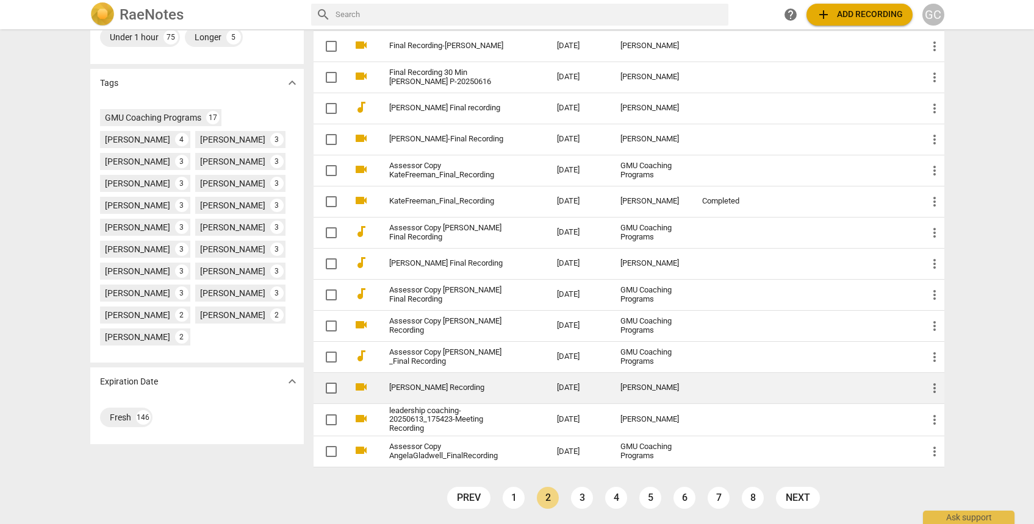
scroll to position [345, 0]
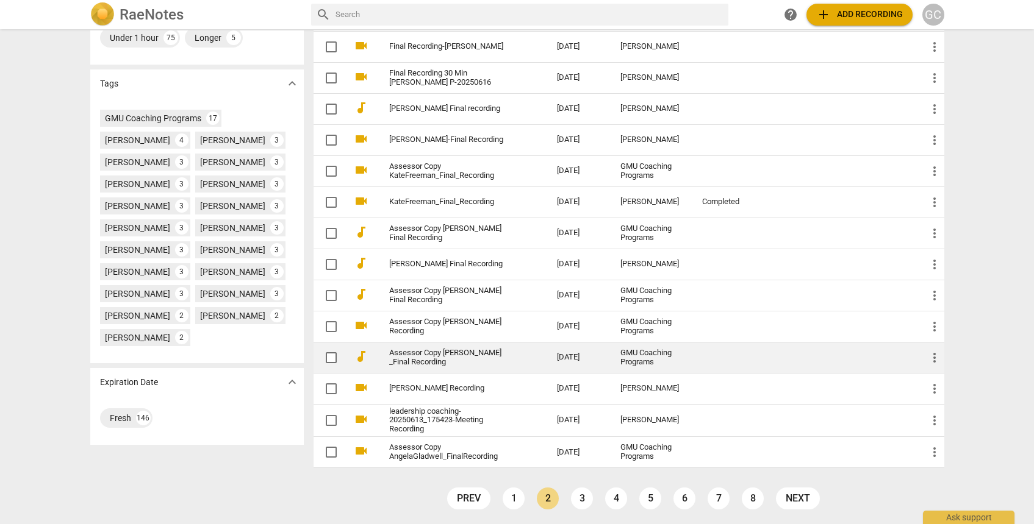
click at [722, 361] on td at bounding box center [729, 357] width 75 height 31
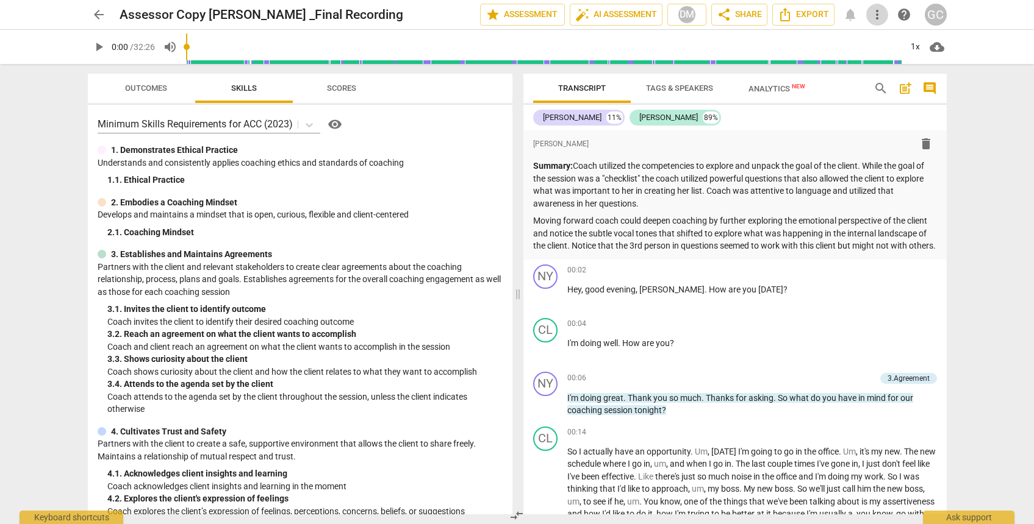
click at [881, 11] on span "more_vert" at bounding box center [877, 14] width 15 height 15
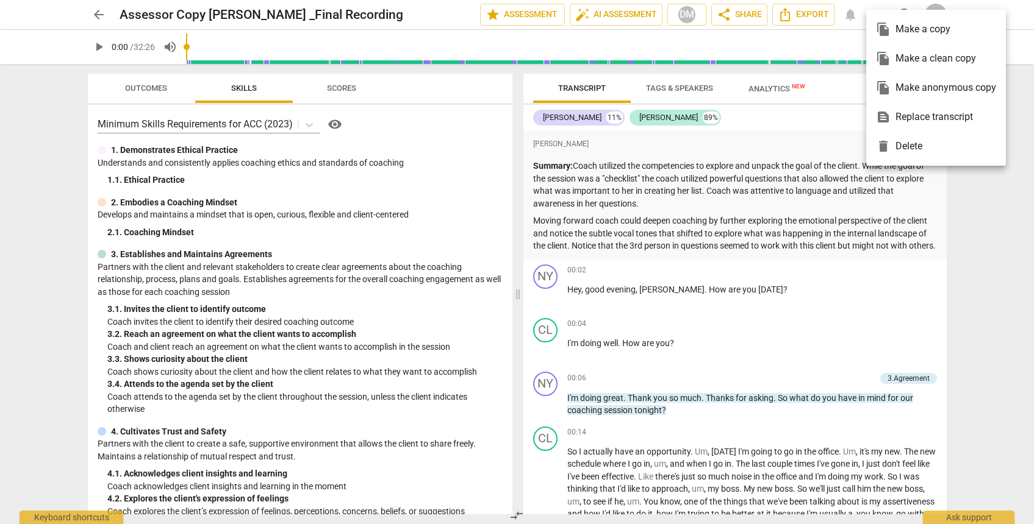
click at [894, 93] on div "file_copy Make anonymous copy" at bounding box center [936, 87] width 120 height 29
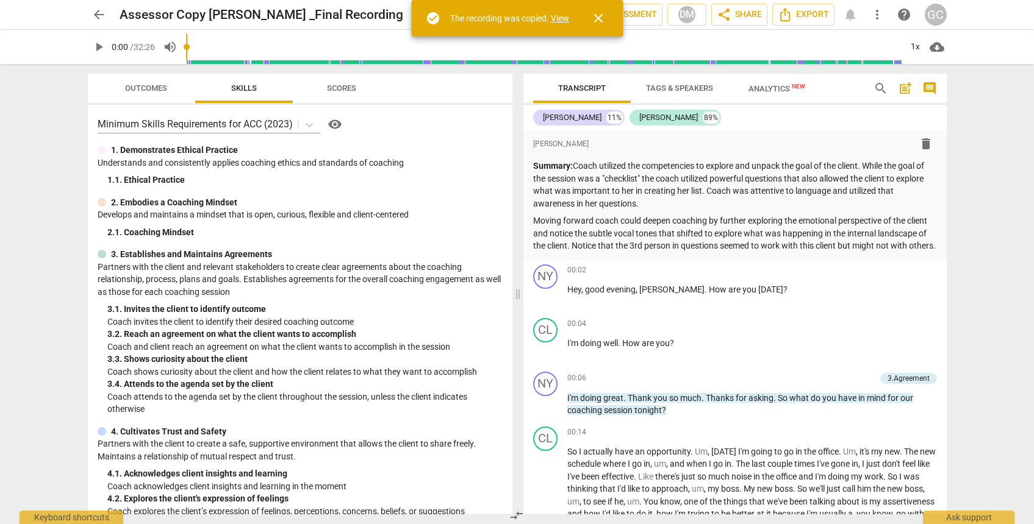
click at [559, 16] on link "View" at bounding box center [560, 18] width 18 height 10
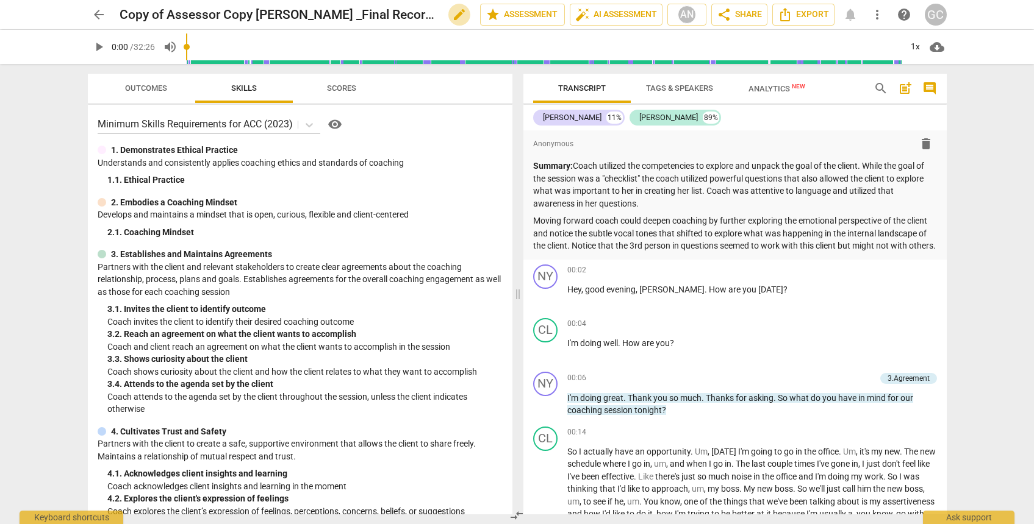
click at [459, 17] on span "edit" at bounding box center [459, 14] width 15 height 15
drag, startPoint x: 209, startPoint y: 15, endPoint x: 65, endPoint y: 9, distance: 143.5
click at [65, 9] on div "arrow_back Copy of Assessor Copy [PERSON_NAME] _Final Recording done clear star…" at bounding box center [517, 14] width 1014 height 29
type input "Final Copy [PERSON_NAME] _Final Recording"
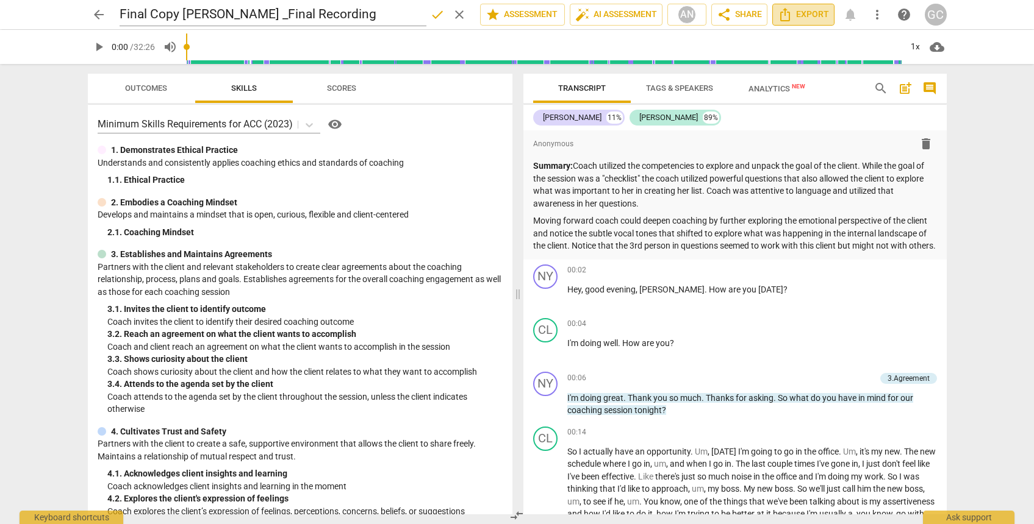
click at [808, 12] on span "Export" at bounding box center [802, 14] width 51 height 15
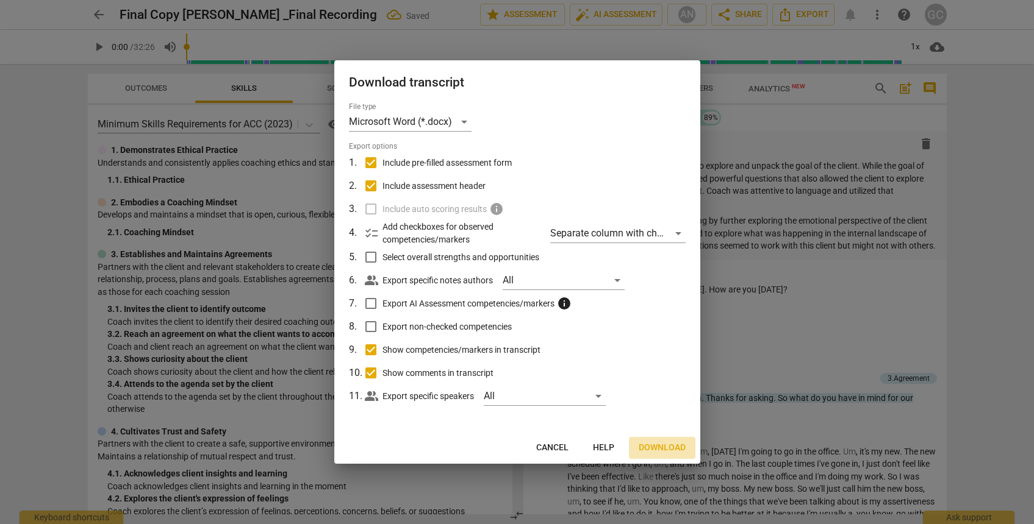
click at [659, 445] on span "Download" at bounding box center [661, 448] width 47 height 12
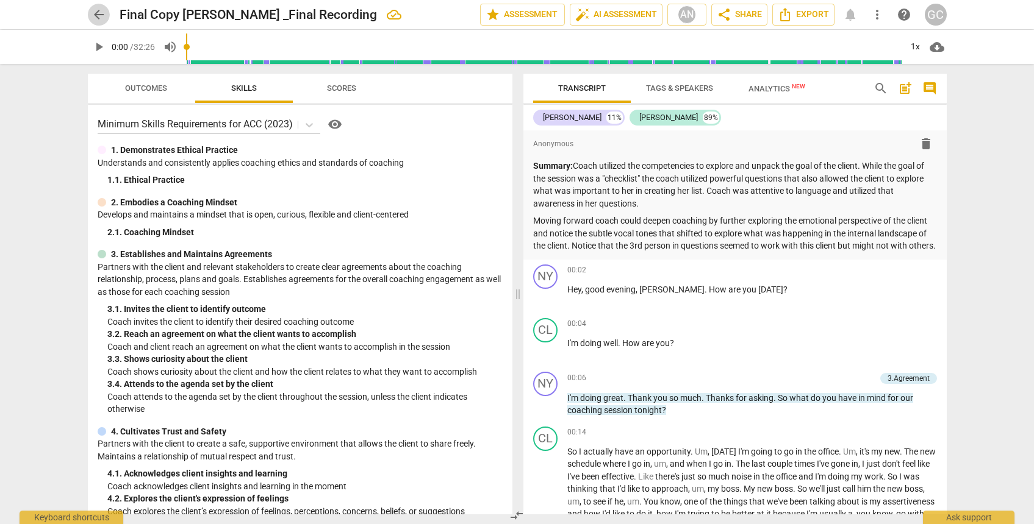
click at [104, 18] on span "arrow_back" at bounding box center [98, 14] width 15 height 15
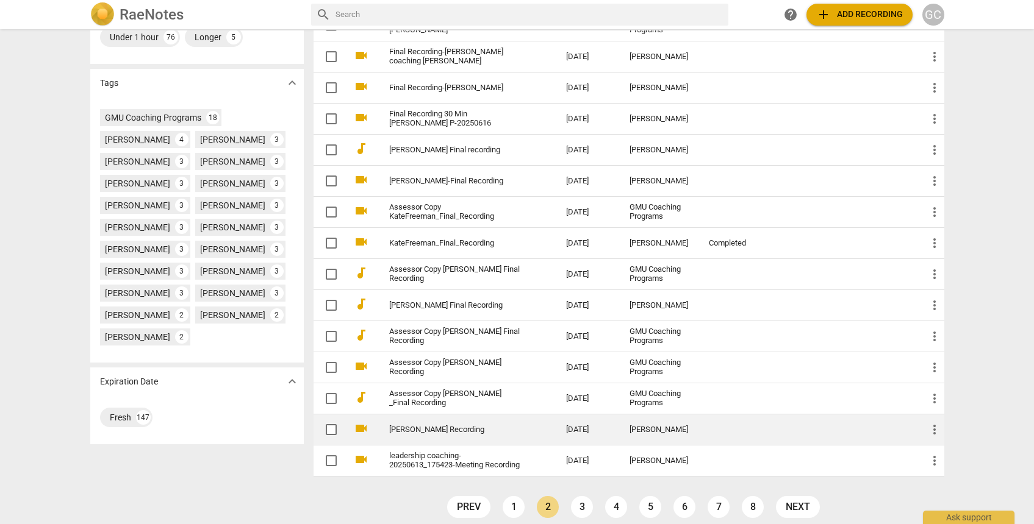
scroll to position [345, 0]
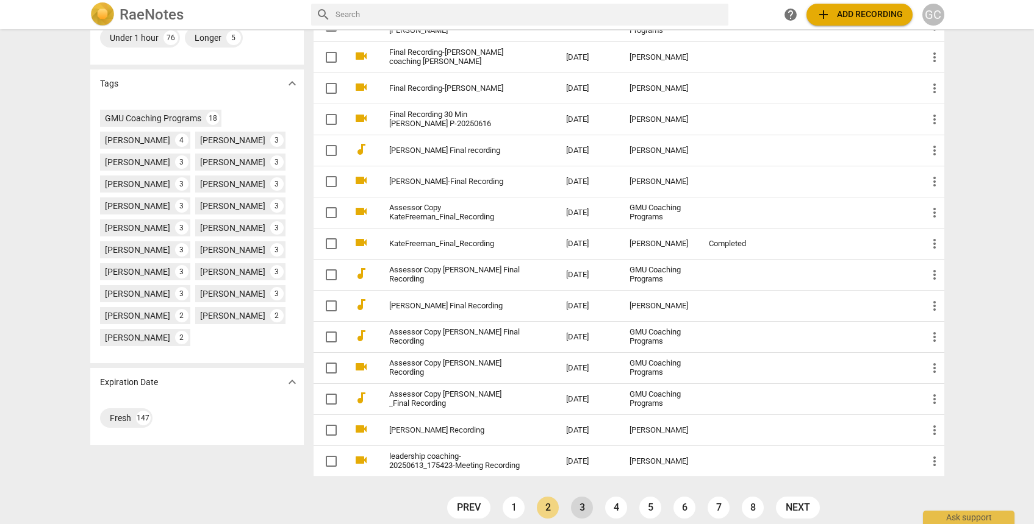
click at [580, 504] on link "3" at bounding box center [582, 508] width 22 height 22
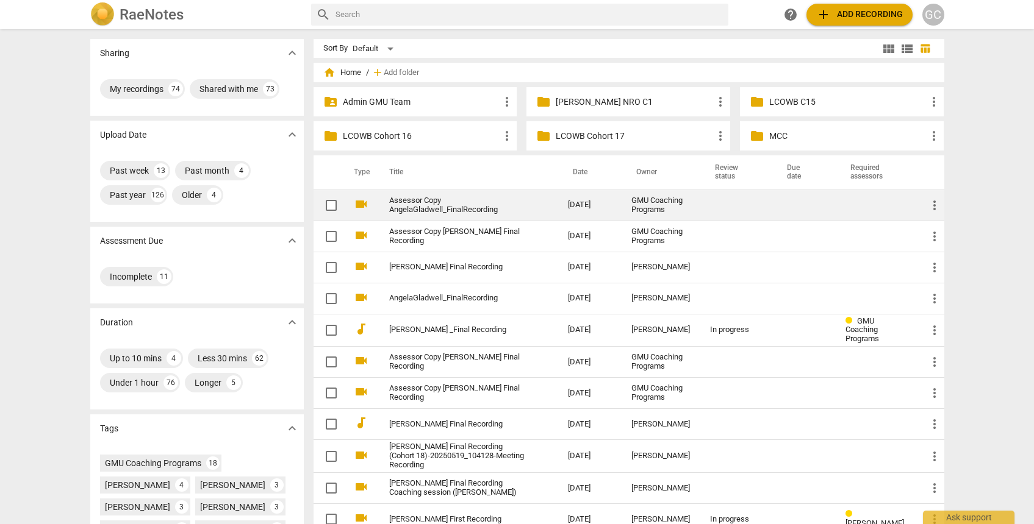
click at [509, 203] on link "Assessor Copy AngelaGladwell_FinalRecording" at bounding box center [456, 205] width 135 height 18
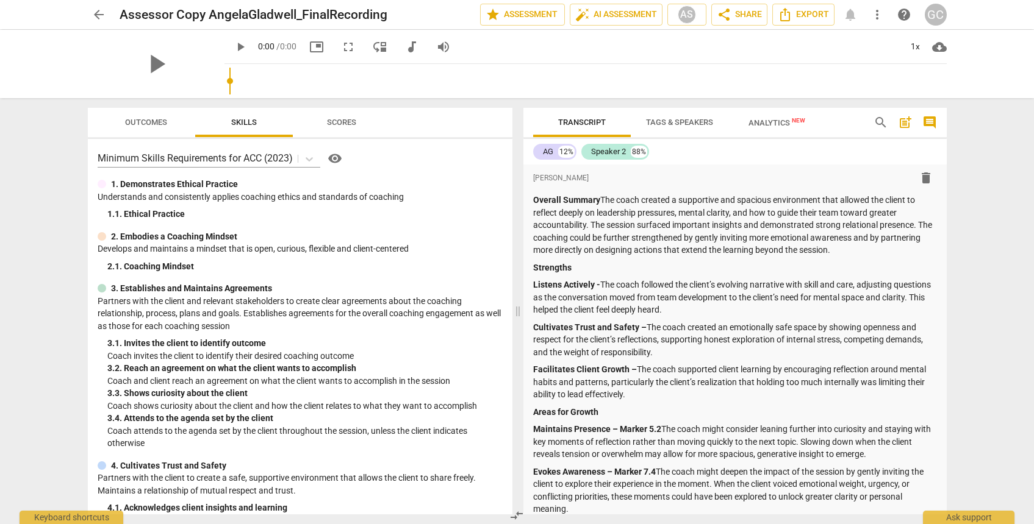
click at [879, 9] on span "more_vert" at bounding box center [877, 14] width 15 height 15
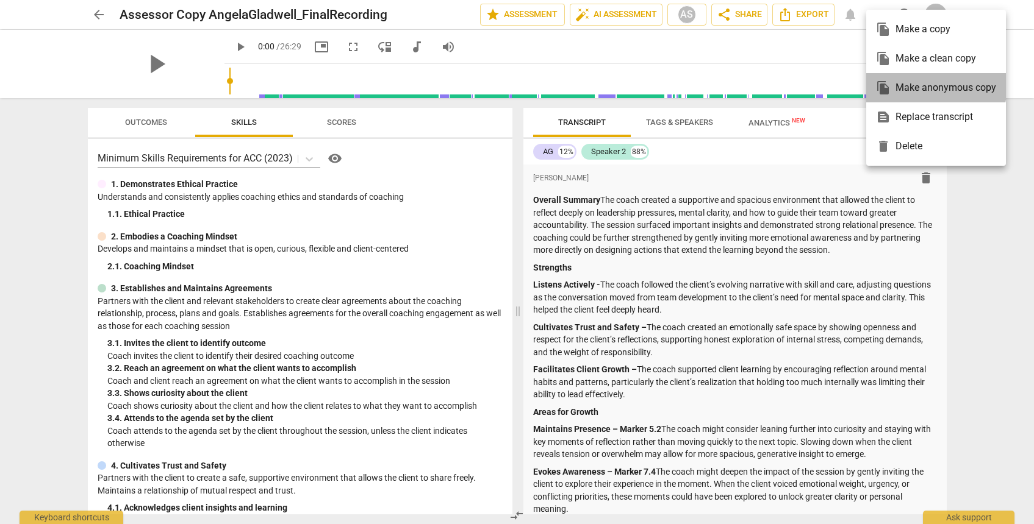
click at [895, 83] on div "file_copy Make anonymous copy" at bounding box center [936, 87] width 120 height 29
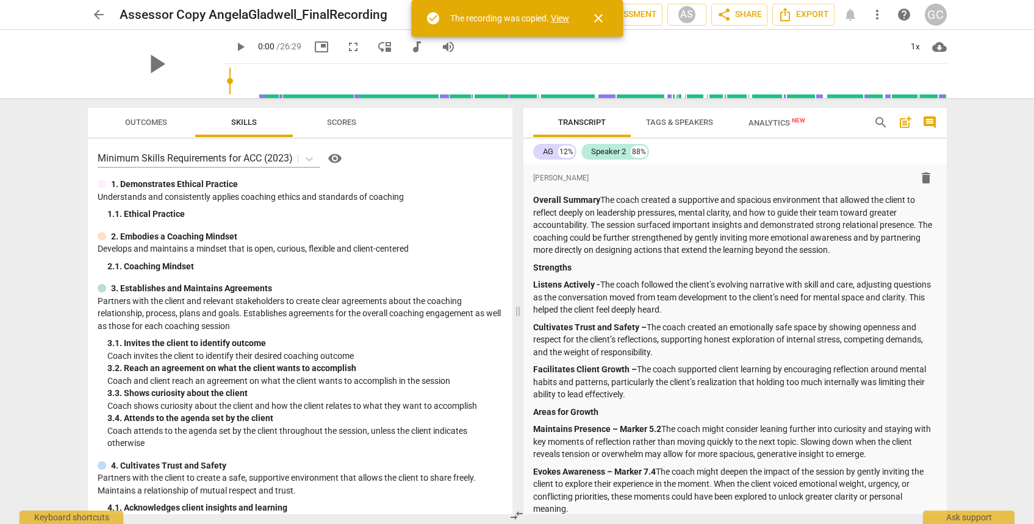
click at [561, 16] on link "View" at bounding box center [560, 18] width 18 height 10
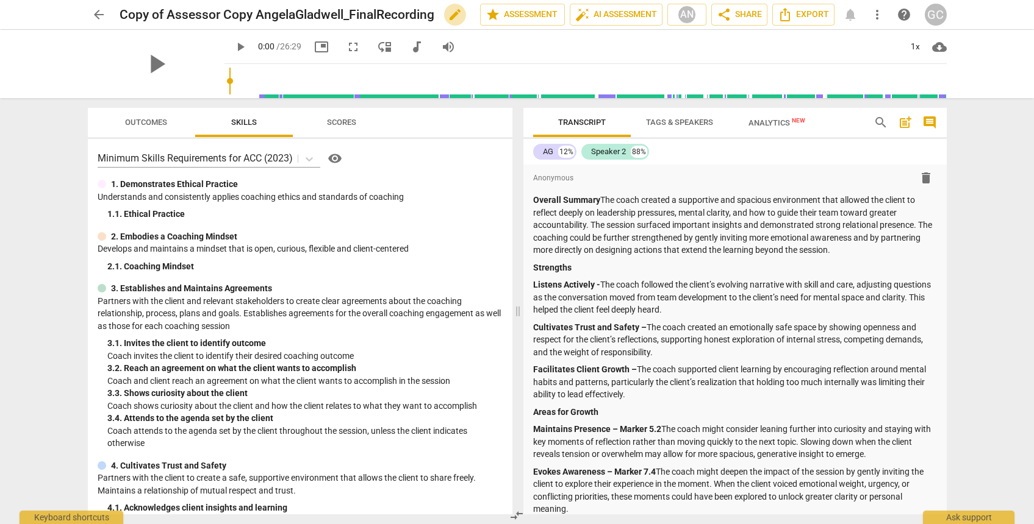
click at [449, 15] on span "edit" at bounding box center [455, 14] width 15 height 15
drag, startPoint x: 210, startPoint y: 13, endPoint x: 60, endPoint y: 6, distance: 150.2
click at [60, 6] on div "arrow_back Copy of Assessor Copy AngelaGladwell_FinalRecording done clear star …" at bounding box center [517, 14] width 1014 height 29
type input "Final Copy AngelaGladwell_FinalRecording"
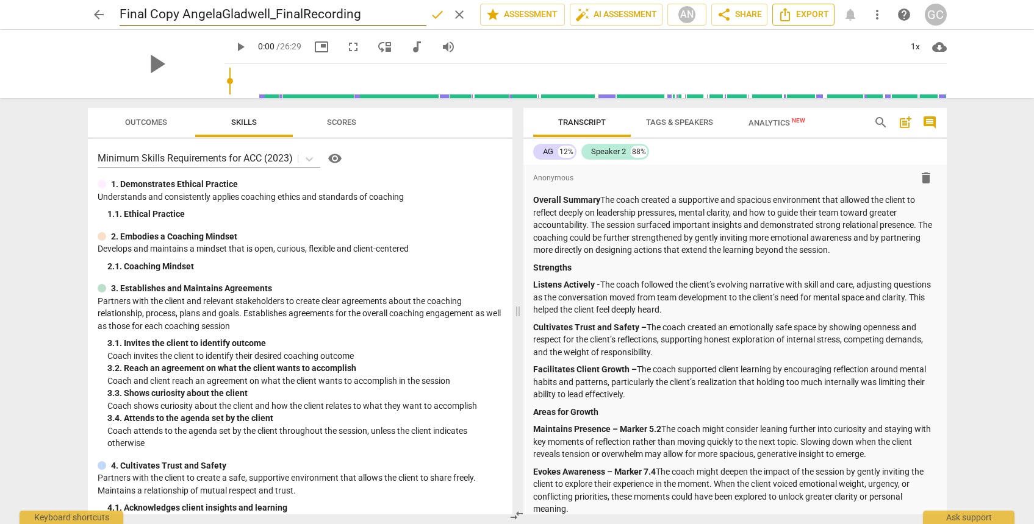
click at [790, 15] on icon "Export" at bounding box center [784, 14] width 15 height 15
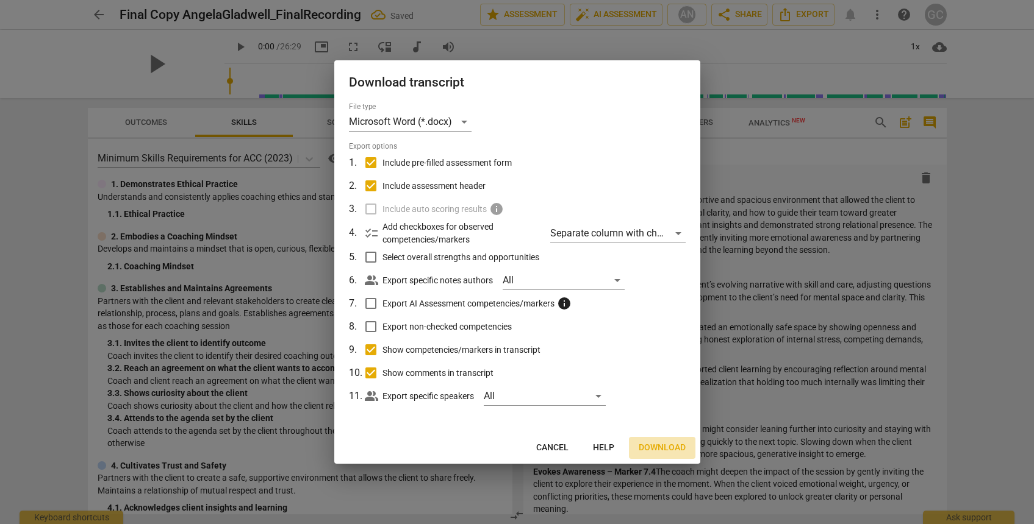
click at [659, 449] on span "Download" at bounding box center [661, 448] width 47 height 12
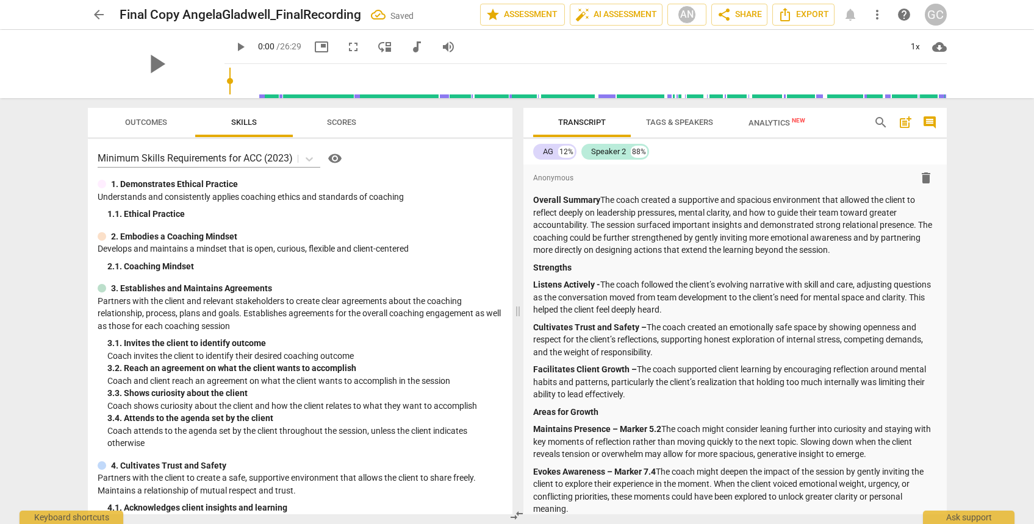
click at [94, 12] on span "arrow_back" at bounding box center [98, 14] width 15 height 15
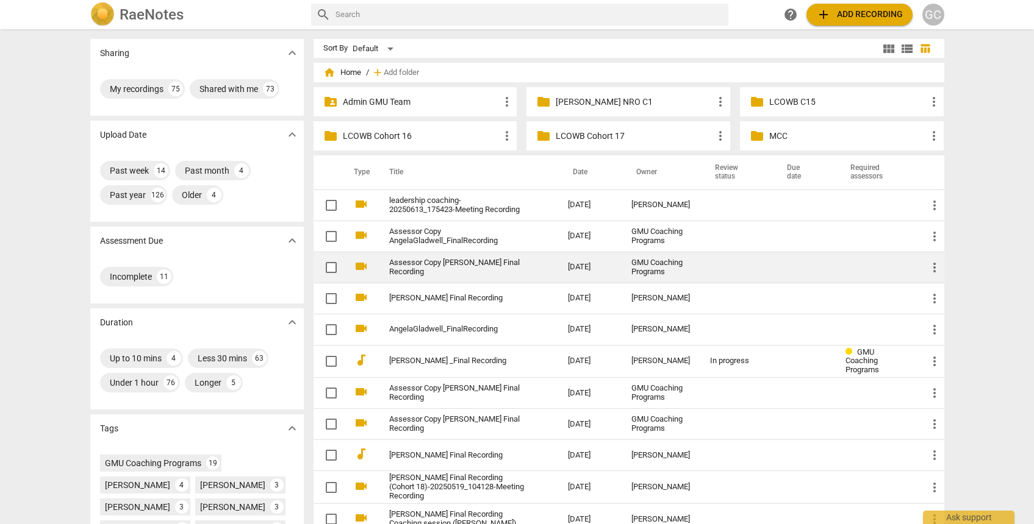
click at [534, 263] on td "Assessor Copy [PERSON_NAME] Final Recording" at bounding box center [466, 267] width 184 height 31
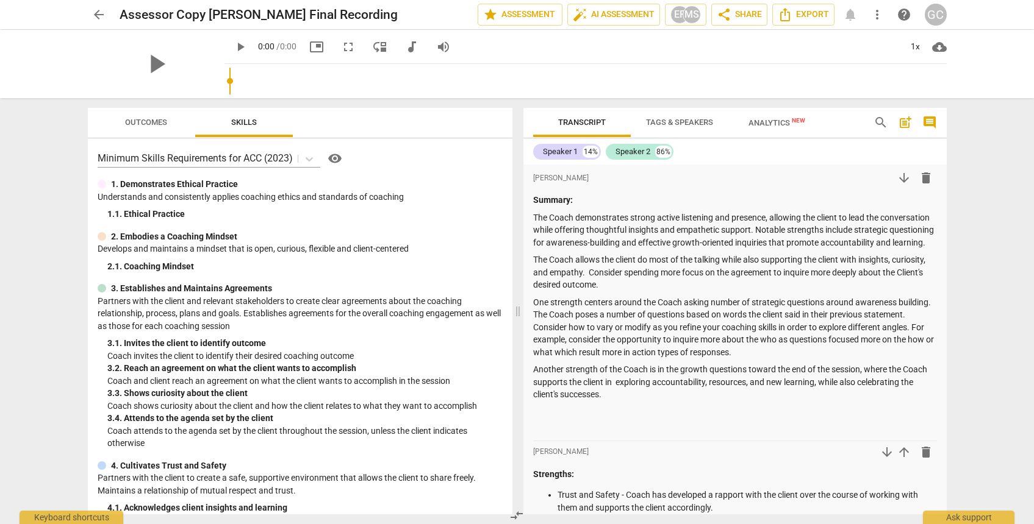
click at [878, 14] on span "more_vert" at bounding box center [877, 14] width 15 height 15
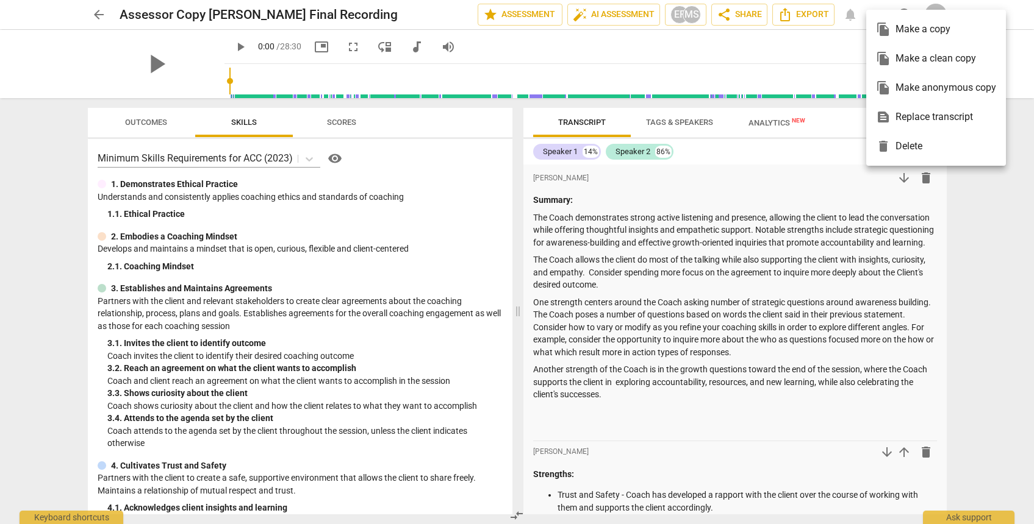
click at [899, 88] on div "file_copy Make anonymous copy" at bounding box center [936, 87] width 120 height 29
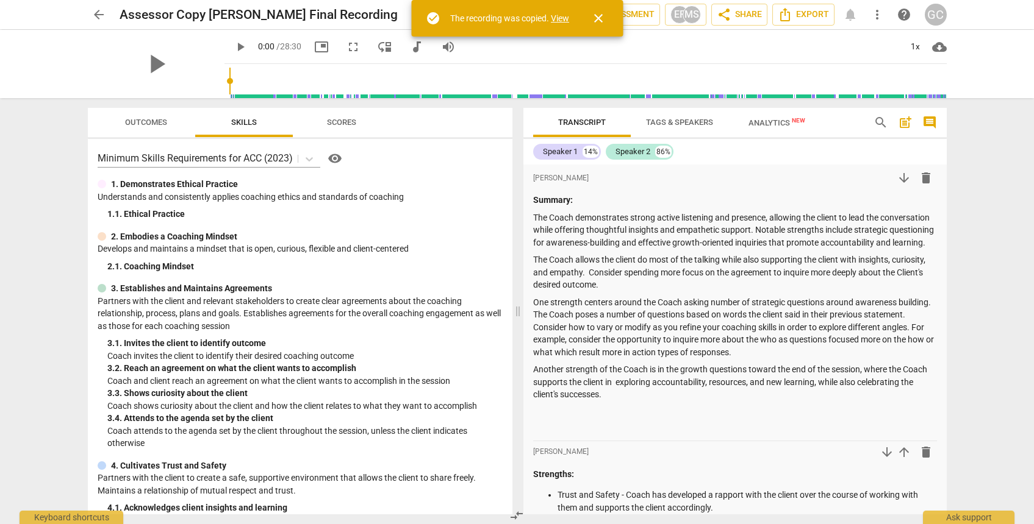
click at [565, 18] on link "View" at bounding box center [560, 18] width 18 height 10
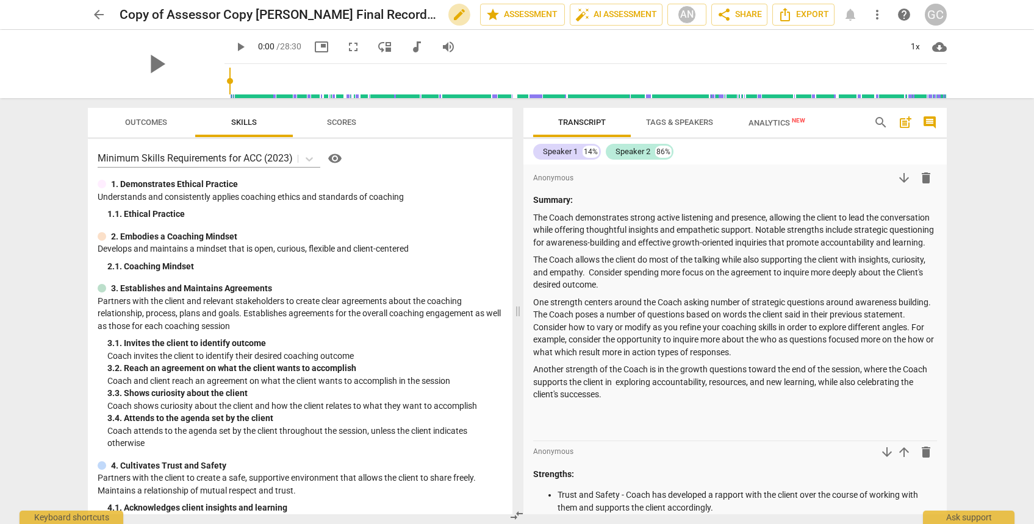
click at [452, 15] on span "edit" at bounding box center [459, 14] width 15 height 15
drag, startPoint x: 223, startPoint y: 15, endPoint x: 109, endPoint y: -3, distance: 114.8
click at [109, 0] on html "arrow_back Copy of Assessor Copy [PERSON_NAME] Final Recording done clear star …" at bounding box center [517, 0] width 1034 height 0
type input "Final Copy [PERSON_NAME] Final Recording"
click at [807, 16] on span "Export" at bounding box center [802, 14] width 51 height 15
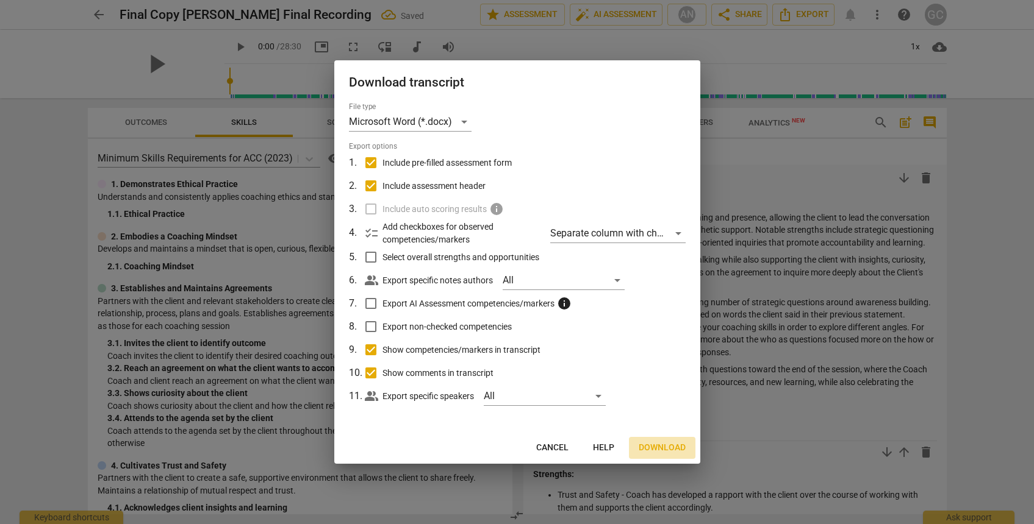
click at [663, 444] on span "Download" at bounding box center [661, 448] width 47 height 12
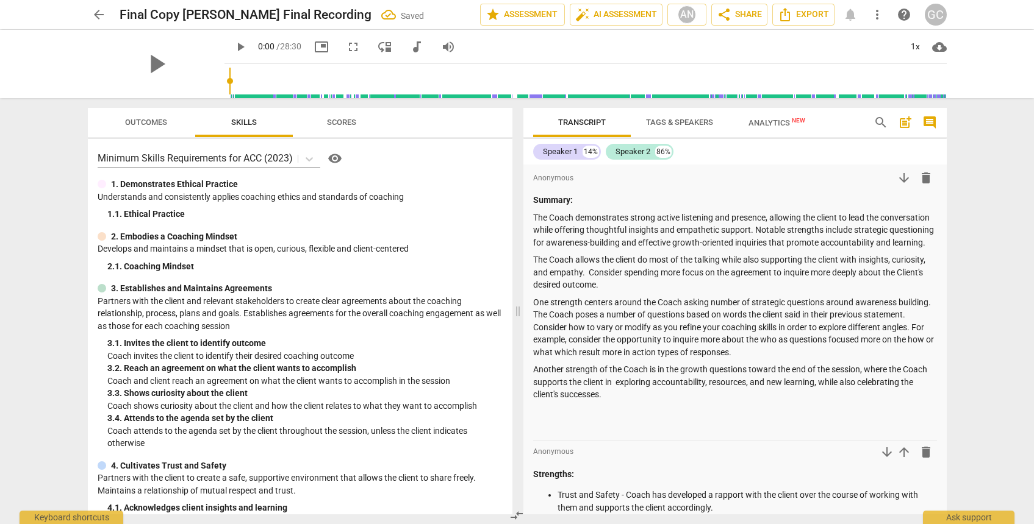
click at [99, 14] on span "arrow_back" at bounding box center [98, 14] width 15 height 15
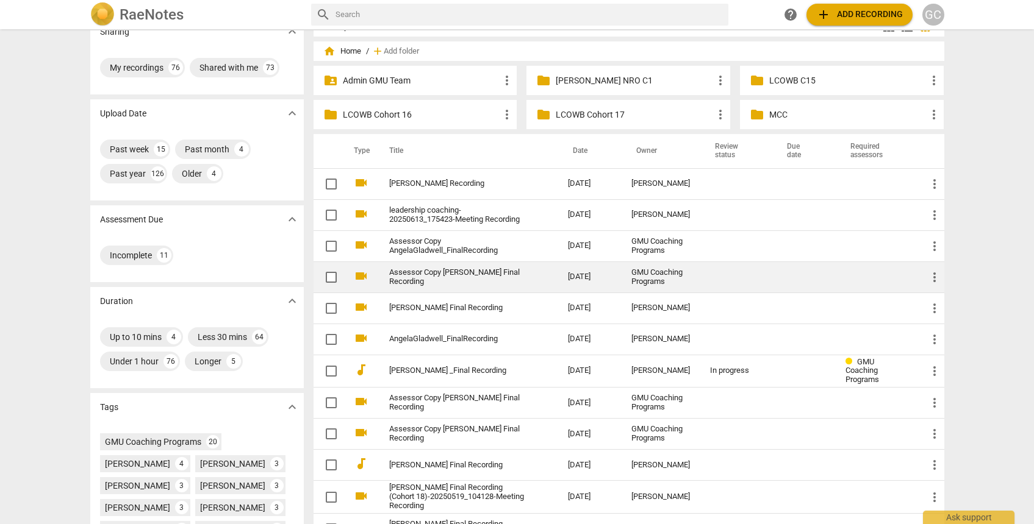
scroll to position [27, 0]
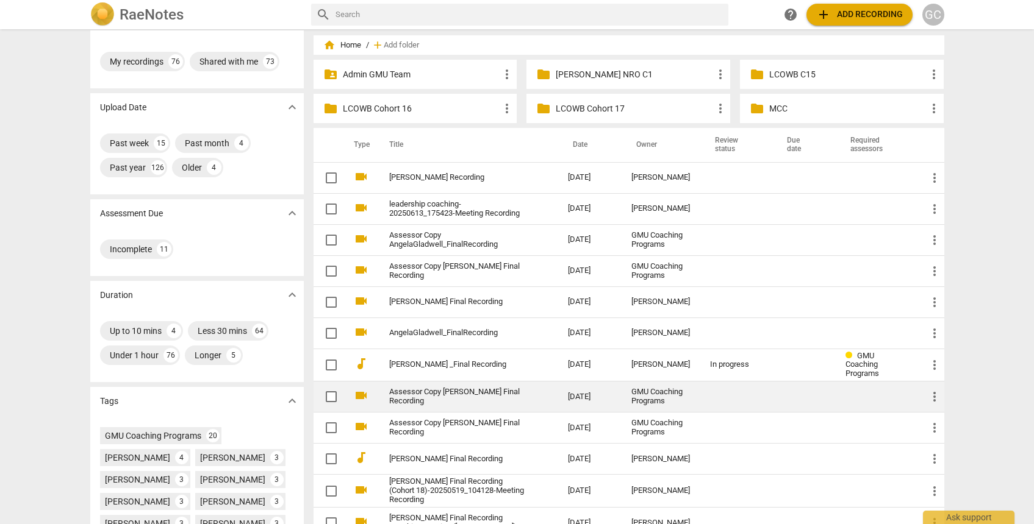
click at [481, 393] on link "Assessor Copy [PERSON_NAME] Final Recording" at bounding box center [456, 397] width 135 height 18
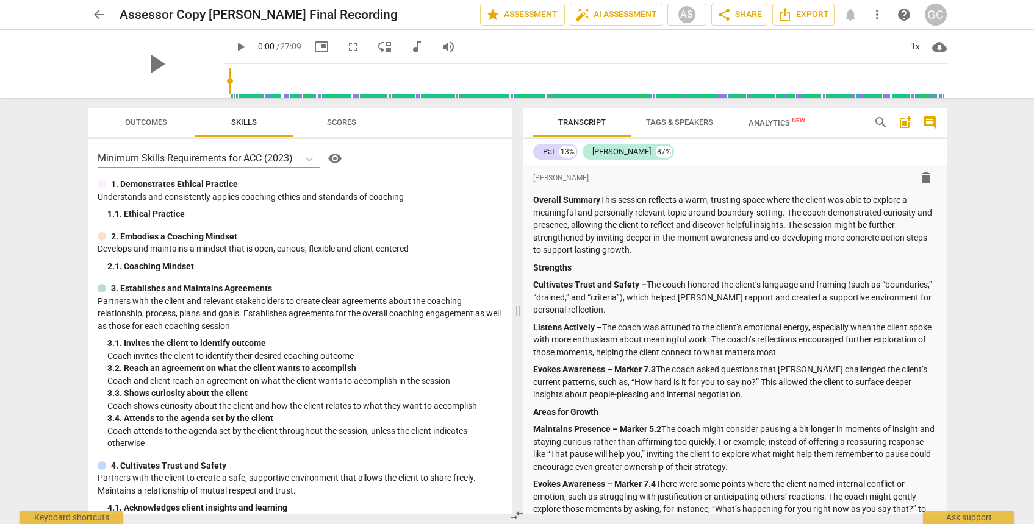
click at [878, 16] on span "more_vert" at bounding box center [877, 14] width 15 height 15
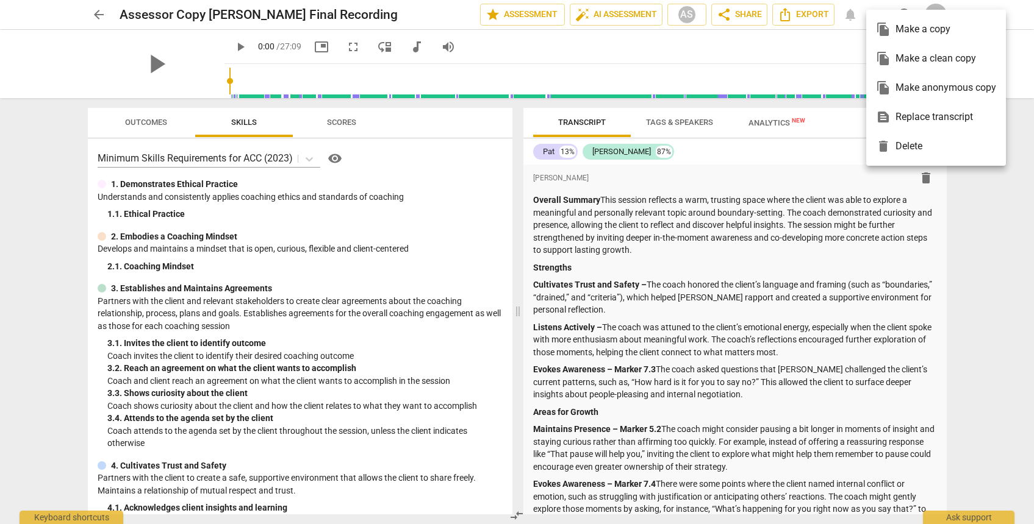
click at [895, 82] on div "file_copy Make anonymous copy" at bounding box center [936, 87] width 120 height 29
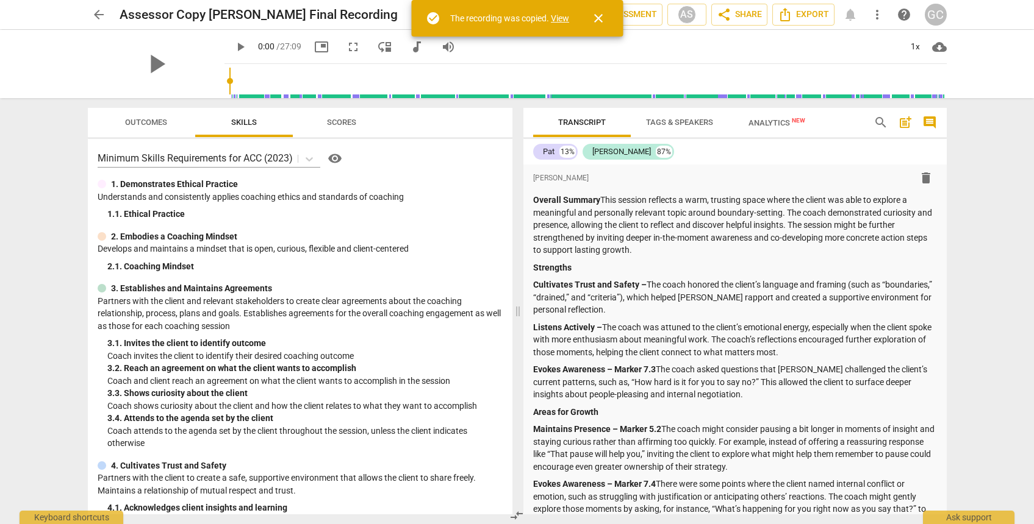
click at [577, 20] on div "close" at bounding box center [591, 18] width 44 height 29
click at [569, 20] on link "View" at bounding box center [560, 18] width 18 height 10
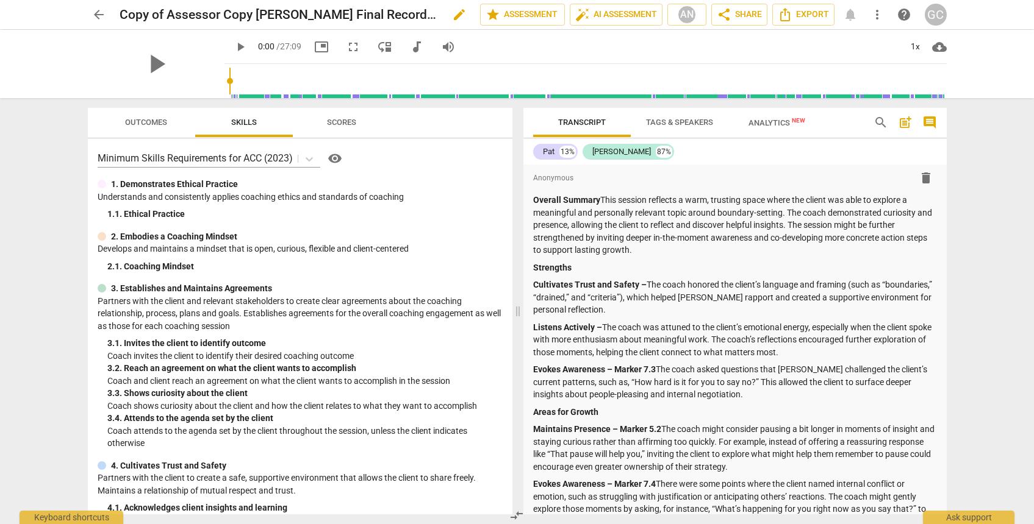
click at [224, 15] on h2 "Copy of Assessor Copy [PERSON_NAME] Final Recording" at bounding box center [279, 14] width 319 height 15
click at [452, 15] on span "edit" at bounding box center [459, 14] width 15 height 15
drag, startPoint x: 226, startPoint y: 12, endPoint x: 112, endPoint y: 10, distance: 114.0
click at [112, 10] on div "arrow_back Copy of Assessor Copy [PERSON_NAME] Final Recording done clear star …" at bounding box center [517, 14] width 859 height 23
type input "Final Copy [PERSON_NAME] Final Recording"
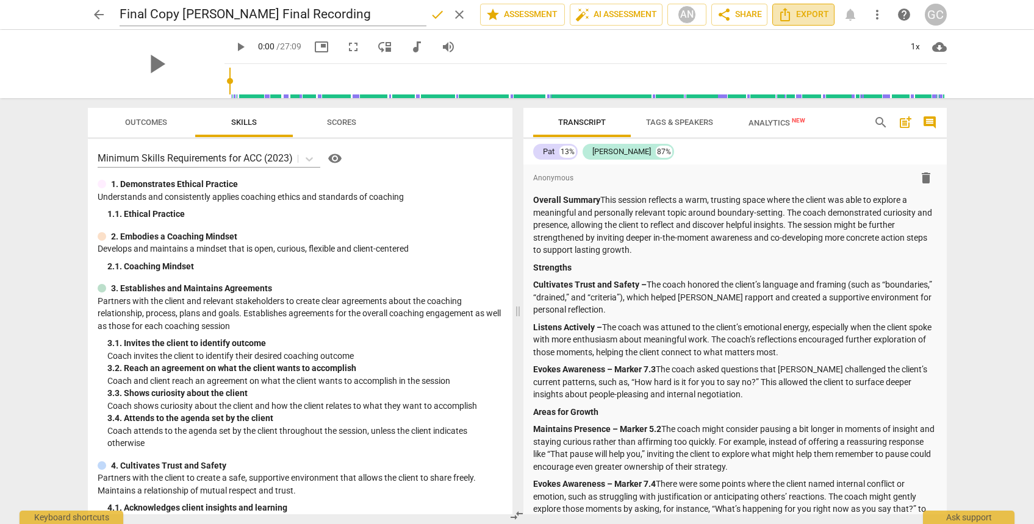
click at [817, 14] on span "Export" at bounding box center [802, 14] width 51 height 15
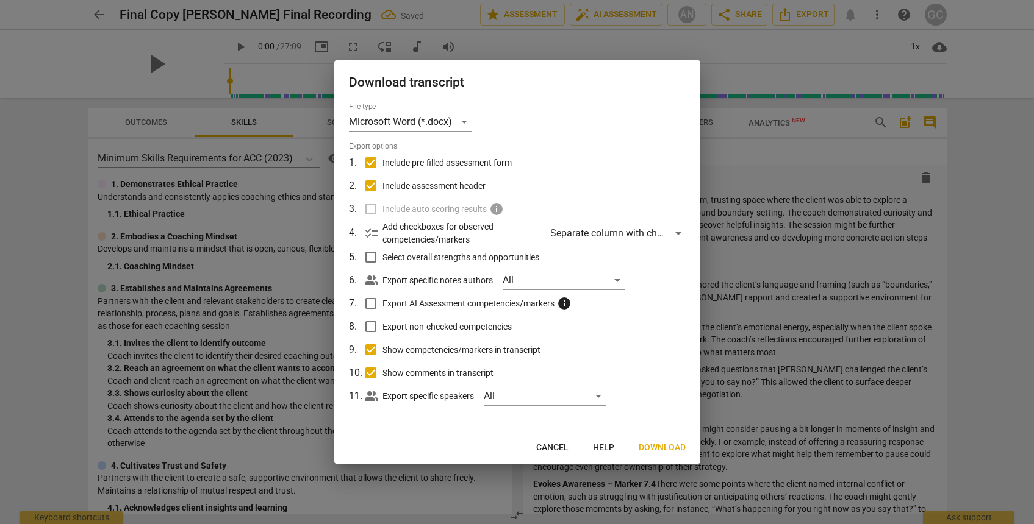
click at [645, 448] on span "Download" at bounding box center [661, 448] width 47 height 12
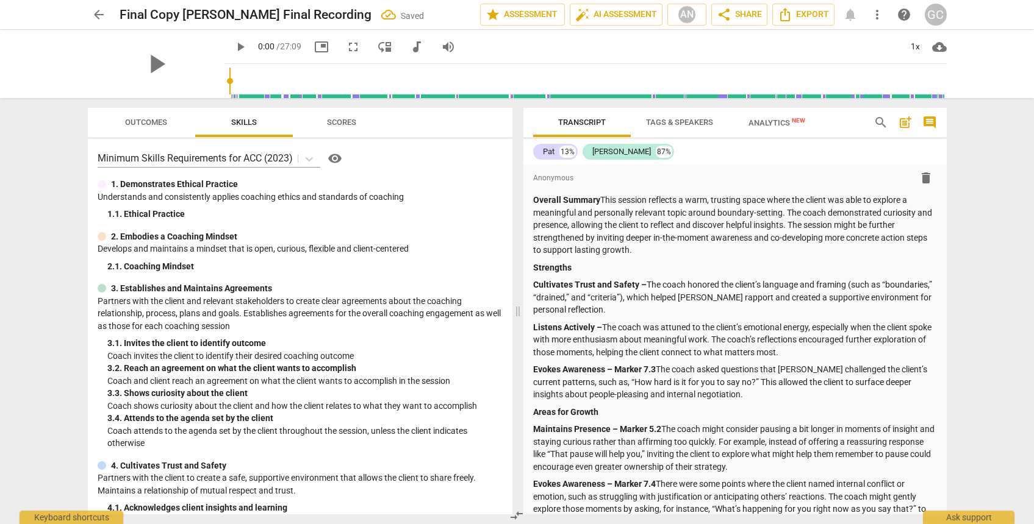
click at [96, 13] on span "arrow_back" at bounding box center [98, 14] width 15 height 15
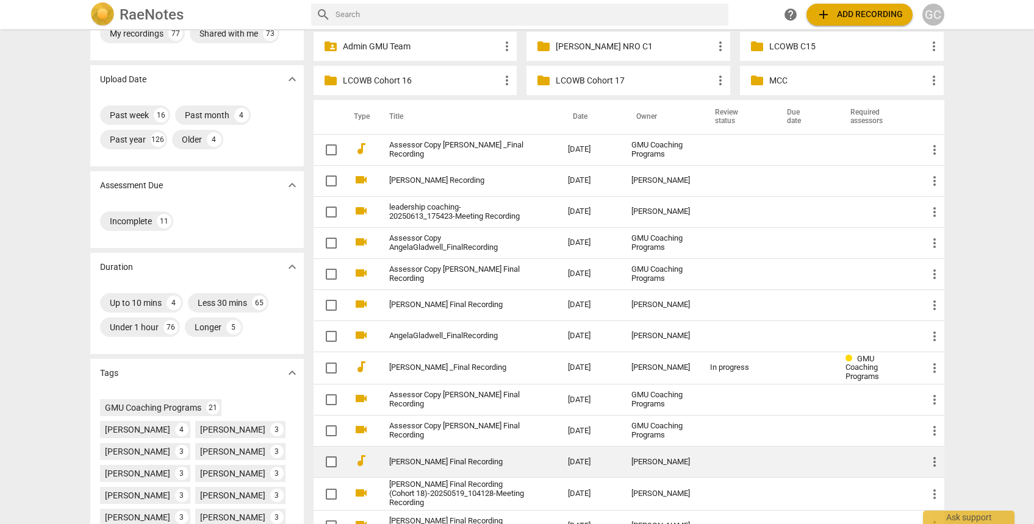
scroll to position [61, 0]
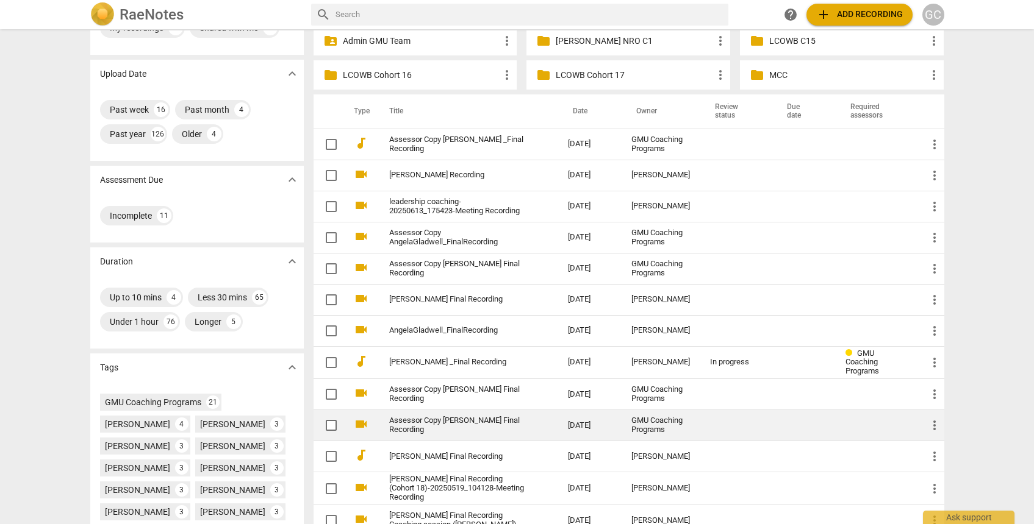
click at [477, 420] on link "Assessor Copy [PERSON_NAME] Final Recording" at bounding box center [456, 425] width 135 height 18
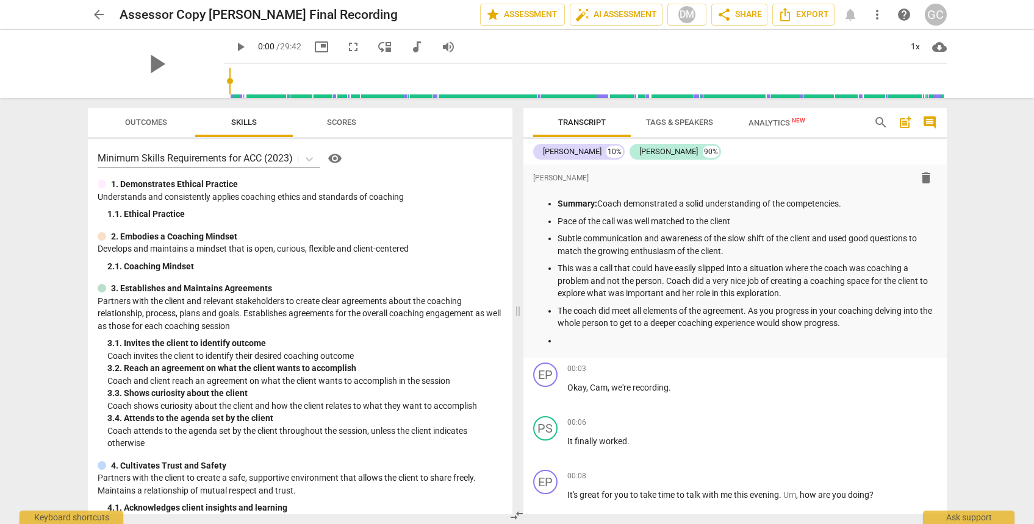
click at [887, 4] on div "arrow_back Assessor Copy [PERSON_NAME] Final Recording edit star Assessment aut…" at bounding box center [517, 15] width 859 height 22
click at [876, 15] on span "more_vert" at bounding box center [877, 14] width 15 height 15
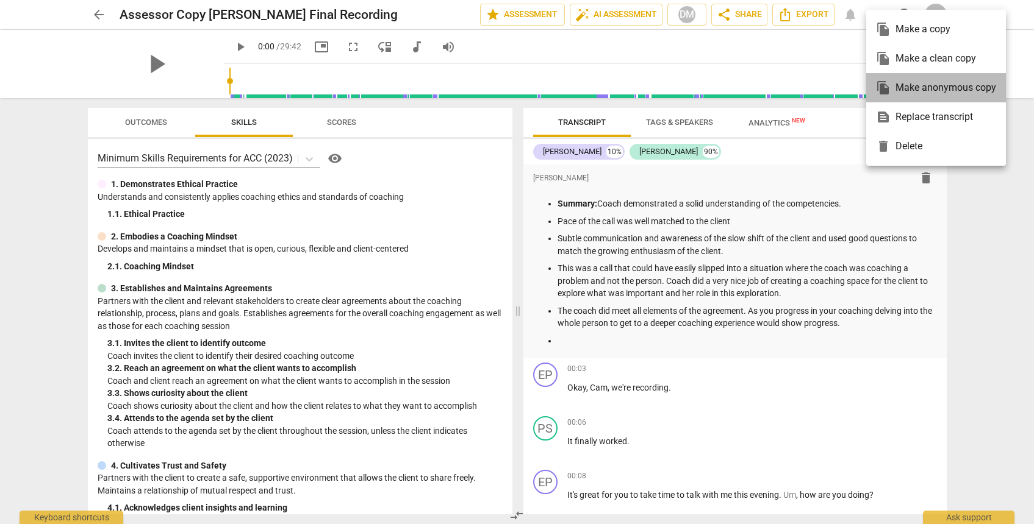
click at [900, 93] on div "file_copy Make anonymous copy" at bounding box center [936, 87] width 120 height 29
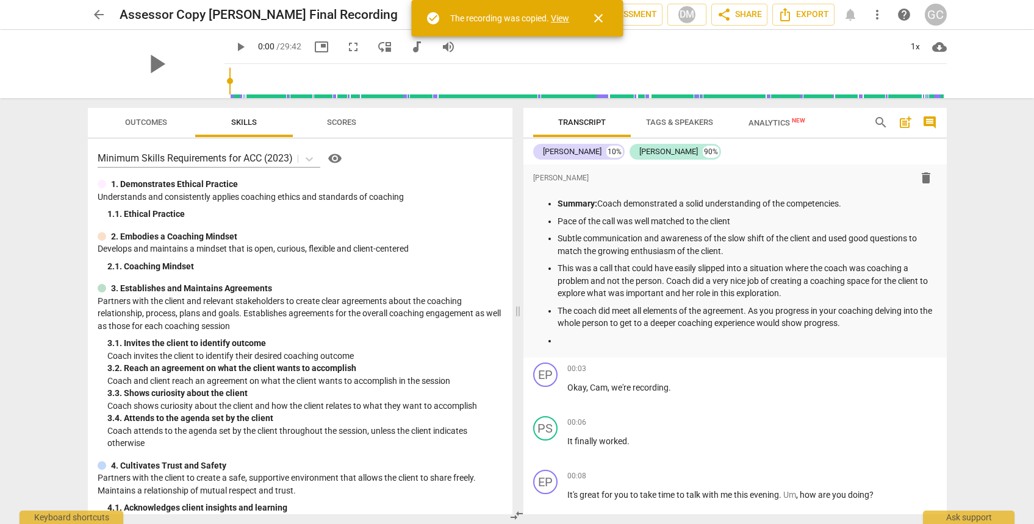
click at [554, 12] on div "The recording was copied. View" at bounding box center [509, 18] width 119 height 13
click at [554, 16] on link "View" at bounding box center [560, 18] width 18 height 10
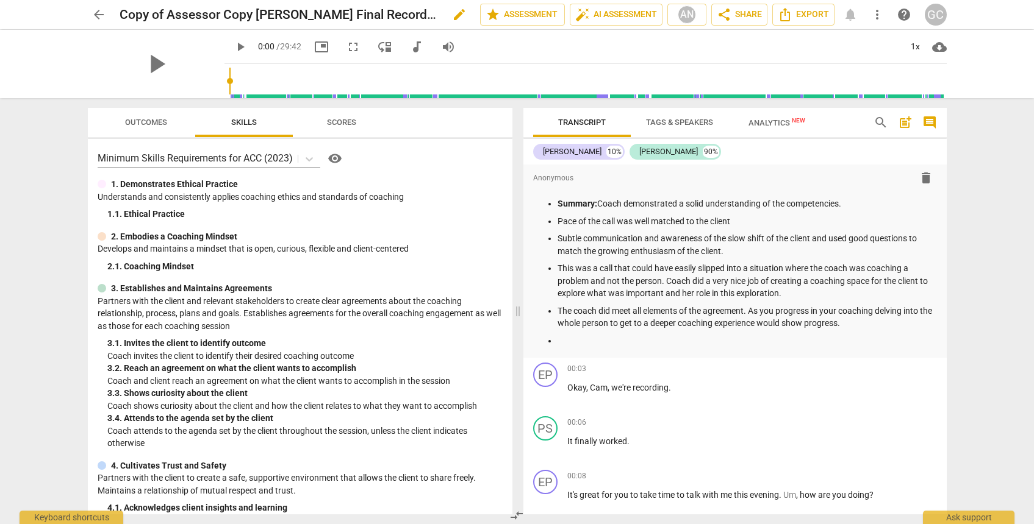
click at [453, 18] on span "edit" at bounding box center [459, 14] width 15 height 15
drag, startPoint x: 205, startPoint y: 15, endPoint x: 50, endPoint y: 9, distance: 155.6
click at [50, 9] on div "arrow_back Copy of Assessor Copy [PERSON_NAME] Final Recording done clear star …" at bounding box center [517, 14] width 1014 height 29
type input "Final Copy [PERSON_NAME] Final Recording"
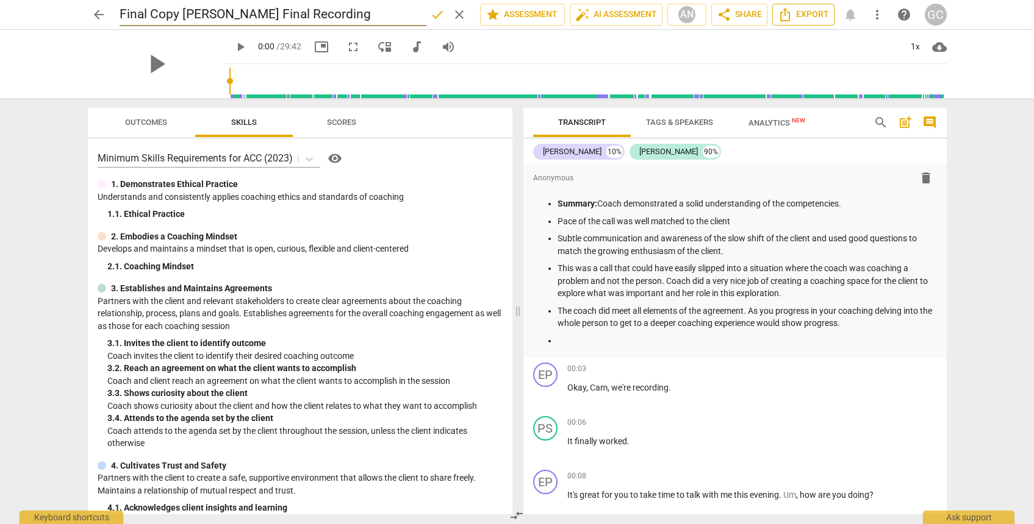
click at [800, 11] on span "Export" at bounding box center [802, 14] width 51 height 15
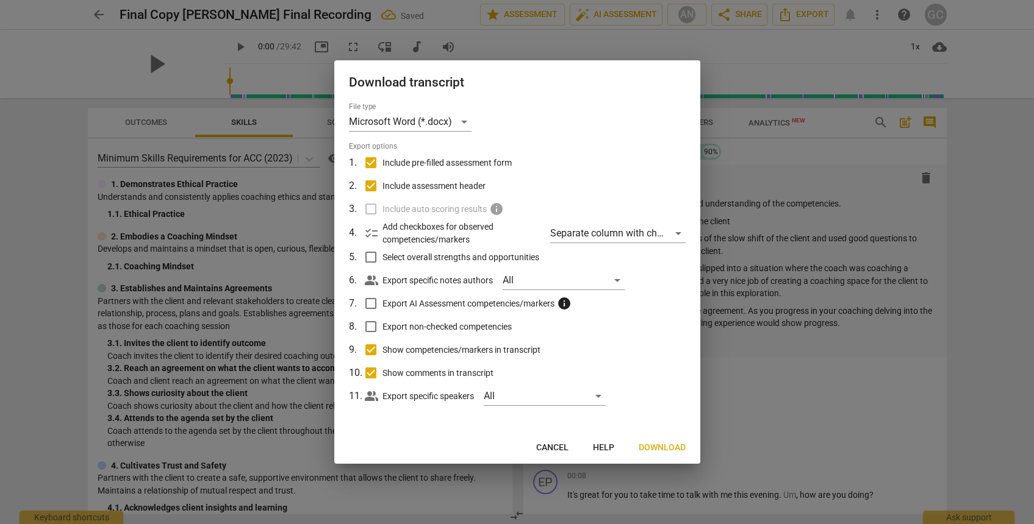
click at [649, 446] on span "Download" at bounding box center [661, 448] width 47 height 12
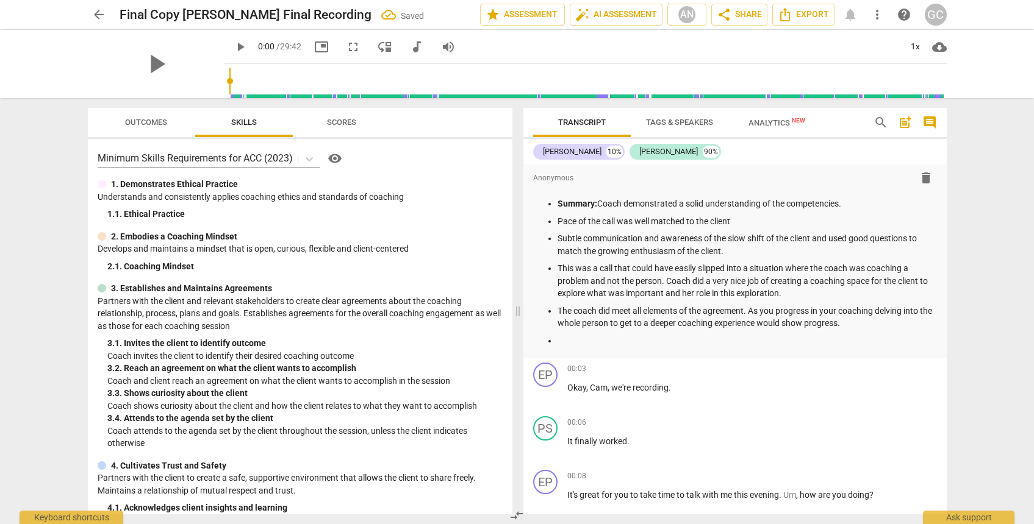
click at [98, 12] on span "arrow_back" at bounding box center [98, 14] width 15 height 15
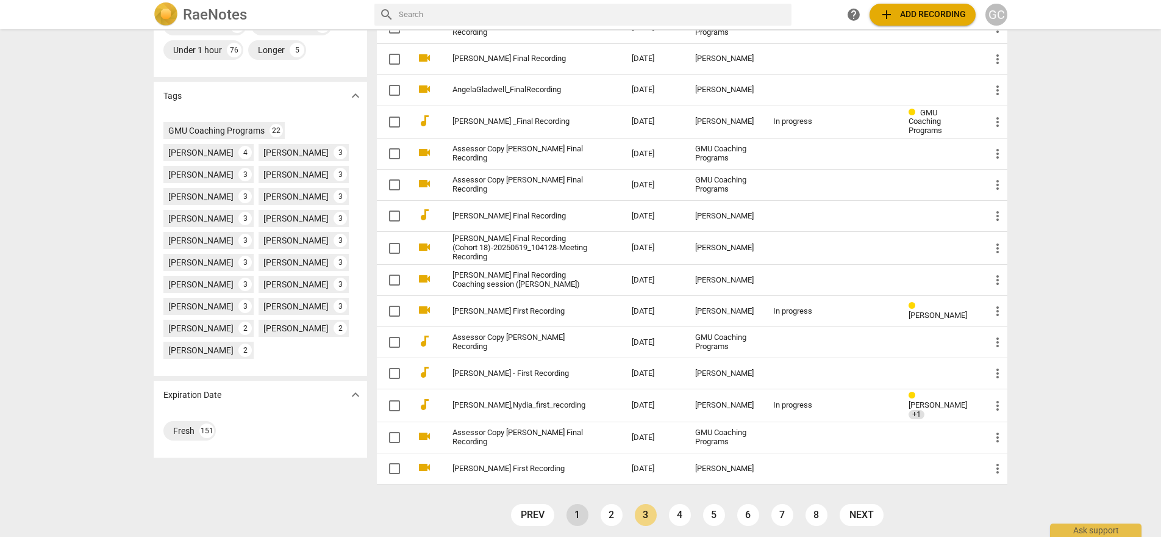
click at [577, 507] on link "1" at bounding box center [577, 515] width 22 height 22
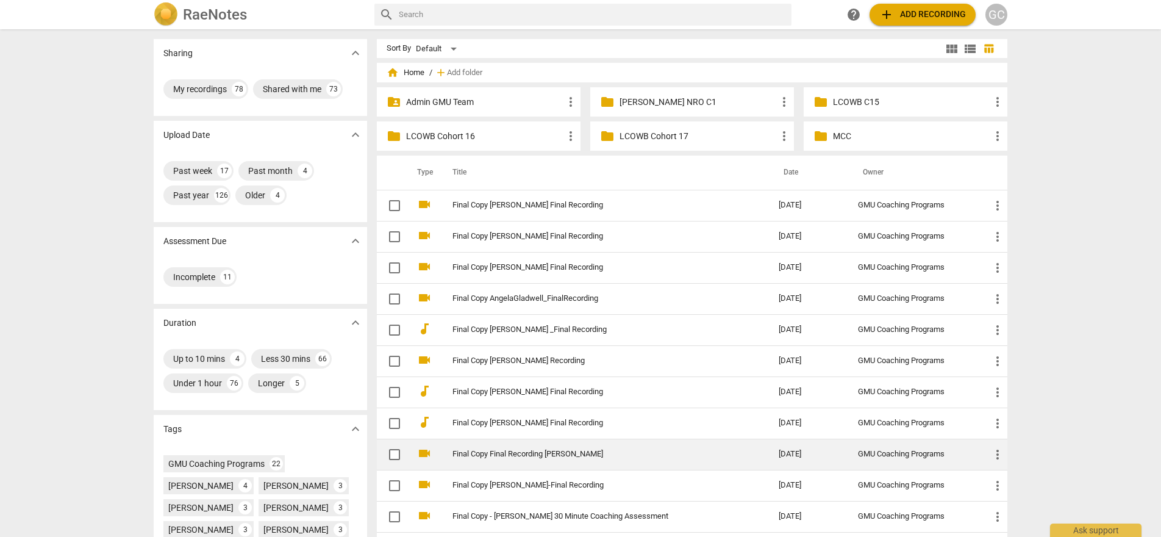
click at [539, 456] on link "Final Copy Final Recording [PERSON_NAME]" at bounding box center [593, 453] width 282 height 9
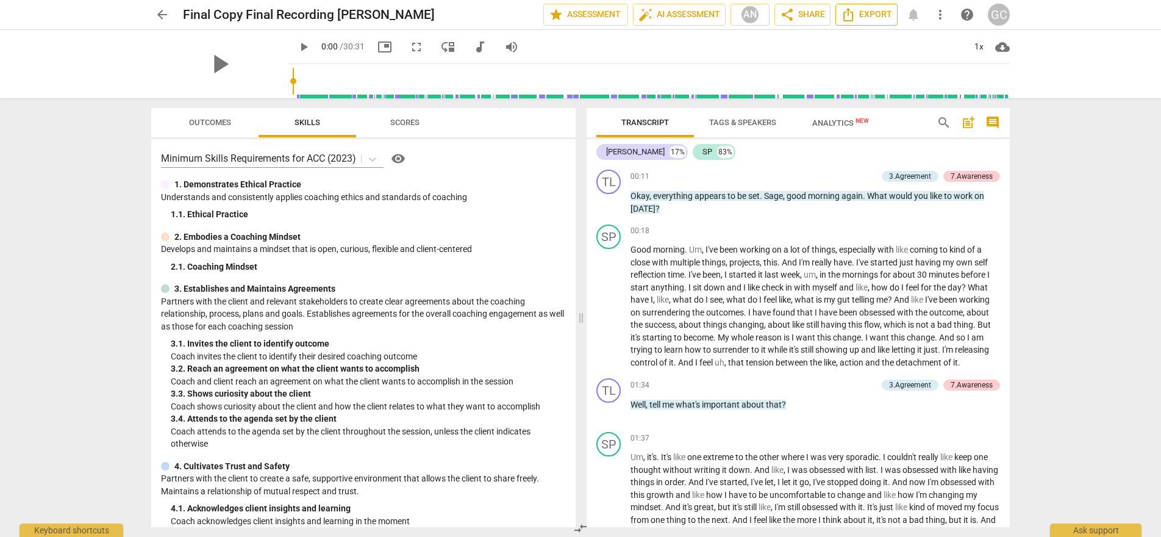
click at [869, 13] on span "Export" at bounding box center [866, 14] width 51 height 15
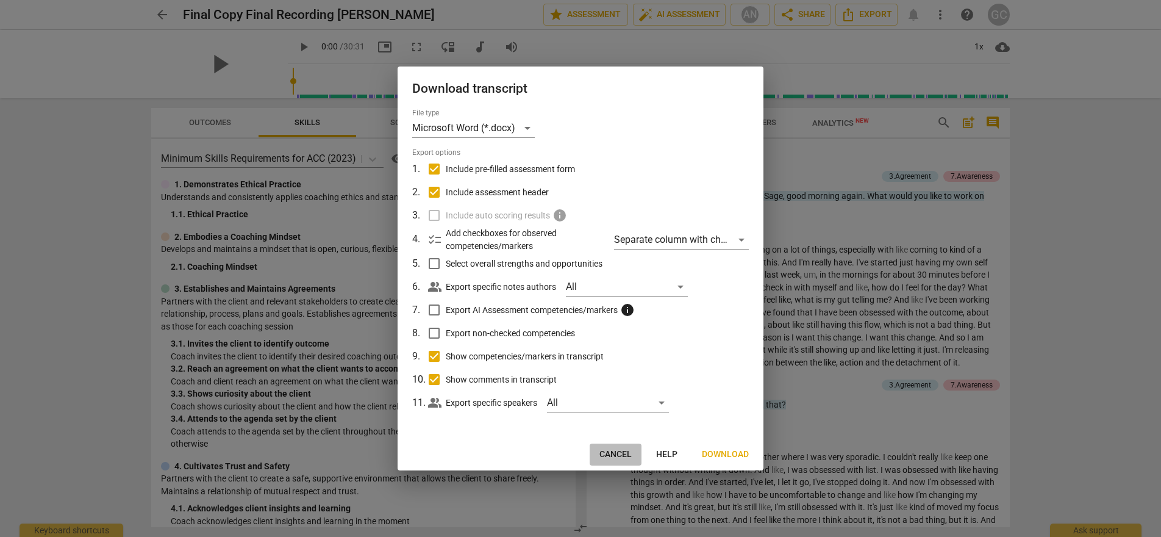
click at [618, 458] on span "Cancel" at bounding box center [615, 454] width 32 height 12
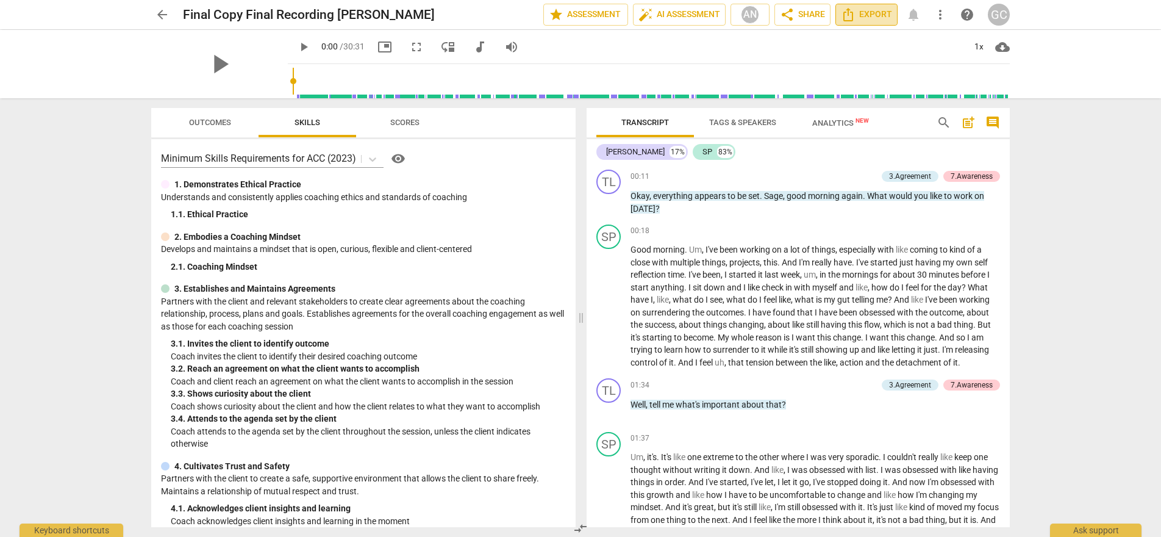
click at [863, 15] on span "Export" at bounding box center [866, 14] width 51 height 15
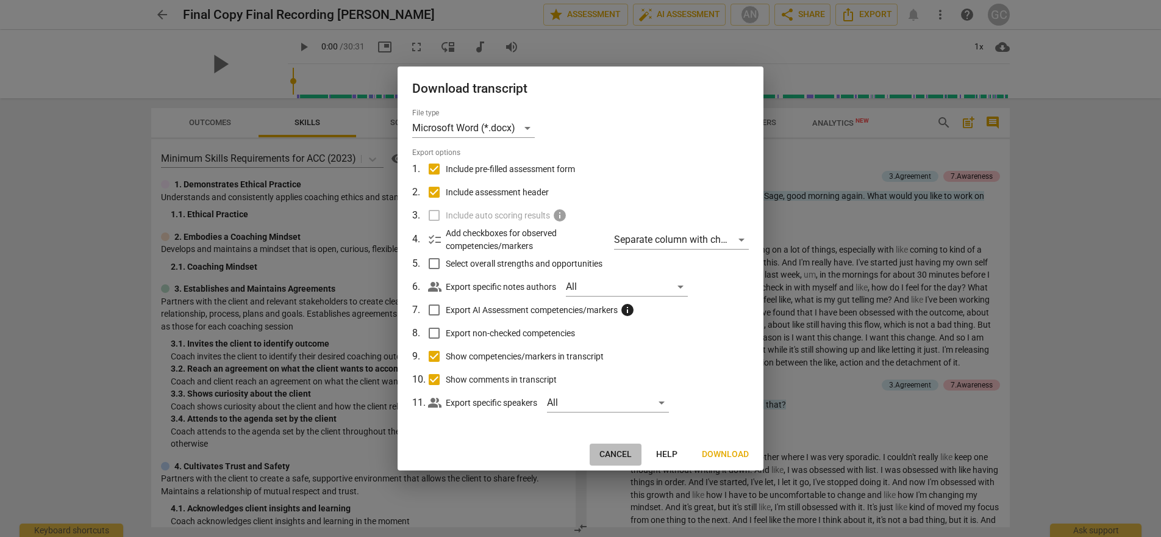
click at [608, 452] on span "Cancel" at bounding box center [615, 454] width 32 height 12
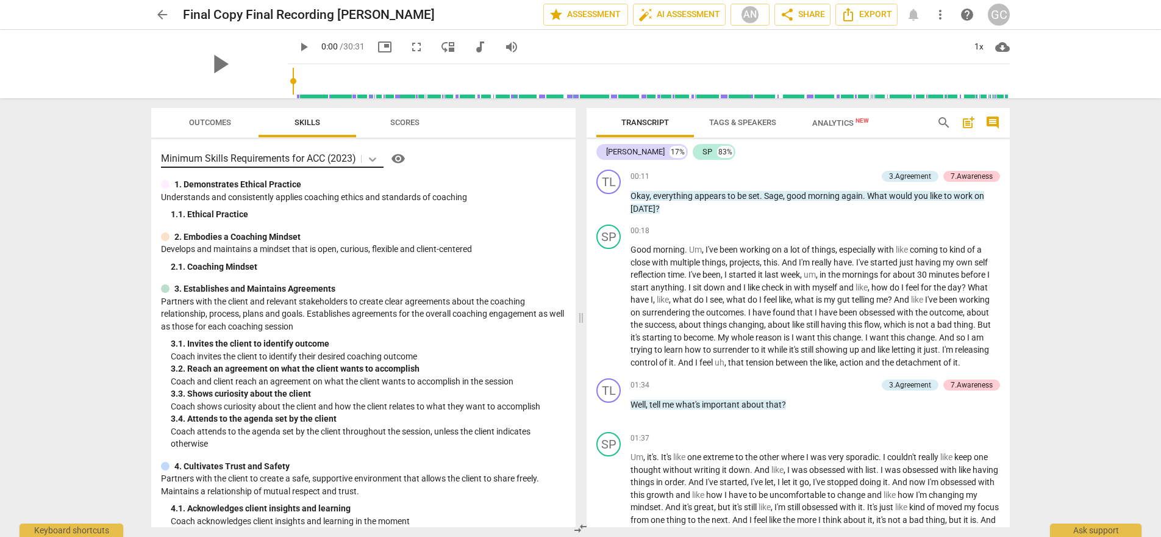
click at [374, 158] on icon at bounding box center [372, 159] width 12 height 12
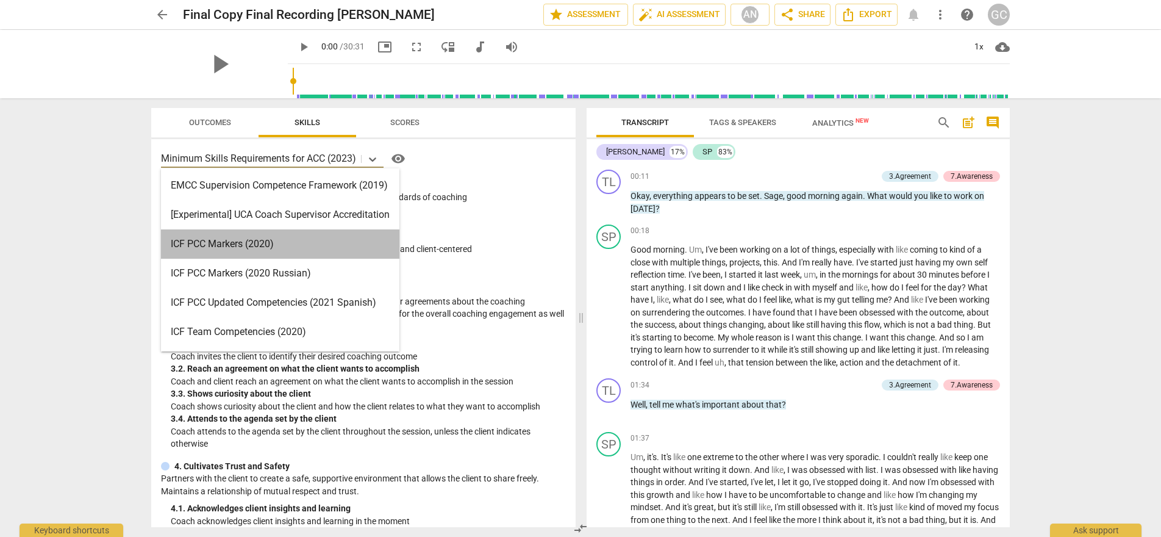
click at [329, 248] on div "ICF PCC Markers (2020)" at bounding box center [280, 243] width 238 height 29
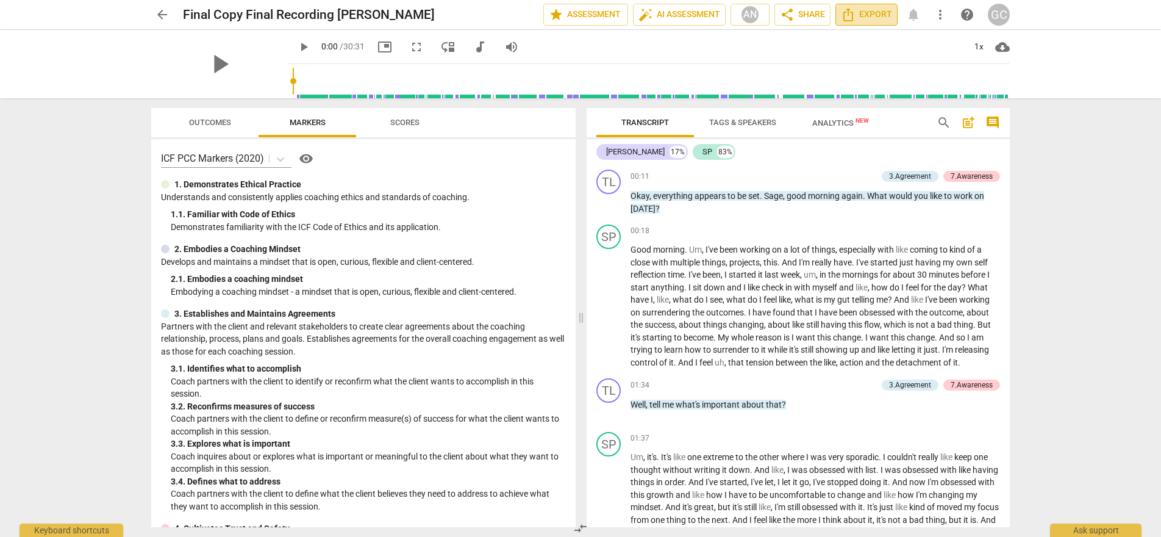
click at [862, 18] on span "Export" at bounding box center [866, 14] width 51 height 15
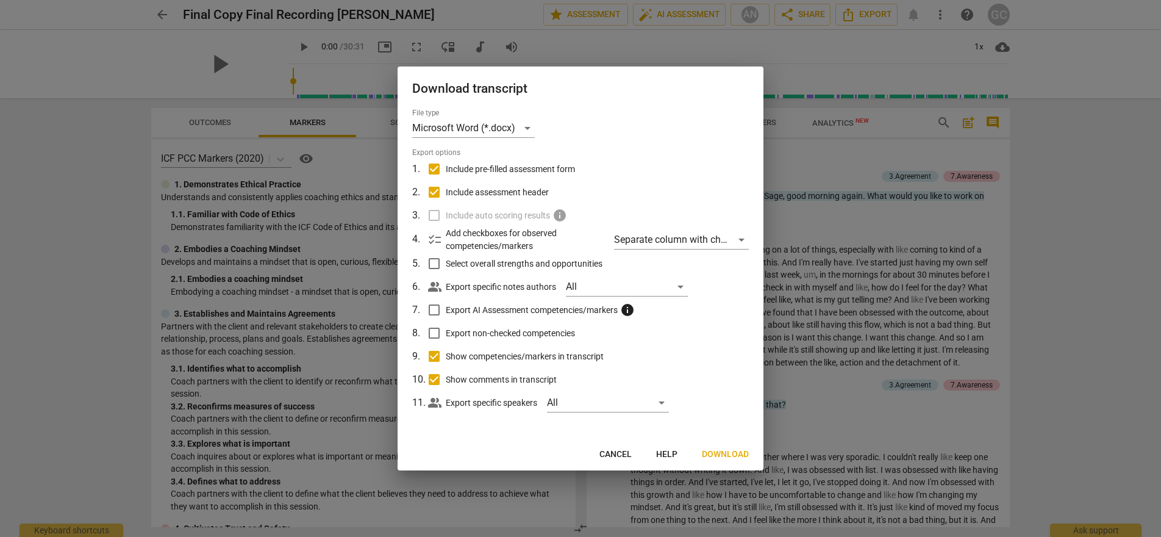
click at [732, 452] on span "Download" at bounding box center [725, 454] width 47 height 12
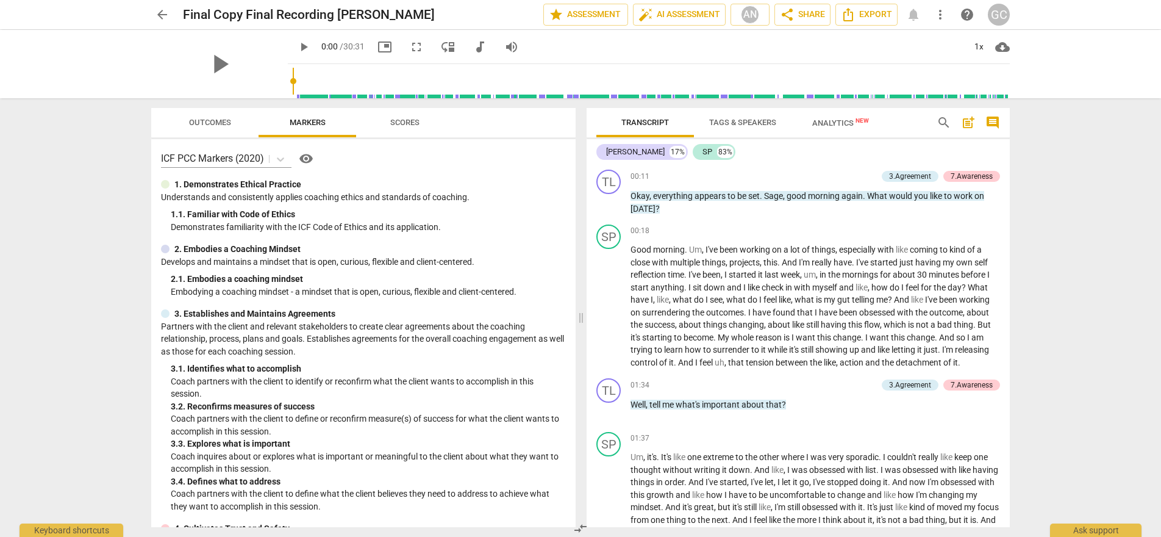
click at [162, 16] on span "arrow_back" at bounding box center [162, 14] width 15 height 15
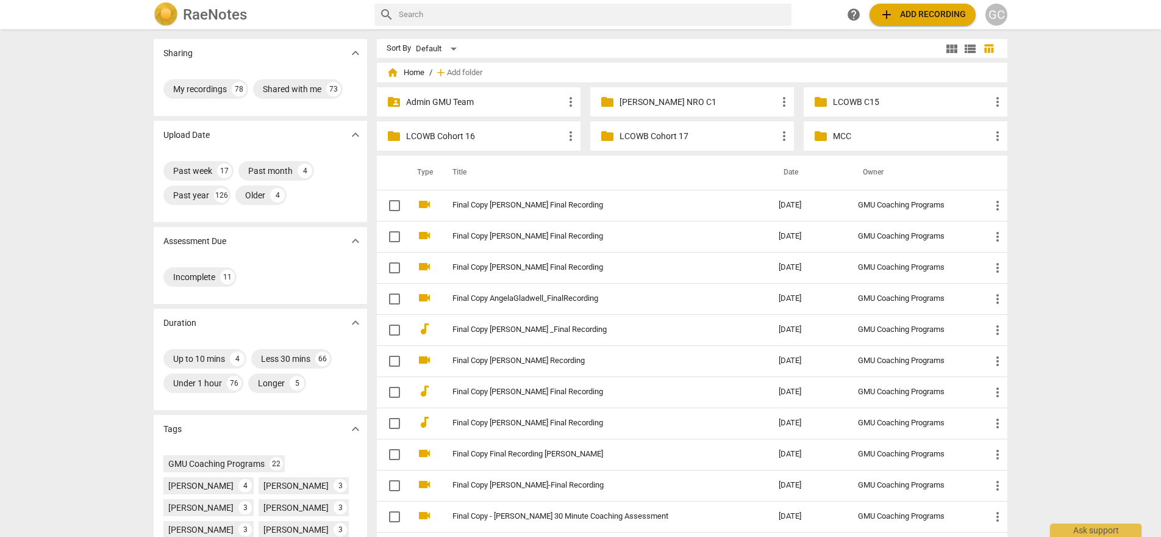
click at [538, 16] on input "text" at bounding box center [593, 15] width 388 height 20
type input "[PERSON_NAME]"
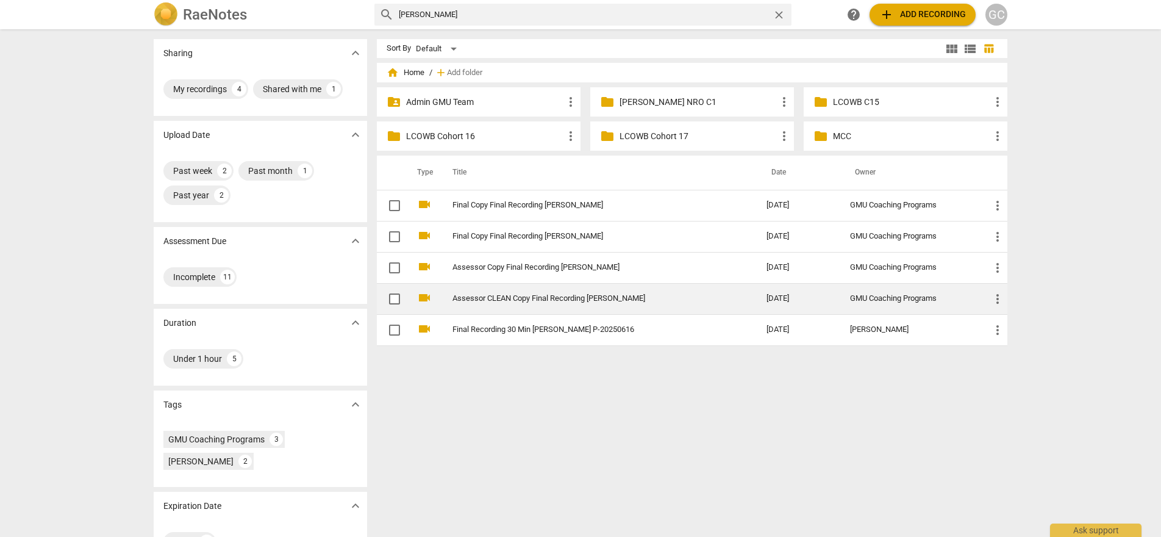
click at [531, 298] on link "Assessor CLEAN Copy Final Recording [PERSON_NAME]" at bounding box center [587, 298] width 270 height 9
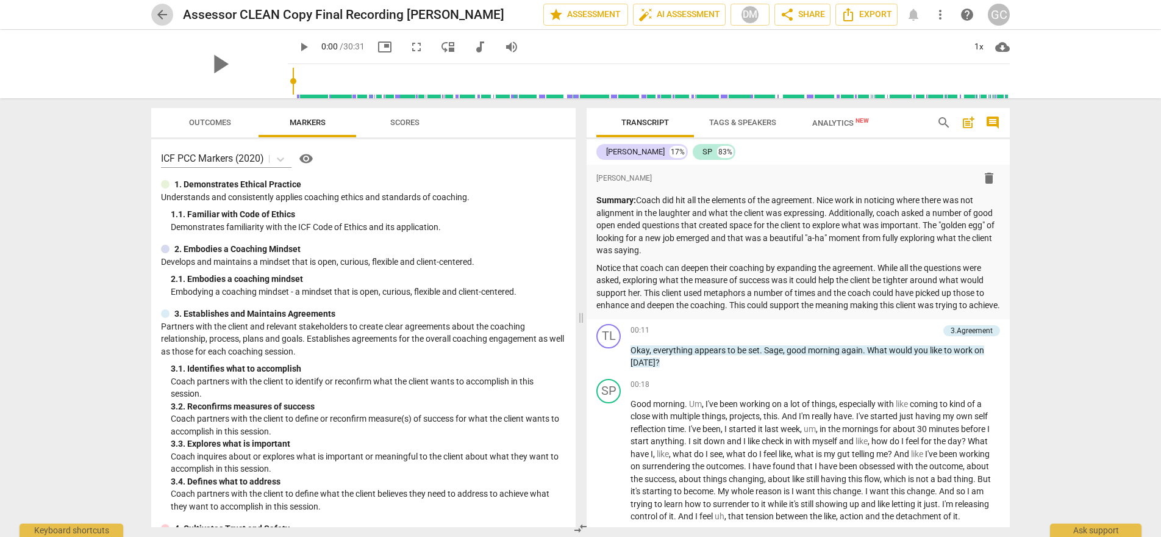
click at [163, 10] on span "arrow_back" at bounding box center [162, 14] width 15 height 15
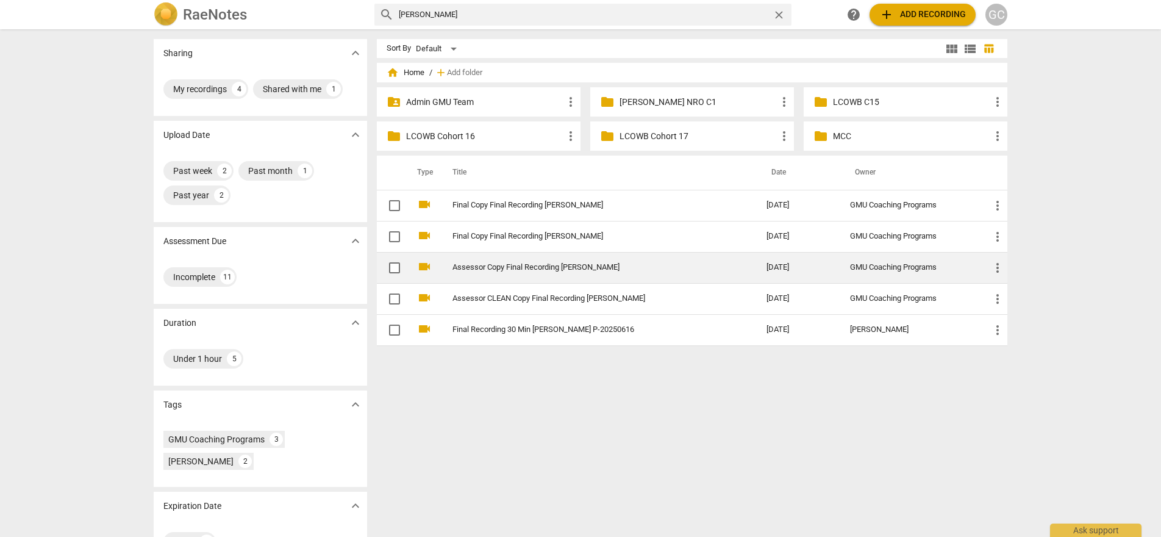
click at [996, 265] on span "more_vert" at bounding box center [997, 267] width 15 height 15
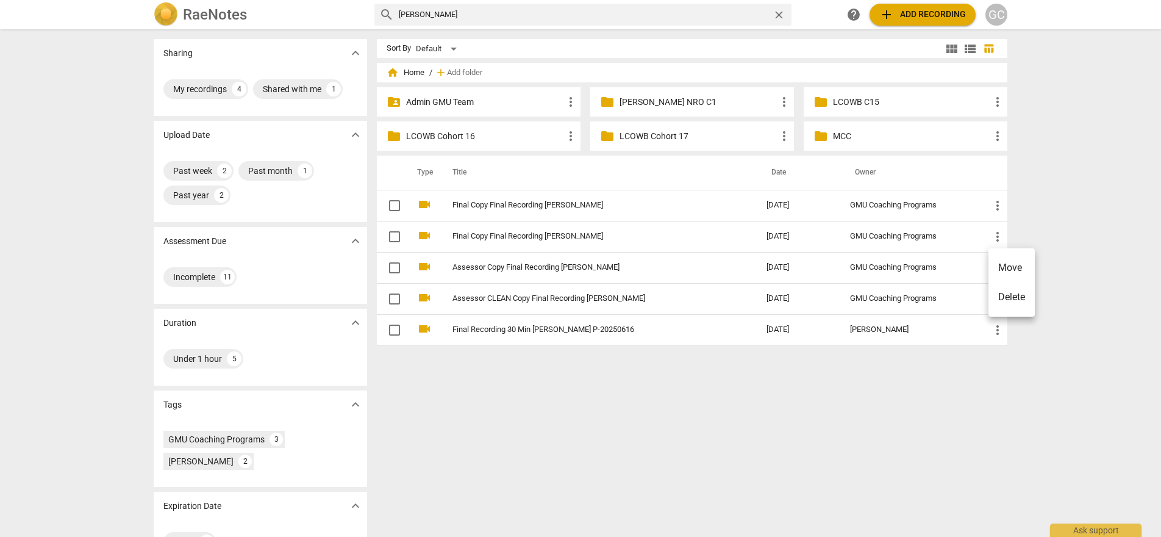
click at [999, 302] on li "Delete" at bounding box center [1011, 296] width 46 height 29
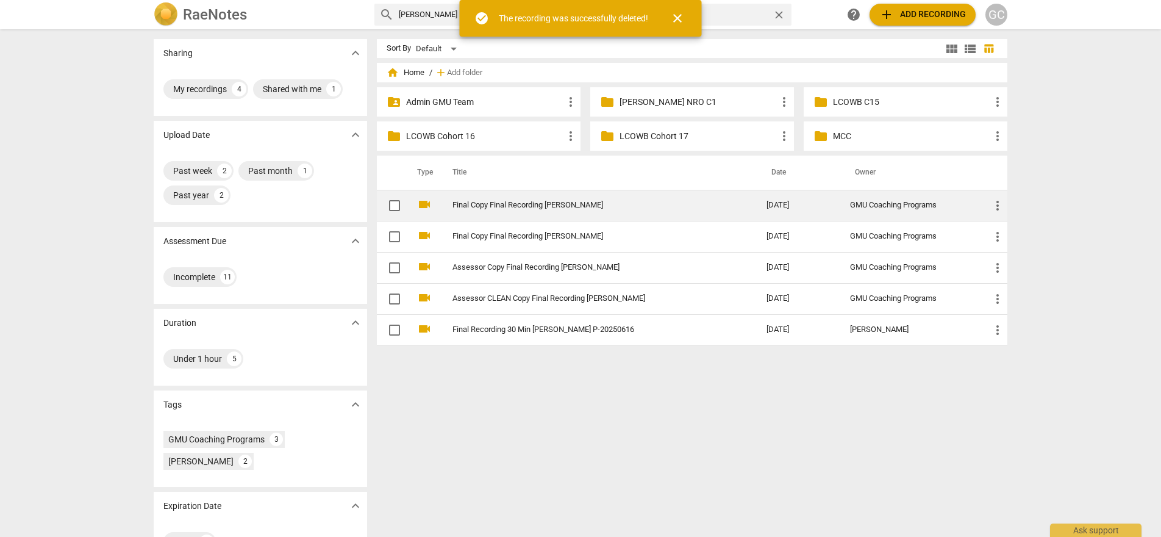
click at [554, 202] on link "Final Copy Final Recording [PERSON_NAME]" at bounding box center [587, 205] width 270 height 9
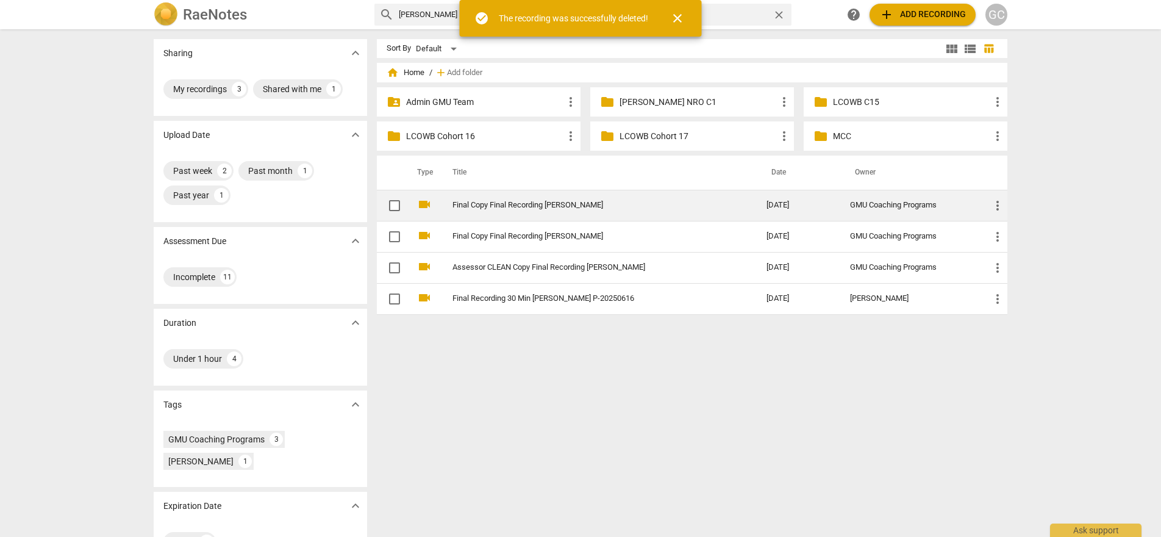
click at [550, 202] on link "Final Copy Final Recording [PERSON_NAME]" at bounding box center [587, 205] width 270 height 9
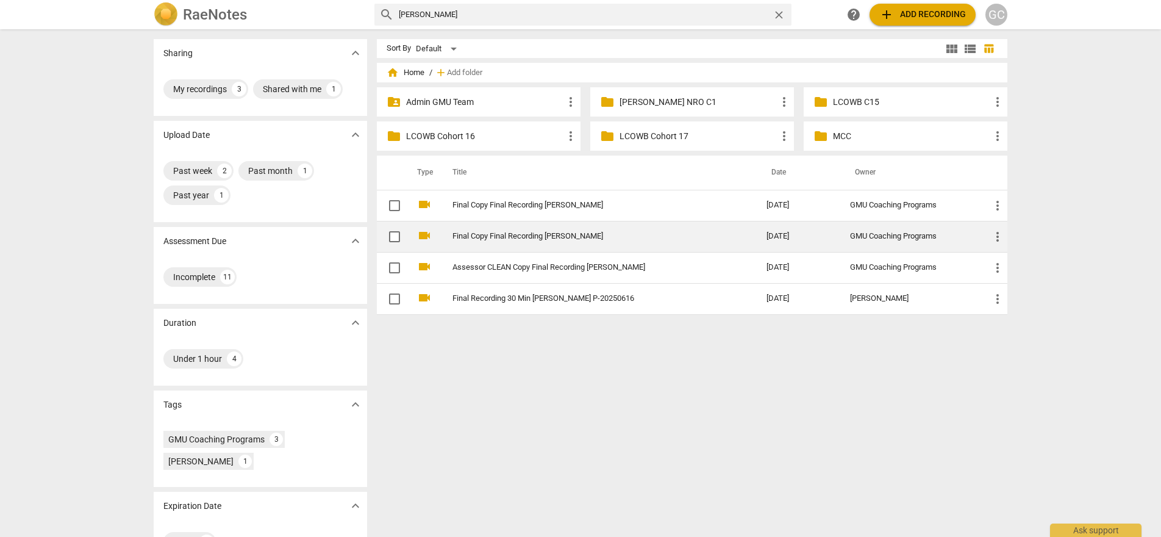
click at [547, 231] on td "Final Copy Final Recording [PERSON_NAME]" at bounding box center [597, 236] width 319 height 31
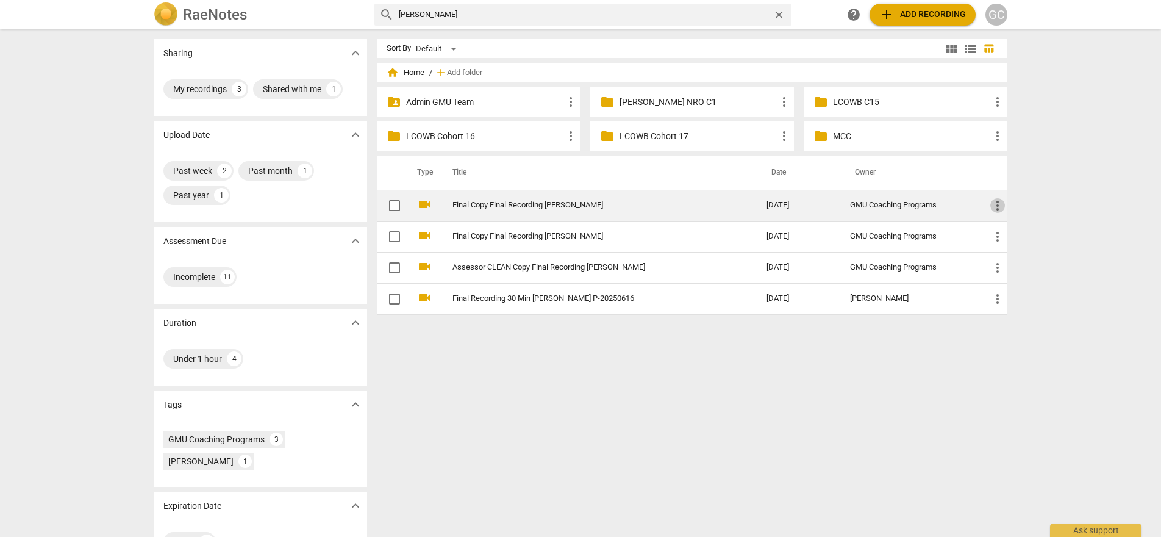
click at [990, 201] on span "more_vert" at bounding box center [997, 205] width 15 height 15
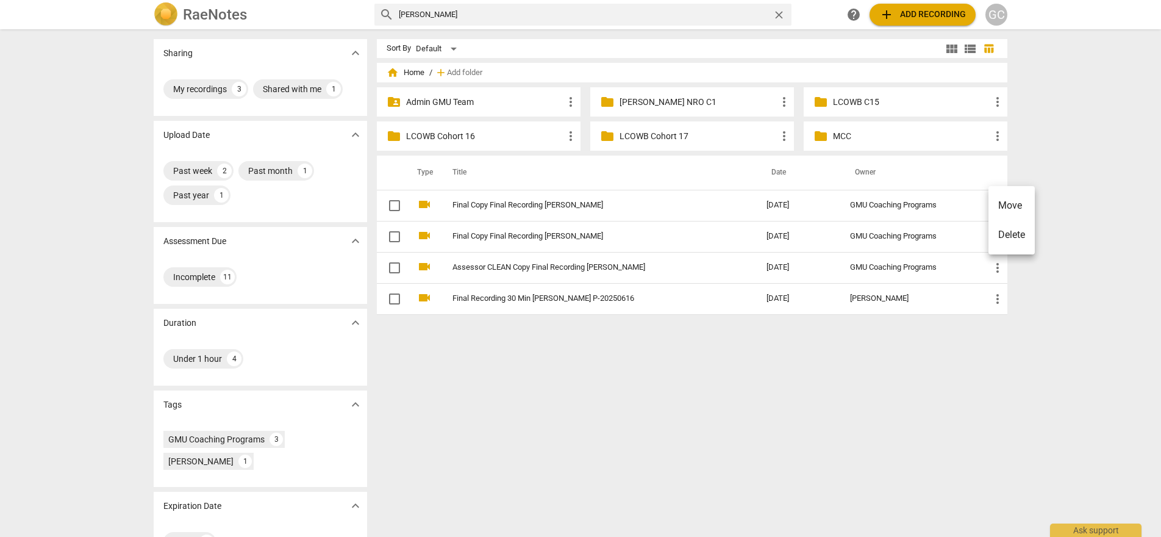
click at [1004, 237] on li "Delete" at bounding box center [1011, 234] width 46 height 29
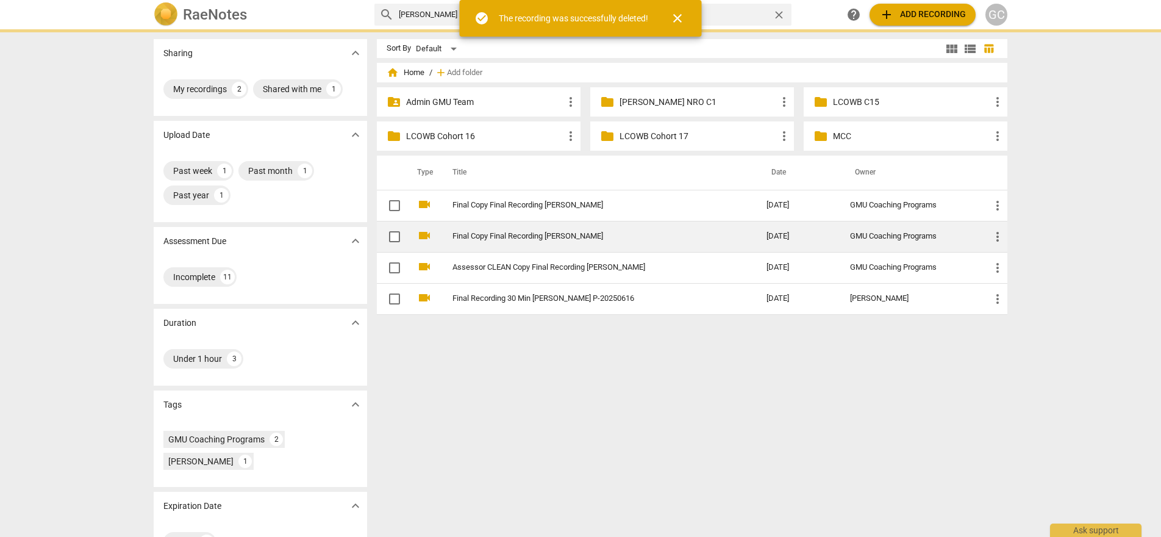
click at [581, 236] on link "Final Copy Final Recording [PERSON_NAME]" at bounding box center [587, 236] width 270 height 9
